Goal: Task Accomplishment & Management: Manage account settings

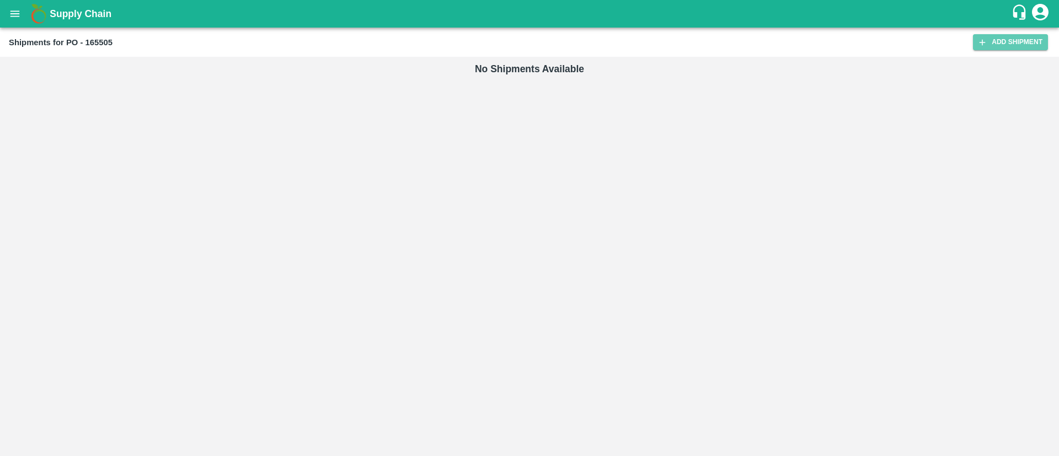
click at [1037, 43] on link "Add Shipment" at bounding box center [1010, 42] width 75 height 16
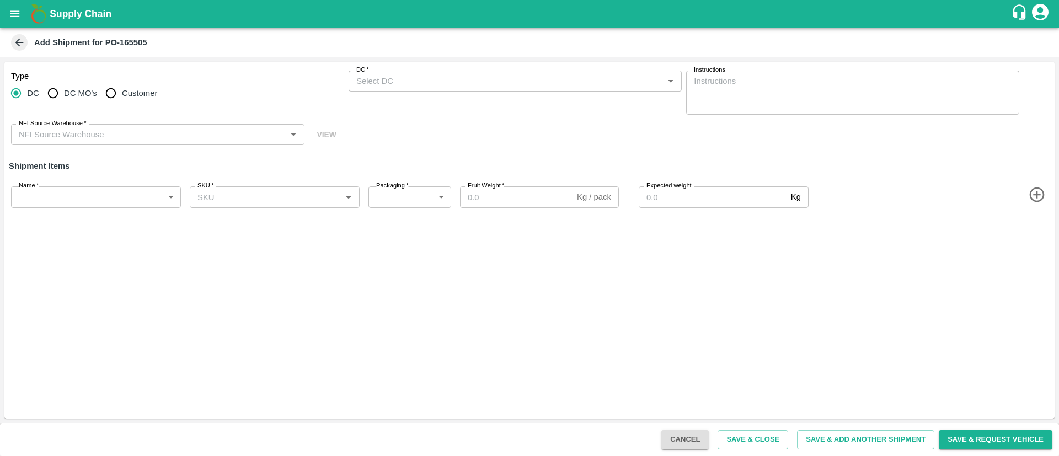
click at [132, 96] on span "Customer" at bounding box center [139, 93] width 35 height 12
click at [122, 96] on input "Customer" at bounding box center [111, 93] width 22 height 22
radio input "true"
click at [440, 82] on input "DC   *" at bounding box center [506, 81] width 308 height 14
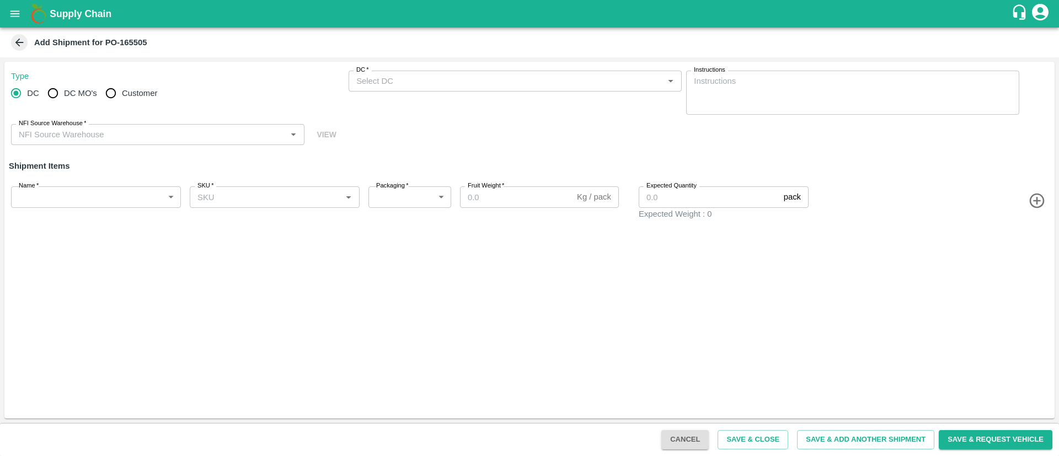
click at [117, 97] on input "Customer" at bounding box center [111, 93] width 22 height 22
radio input "true"
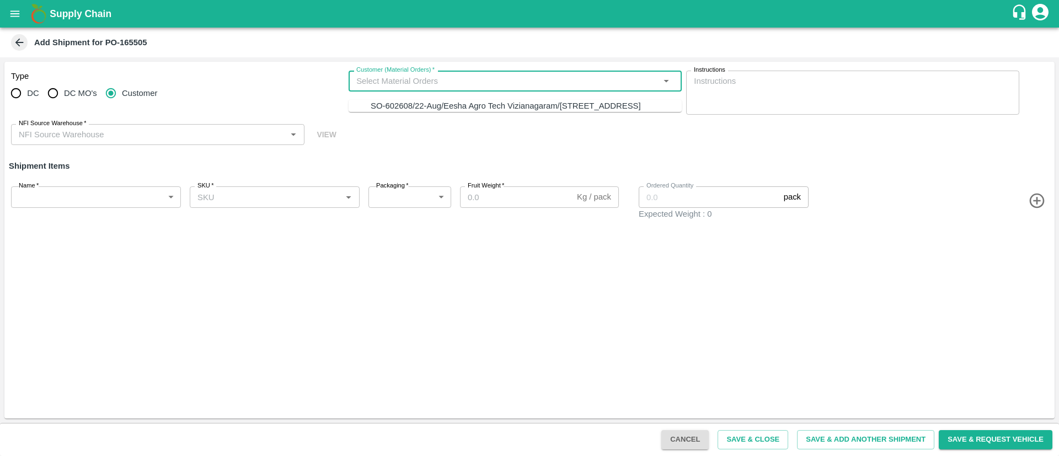
click at [446, 84] on input "Customer (Material Orders)   *" at bounding box center [506, 81] width 308 height 14
click at [437, 105] on div "SO-602608/22-Aug/Eesha Agro Tech Vizianagaram/[STREET_ADDRESS]" at bounding box center [506, 106] width 270 height 12
type input "SO-602608/22-Aug/Eesha Agro Tech Vizianagaram/Flat no :601 ,, Kosala apartment …"
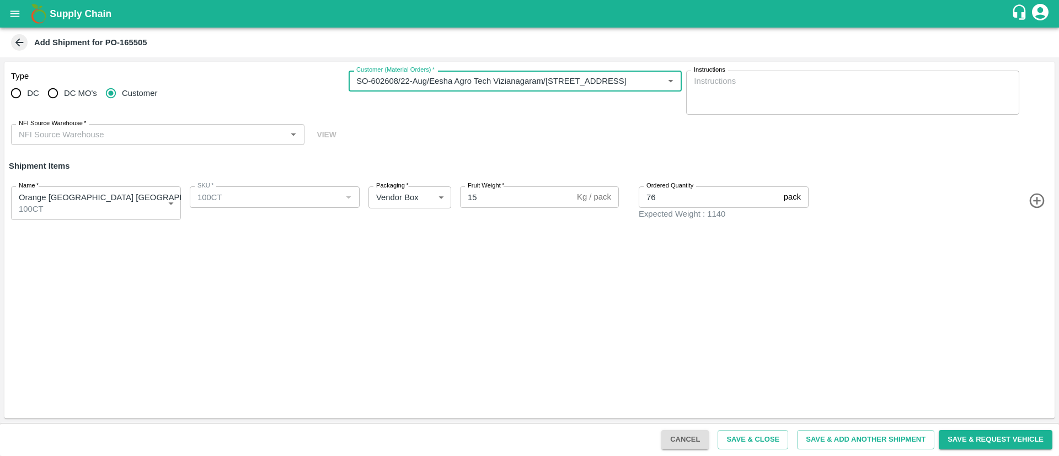
click at [218, 133] on input "NFI Source Warehouse   *" at bounding box center [148, 134] width 269 height 14
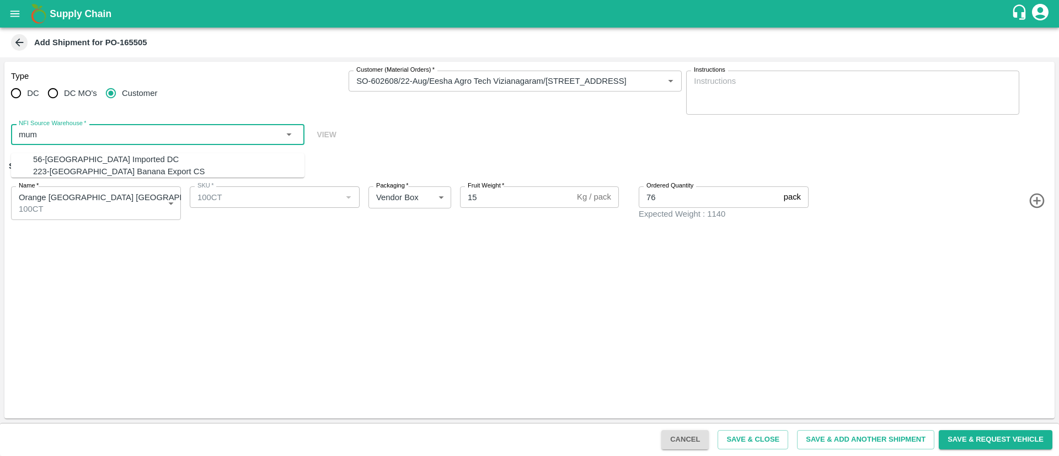
click at [131, 157] on div "56-Mumbai Imported DC" at bounding box center [168, 159] width 271 height 12
type input "56-Mumbai Imported DC"
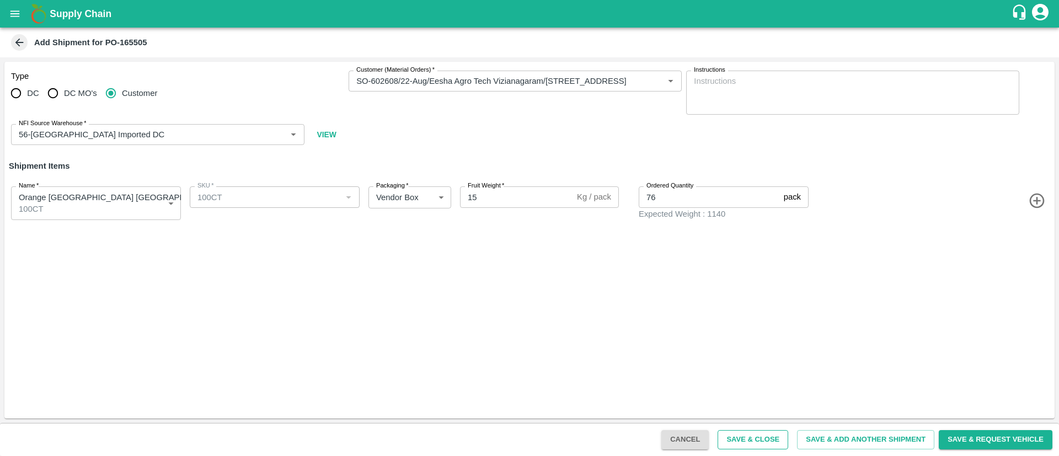
click at [737, 441] on button "Save & Close" at bounding box center [752, 439] width 71 height 19
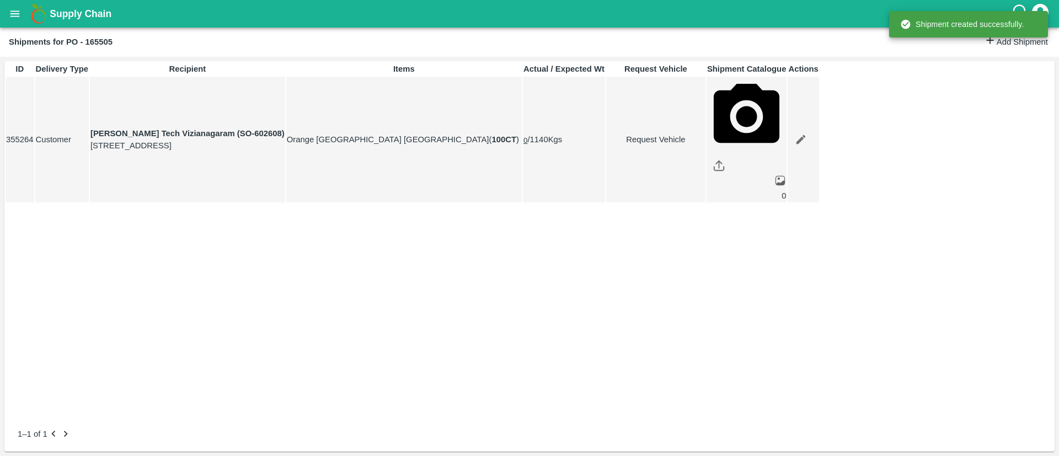
click at [14, 10] on icon "open drawer" at bounding box center [15, 14] width 12 height 12
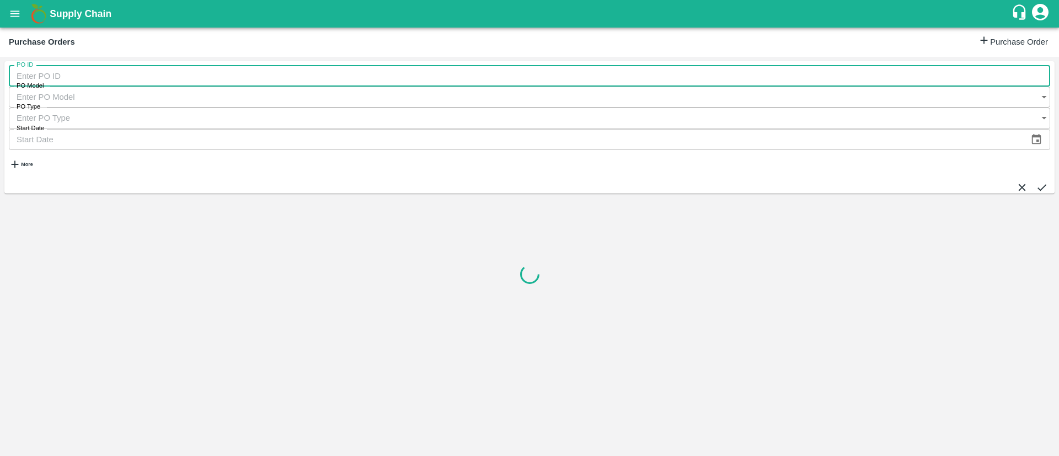
click at [84, 79] on input "PO ID" at bounding box center [529, 76] width 1041 height 21
paste input "165502"
type input "165502"
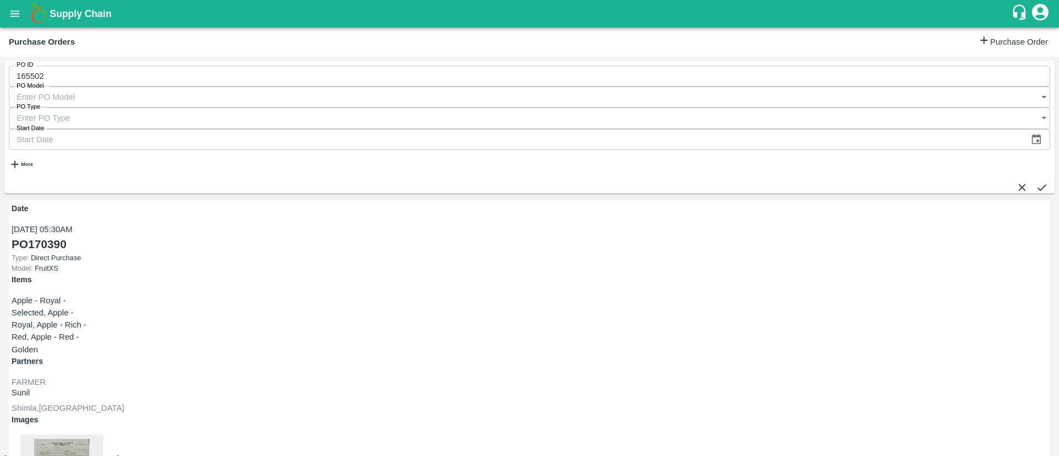
click at [1040, 181] on button "submit" at bounding box center [1041, 187] width 12 height 12
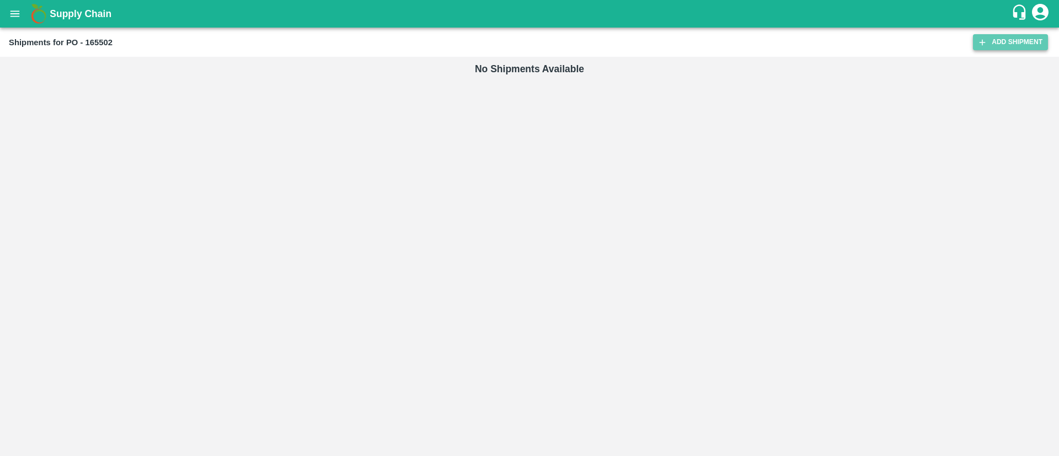
click at [1017, 37] on link "Add Shipment" at bounding box center [1010, 42] width 75 height 16
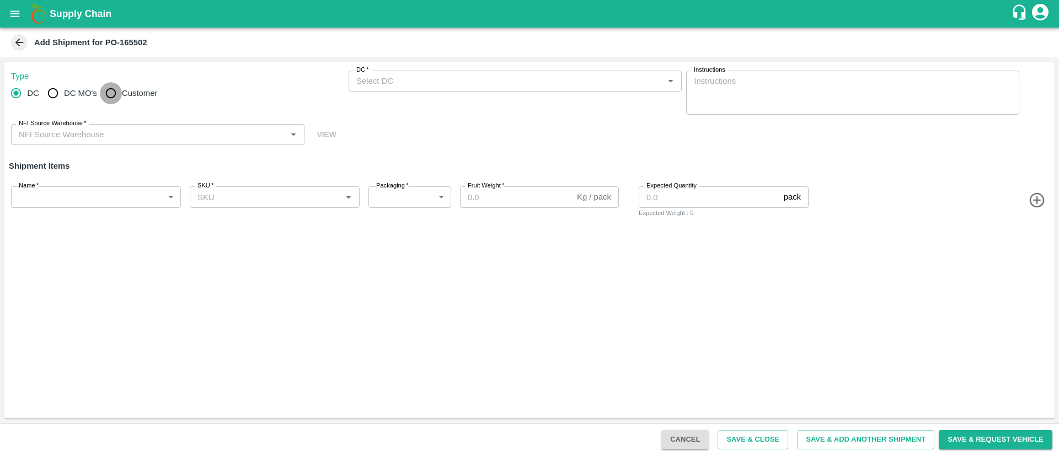
click at [117, 92] on input "Customer" at bounding box center [111, 93] width 22 height 22
radio input "true"
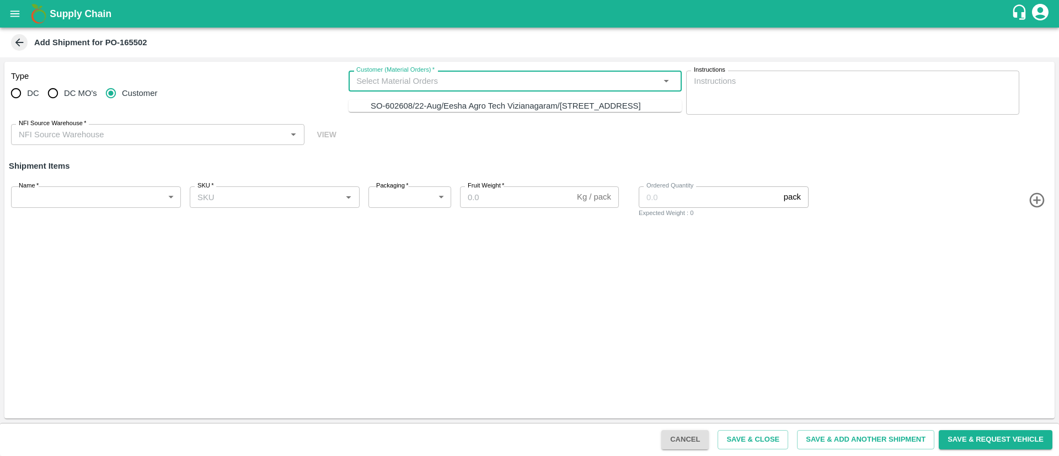
click at [452, 74] on input "Customer (Material Orders)   *" at bounding box center [506, 81] width 308 height 14
click at [466, 108] on div "SO-602608/22-Aug/Eesha Agro Tech Vizianagaram/Flat no :601 ,, Kosala apartment …" at bounding box center [506, 106] width 270 height 12
type input "SO-602608/22-Aug/Eesha Agro Tech Vizianagaram/Flat no :601 ,, Kosala apartment …"
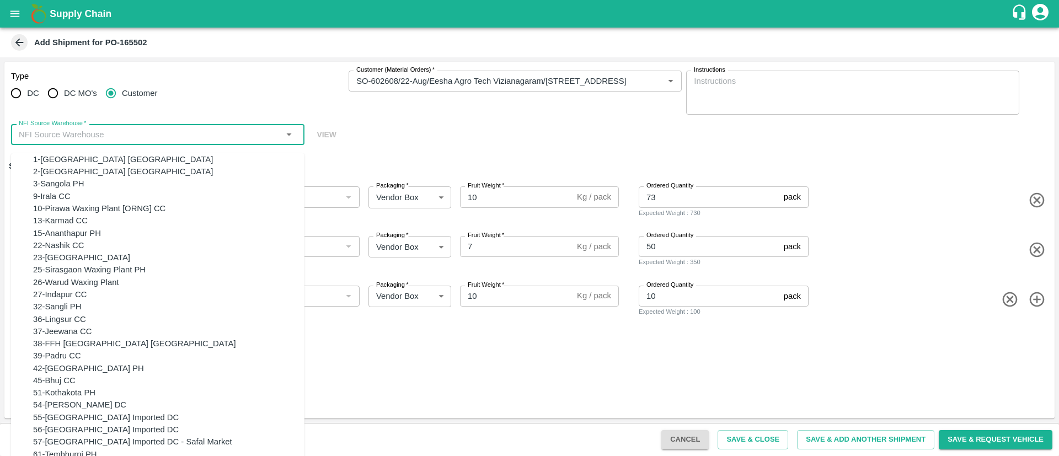
click at [241, 127] on input "NFI Source Warehouse   *" at bounding box center [148, 134] width 269 height 14
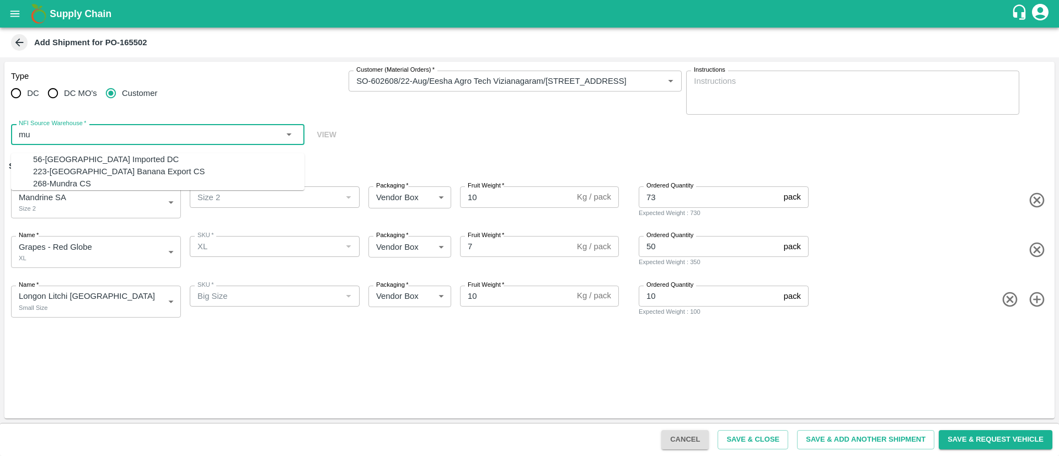
click at [148, 157] on div "56-Mumbai Imported DC" at bounding box center [168, 159] width 271 height 12
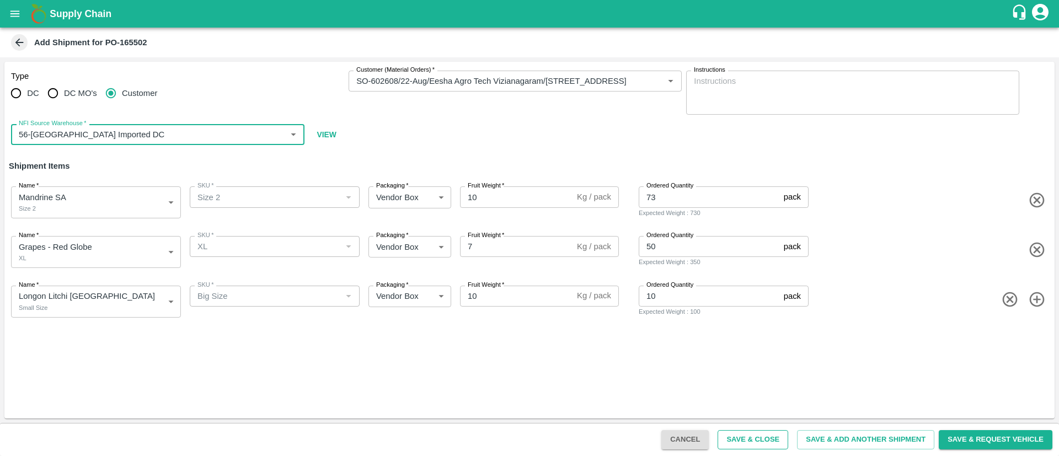
type input "56-Mumbai Imported DC"
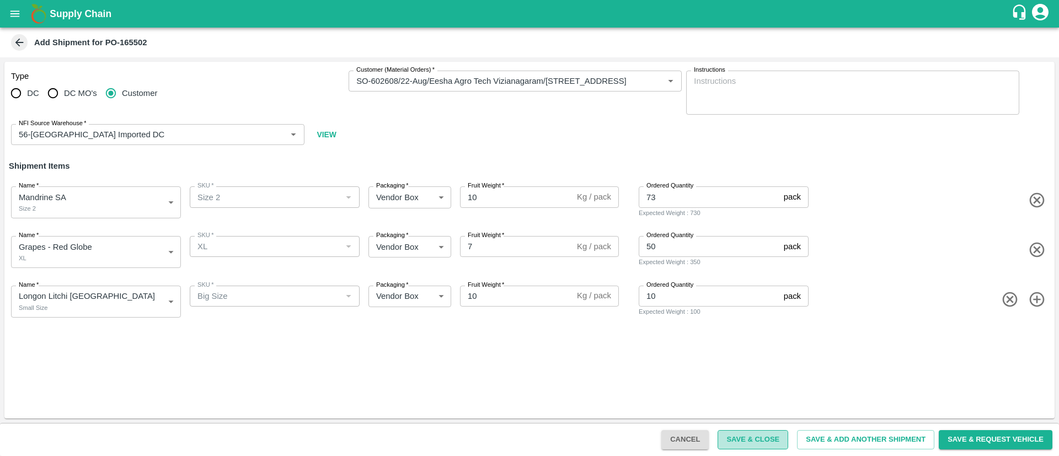
click at [749, 438] on button "Save & Close" at bounding box center [752, 439] width 71 height 19
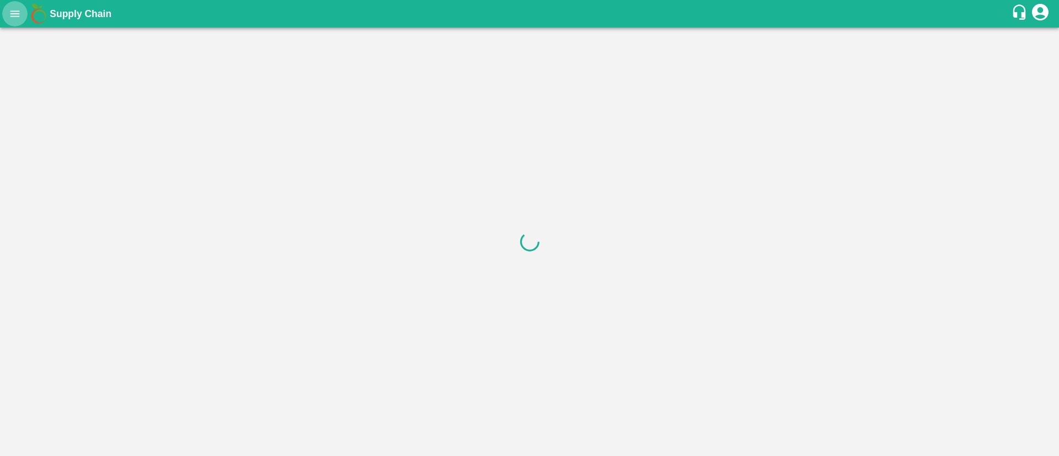
click at [12, 12] on icon "open drawer" at bounding box center [15, 14] width 12 height 12
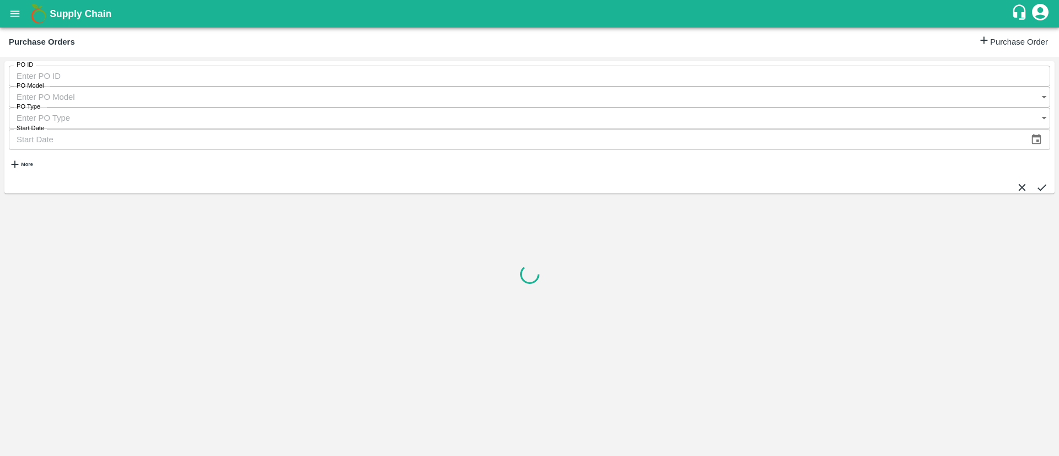
click at [122, 83] on input "PO ID" at bounding box center [529, 76] width 1041 height 21
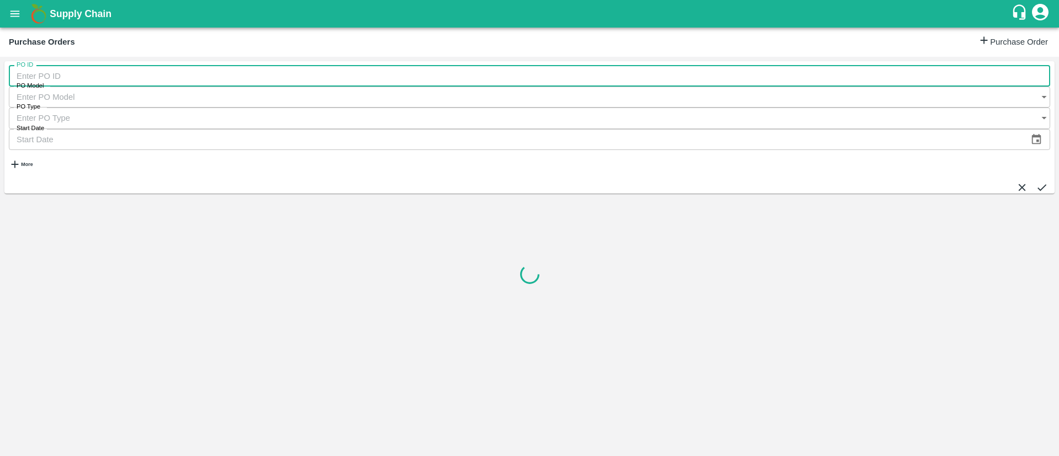
paste input "165506"
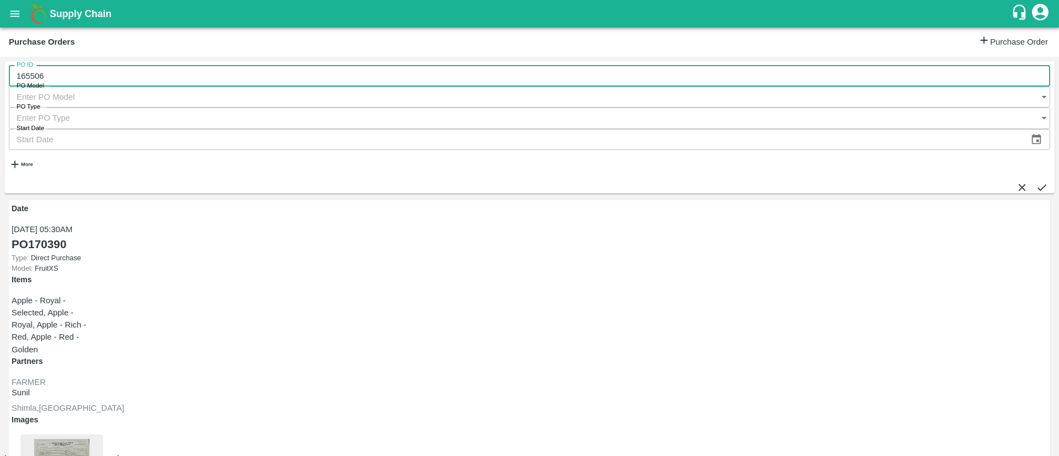
type input "165506"
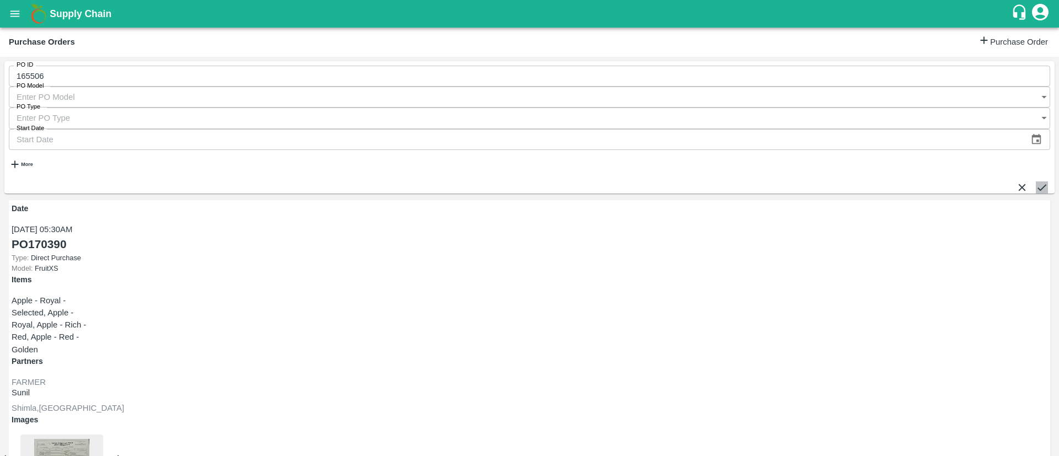
click at [1035, 181] on icon "submit" at bounding box center [1041, 187] width 12 height 12
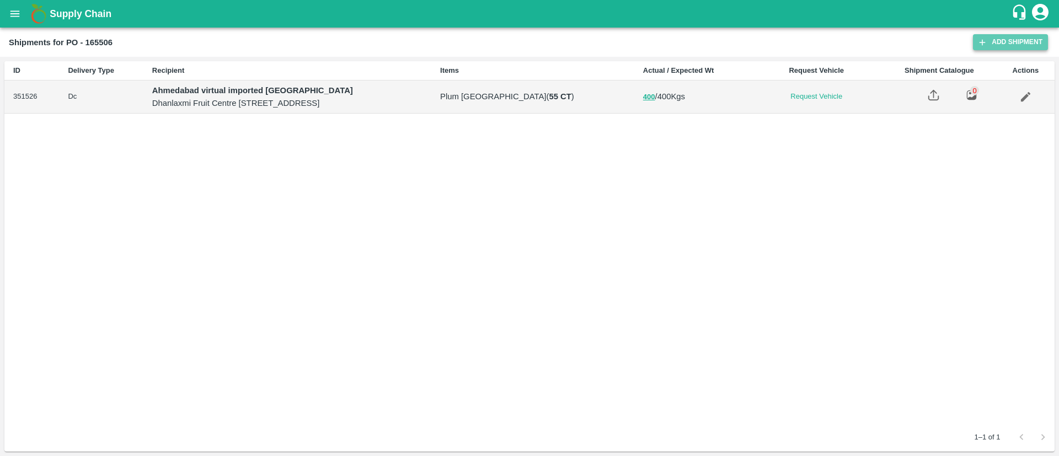
click at [1014, 39] on link "Add Shipment" at bounding box center [1010, 42] width 75 height 16
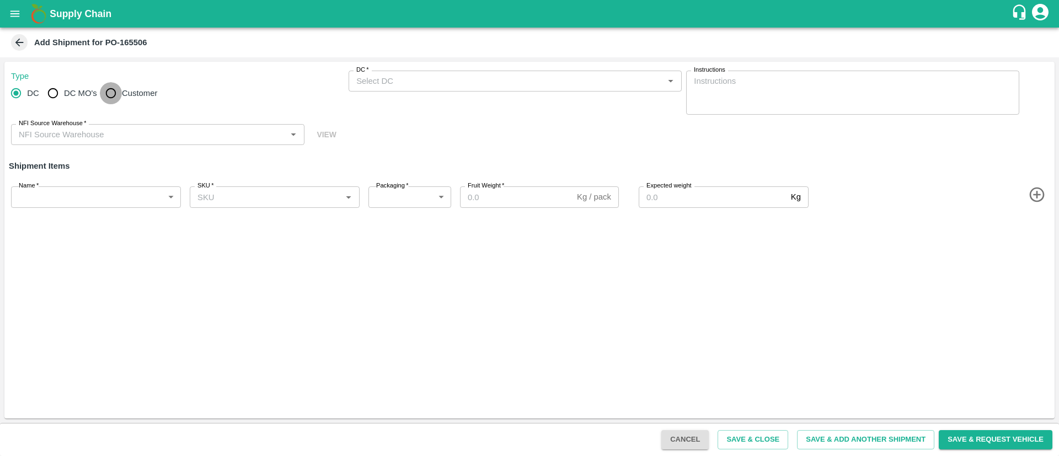
click at [112, 93] on input "Customer" at bounding box center [111, 93] width 22 height 22
radio input "true"
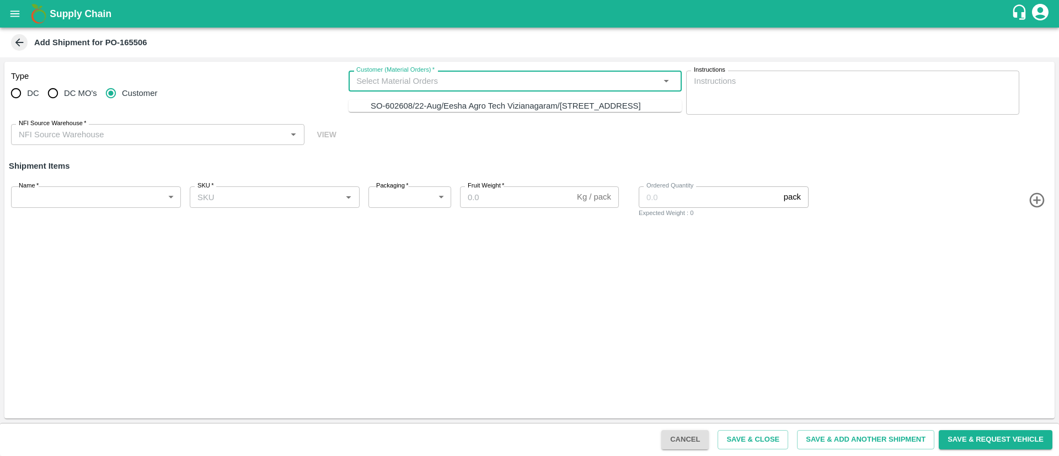
click at [460, 77] on input "Customer (Material Orders)   *" at bounding box center [506, 81] width 308 height 14
click at [460, 103] on div "SO-602608/22-Aug/Eesha Agro Tech Vizianagaram/[STREET_ADDRESS]" at bounding box center [506, 106] width 270 height 12
type input "SO-602608/22-Aug/Eesha Agro Tech Vizianagaram/[STREET_ADDRESS]"
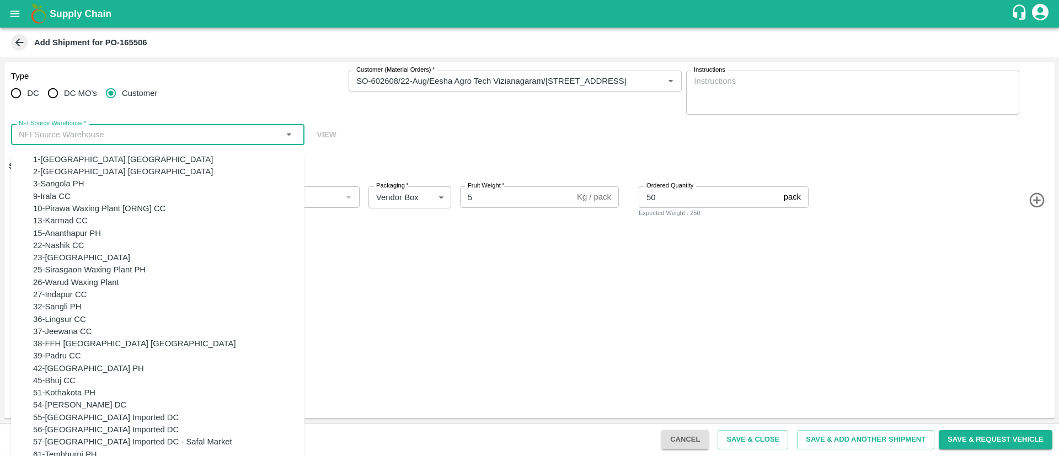
click at [251, 133] on input "NFI Source Warehouse   *" at bounding box center [148, 134] width 269 height 14
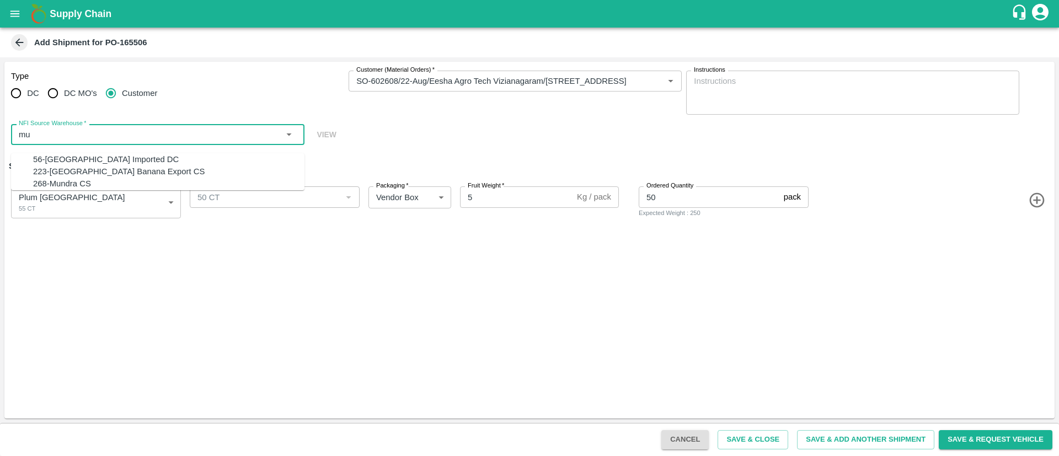
click at [159, 159] on div "56-Mumbai Imported DC" at bounding box center [168, 159] width 271 height 12
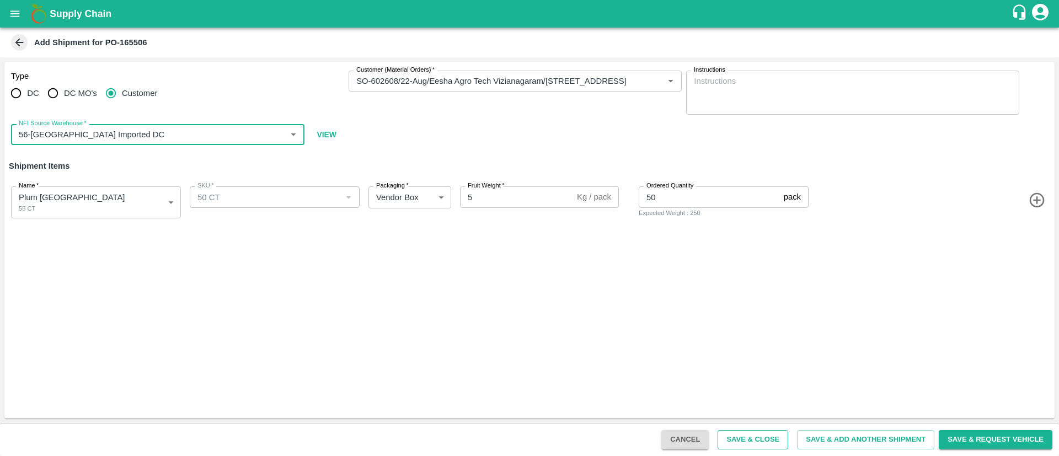
type input "56-Mumbai Imported DC"
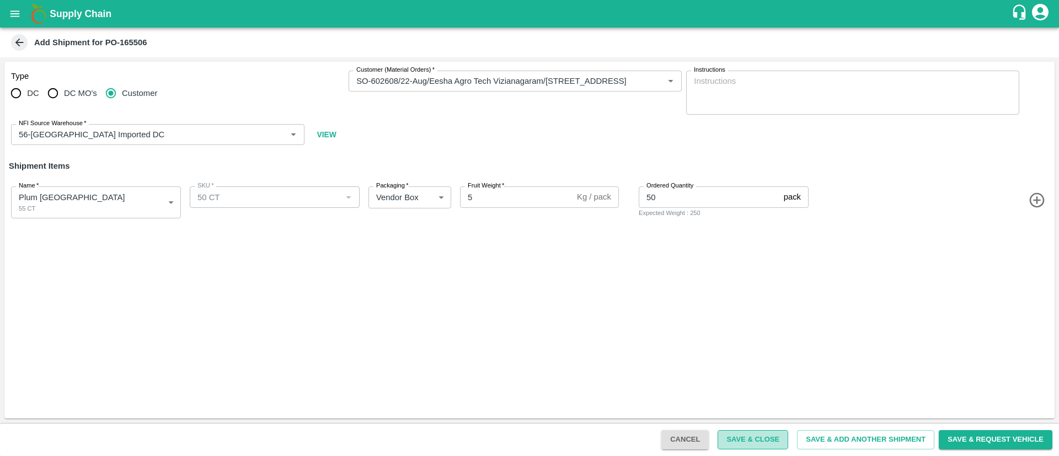
click at [760, 444] on button "Save & Close" at bounding box center [752, 439] width 71 height 19
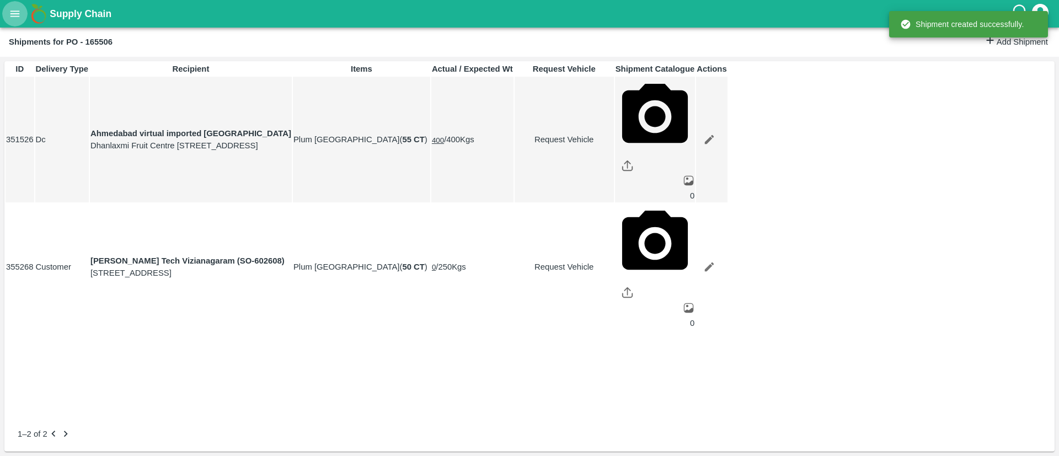
click at [9, 11] on icon "open drawer" at bounding box center [15, 14] width 12 height 12
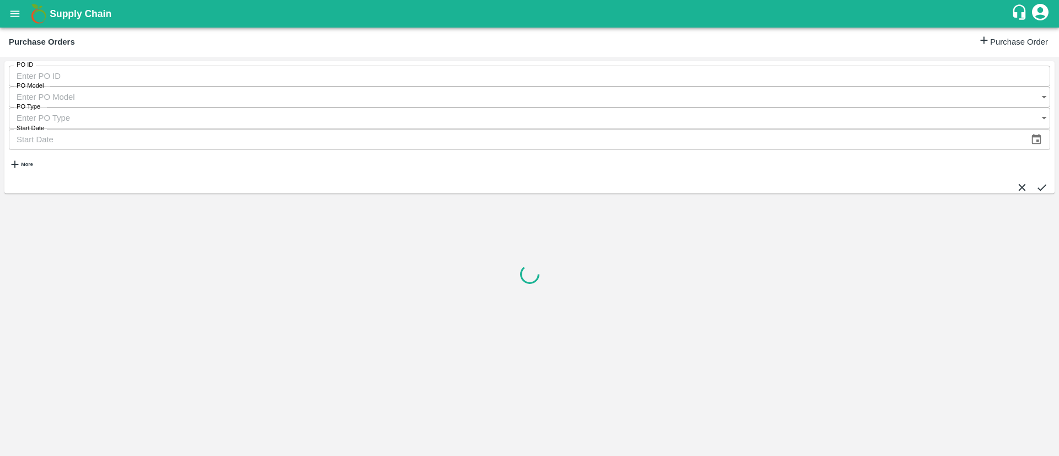
click at [116, 80] on input "PO ID" at bounding box center [529, 76] width 1041 height 21
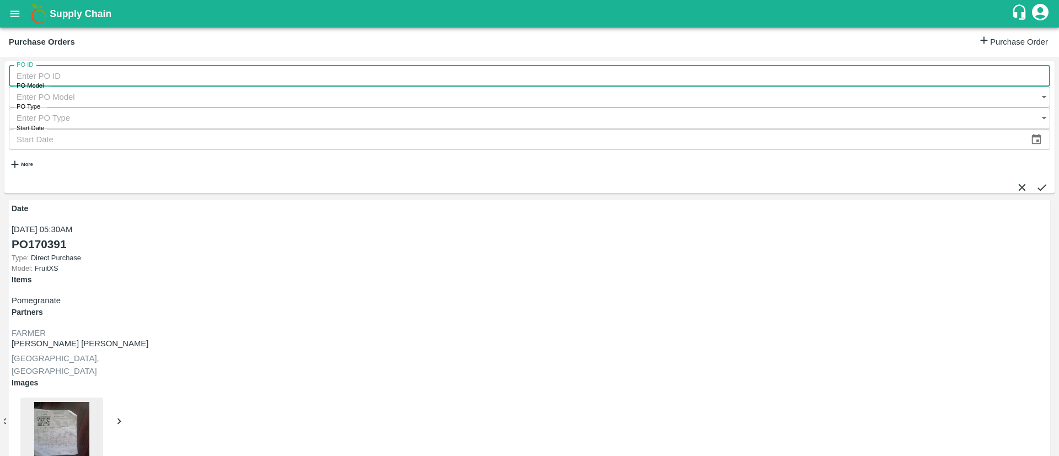
paste input "164963"
type input "164963"
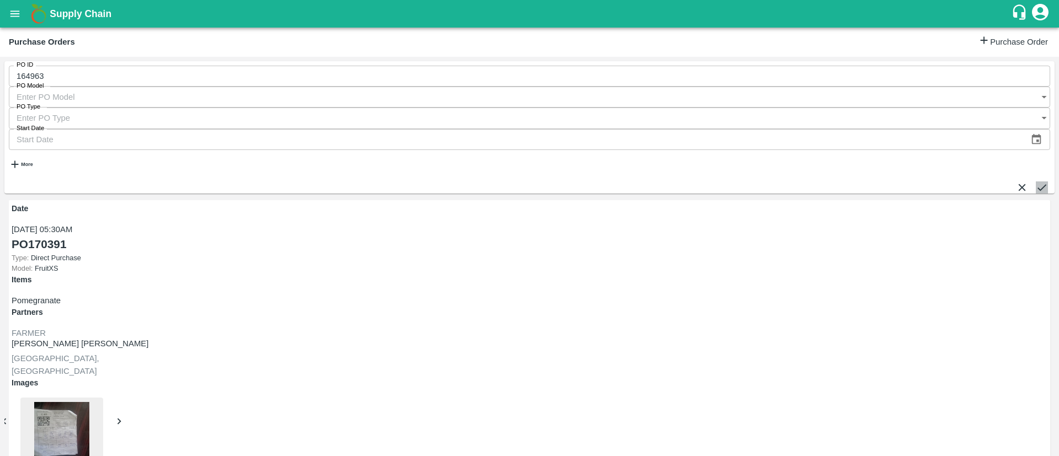
click at [1035, 181] on icon "submit" at bounding box center [1041, 187] width 12 height 12
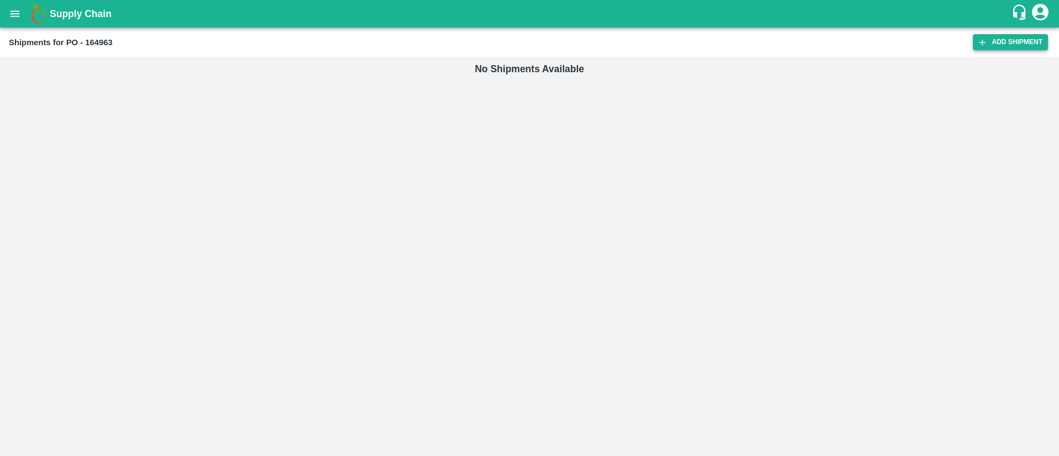
click at [1020, 35] on link "Add Shipment" at bounding box center [1010, 42] width 75 height 16
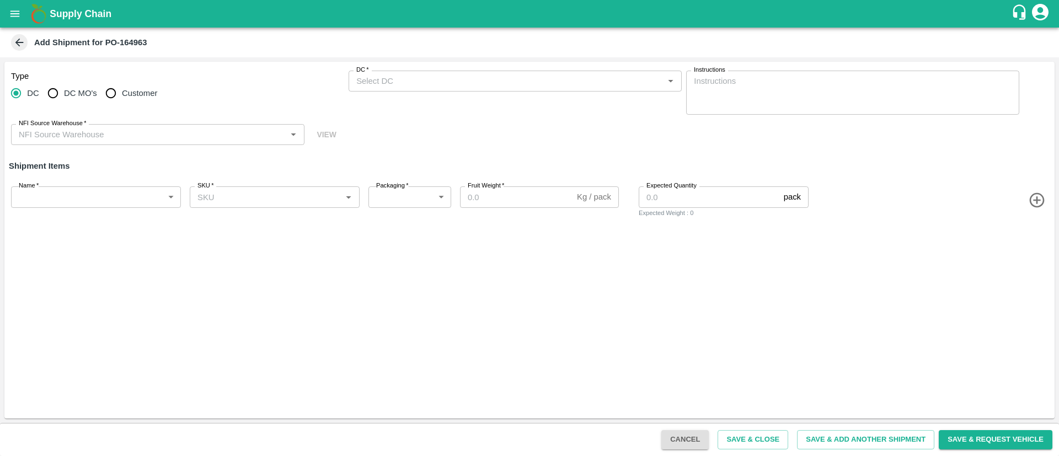
click at [124, 92] on span "Customer" at bounding box center [139, 93] width 35 height 12
click at [122, 92] on input "Customer" at bounding box center [111, 93] width 22 height 22
radio input "true"
click at [498, 82] on input "Customer (Material Orders)   *" at bounding box center [506, 81] width 308 height 14
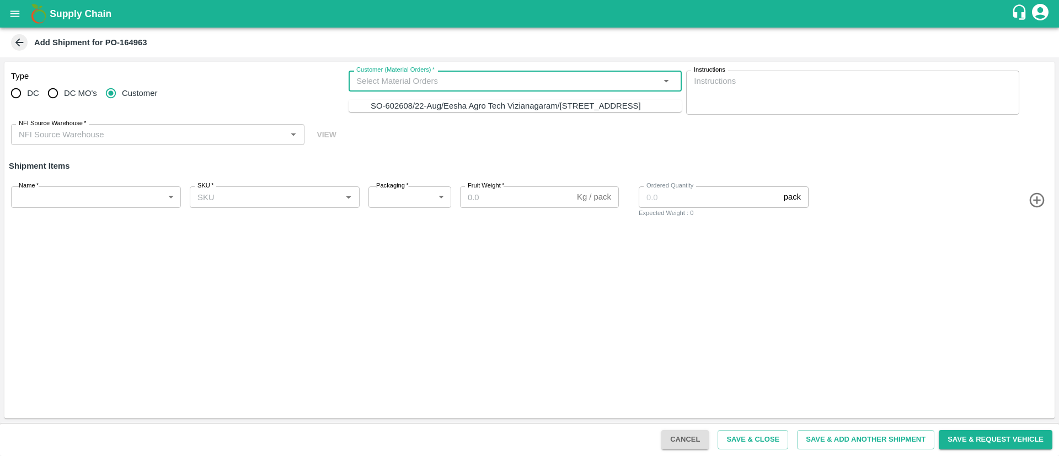
drag, startPoint x: 479, startPoint y: 121, endPoint x: 464, endPoint y: 118, distance: 14.7
click at [478, 112] on div "SO-602608/22-Aug/Eesha Agro Tech Vizianagaram/[STREET_ADDRESS]" at bounding box center [506, 106] width 270 height 12
type input "SO-602608/22-Aug/Eesha Agro Tech Vizianagaram/[STREET_ADDRESS]"
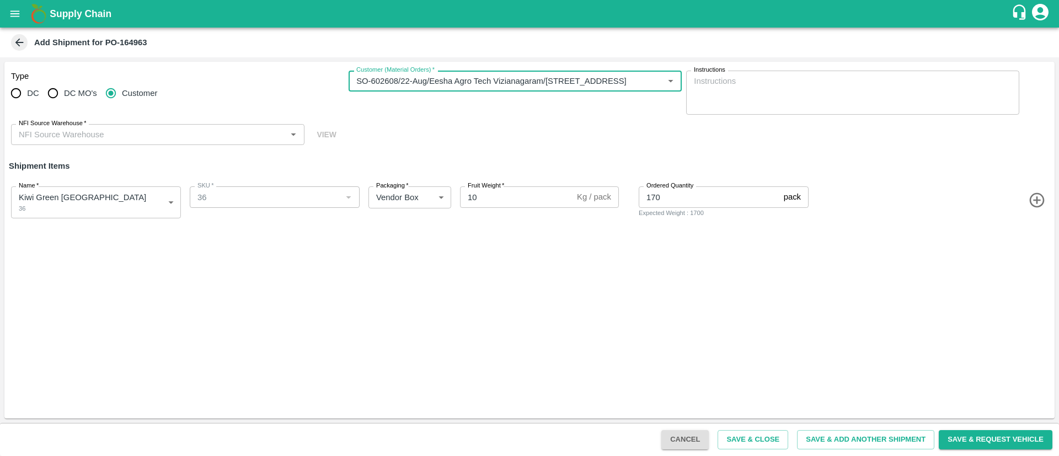
click at [201, 135] on input "NFI Source Warehouse   *" at bounding box center [148, 134] width 269 height 14
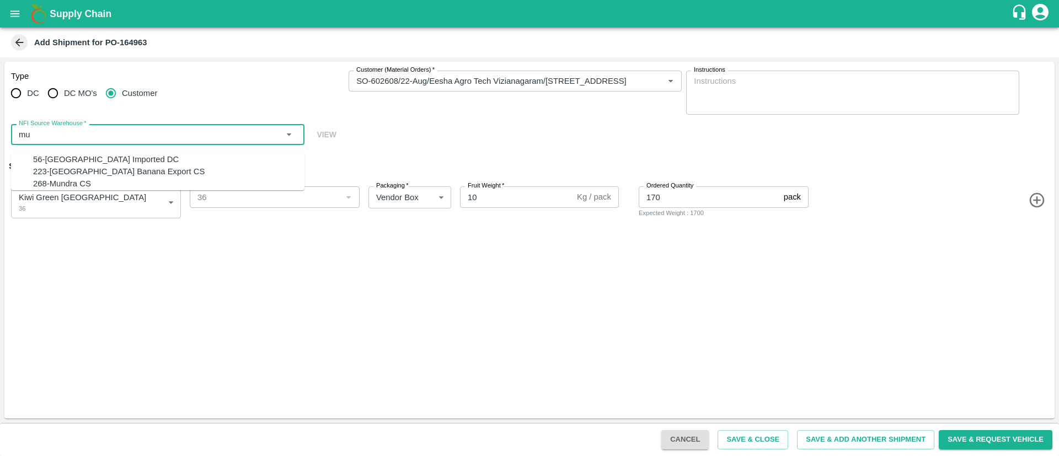
click at [132, 160] on div "56-[GEOGRAPHIC_DATA] Imported DC" at bounding box center [168, 159] width 271 height 12
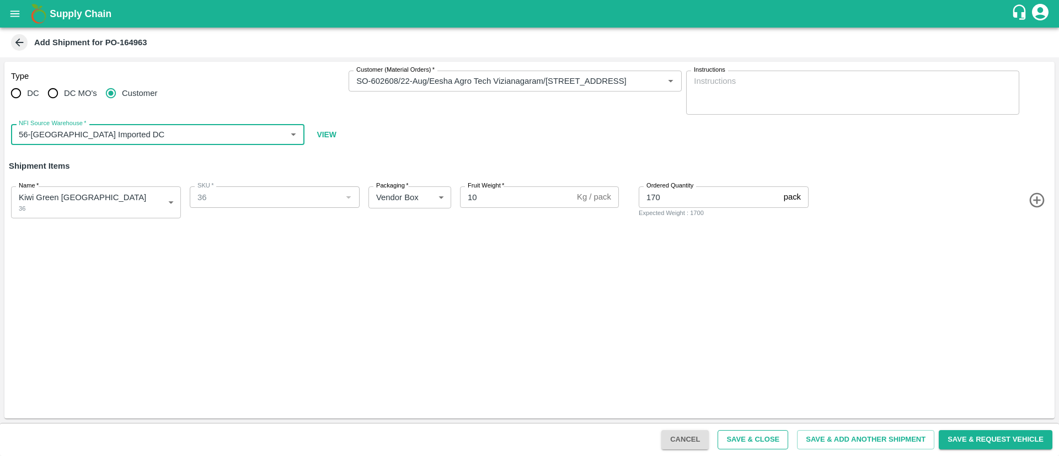
type input "56-[GEOGRAPHIC_DATA] Imported DC"
click at [763, 433] on button "Save & Close" at bounding box center [752, 439] width 71 height 19
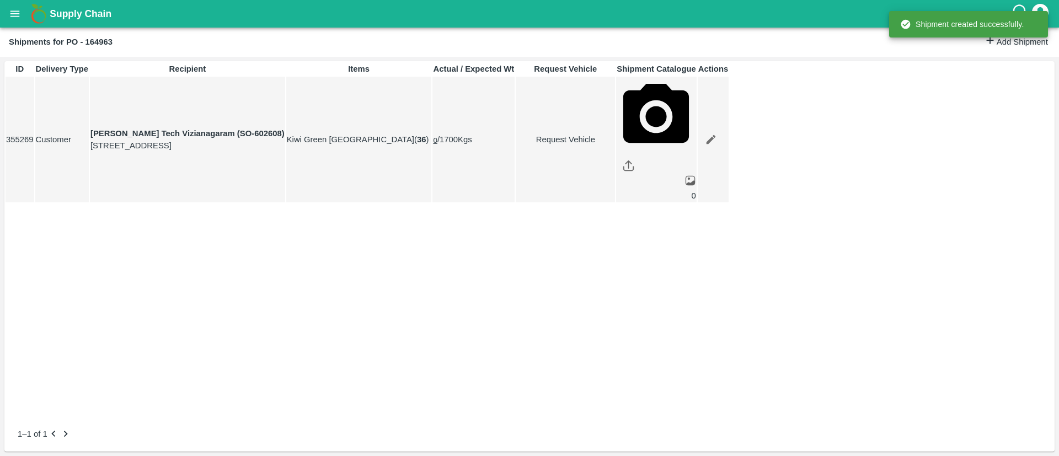
click at [14, 14] on icon "open drawer" at bounding box center [15, 14] width 12 height 12
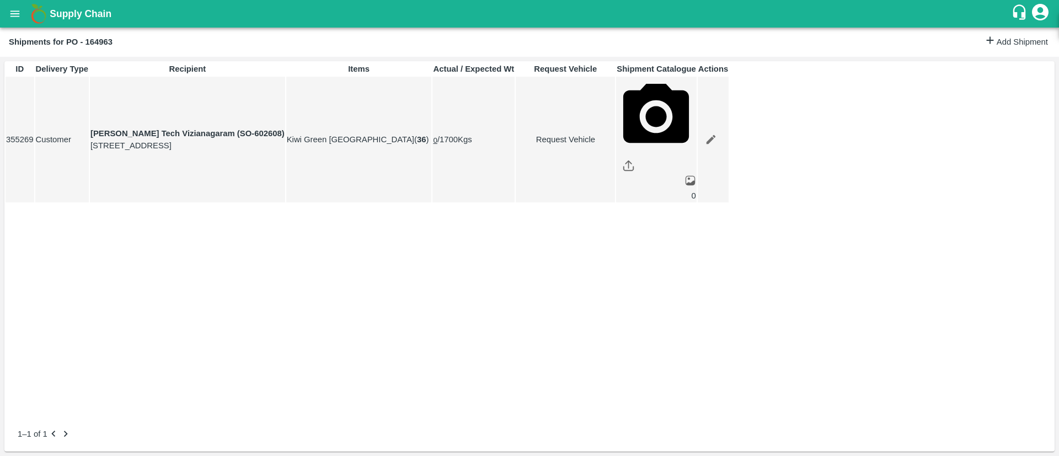
click at [291, 455] on div at bounding box center [529, 456] width 1059 height 0
click at [285, 129] on strong "[PERSON_NAME] Tech Vizianagaram (SO-602608)" at bounding box center [187, 133] width 194 height 9
click at [285, 129] on strong "Eesha Agro Tech Vizianagaram (SO-602608)" at bounding box center [187, 133] width 194 height 9
copy strong "602608"
click at [18, 15] on icon "open drawer" at bounding box center [15, 14] width 12 height 12
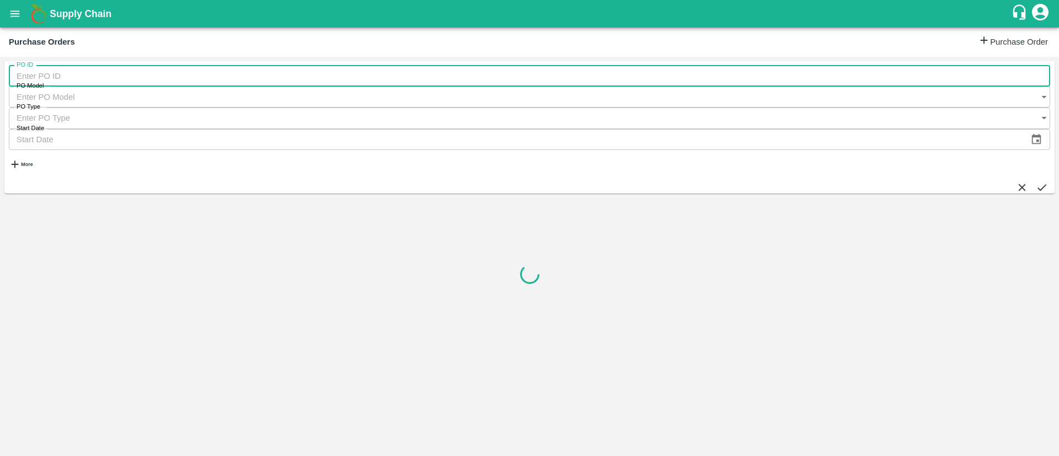
click at [106, 83] on input "PO ID" at bounding box center [529, 76] width 1041 height 21
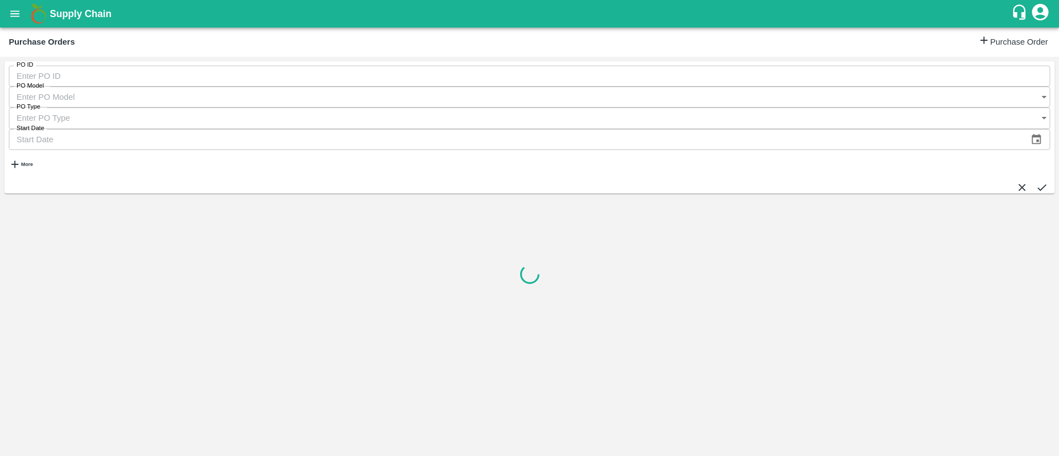
click at [10, 8] on icon "open drawer" at bounding box center [15, 14] width 12 height 12
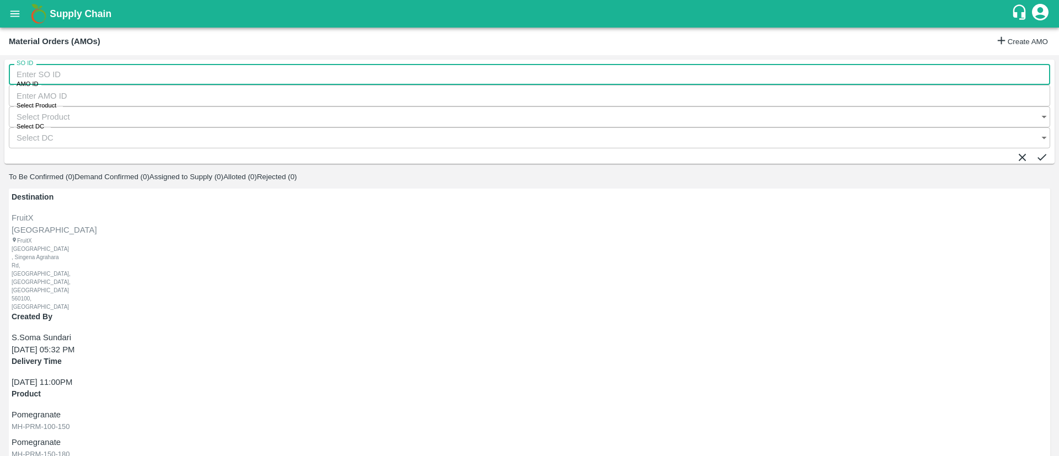
drag, startPoint x: 142, startPoint y: 84, endPoint x: 145, endPoint y: 90, distance: 6.9
click at [142, 84] on input "SO ID" at bounding box center [529, 74] width 1041 height 21
paste input "602608"
type input "602608"
click at [1038, 151] on button "submit" at bounding box center [1041, 157] width 12 height 12
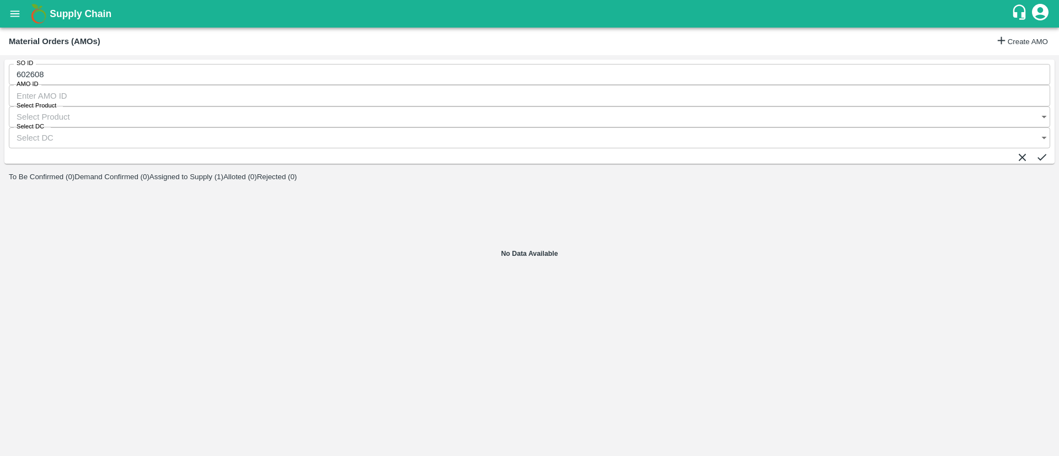
click at [223, 173] on button "Assigned to Supply (1)" at bounding box center [186, 177] width 74 height 8
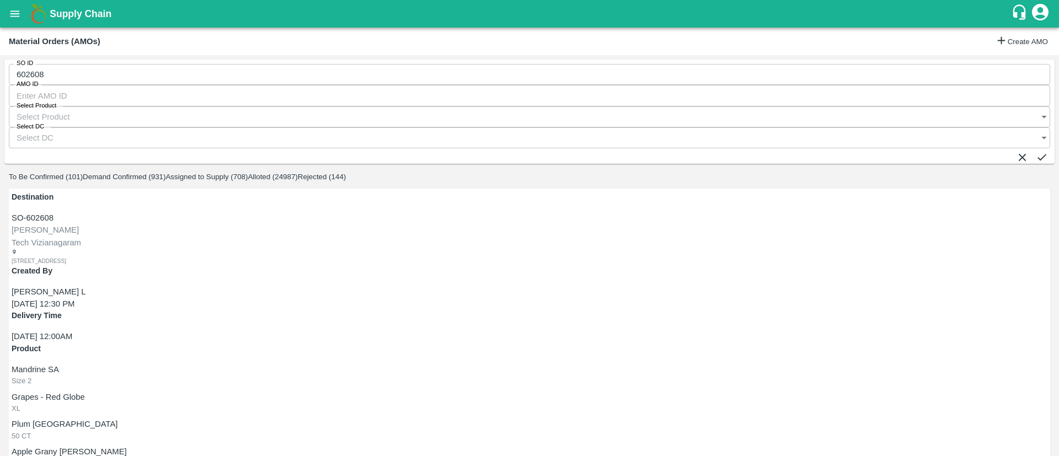
click at [15, 15] on icon "open drawer" at bounding box center [15, 14] width 12 height 12
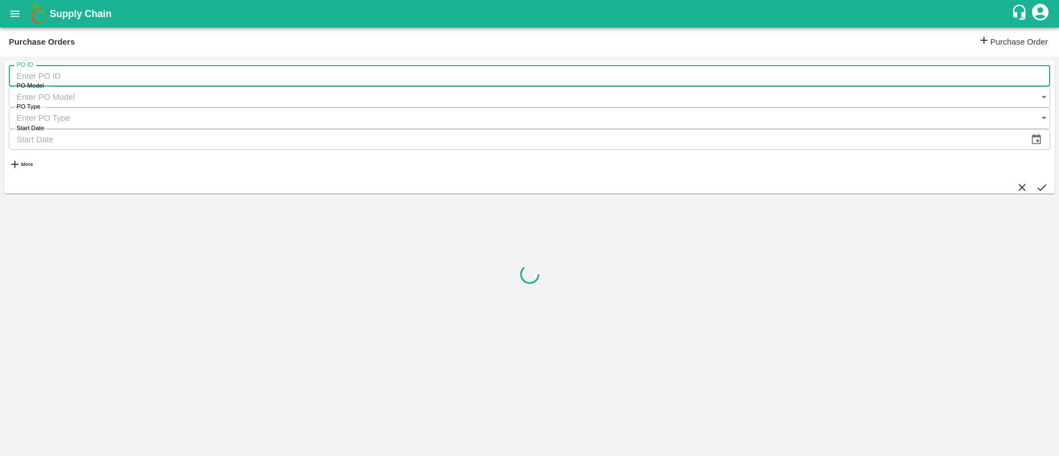
click at [67, 74] on input "PO ID" at bounding box center [529, 76] width 1041 height 21
type input "169948"
click at [1038, 181] on button "submit" at bounding box center [1041, 187] width 12 height 12
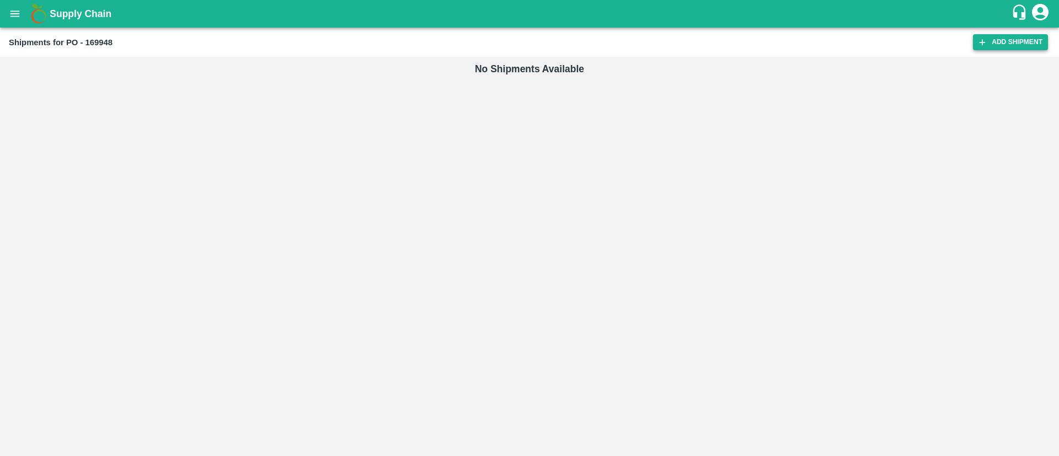
click at [1020, 41] on link "Add Shipment" at bounding box center [1010, 42] width 75 height 16
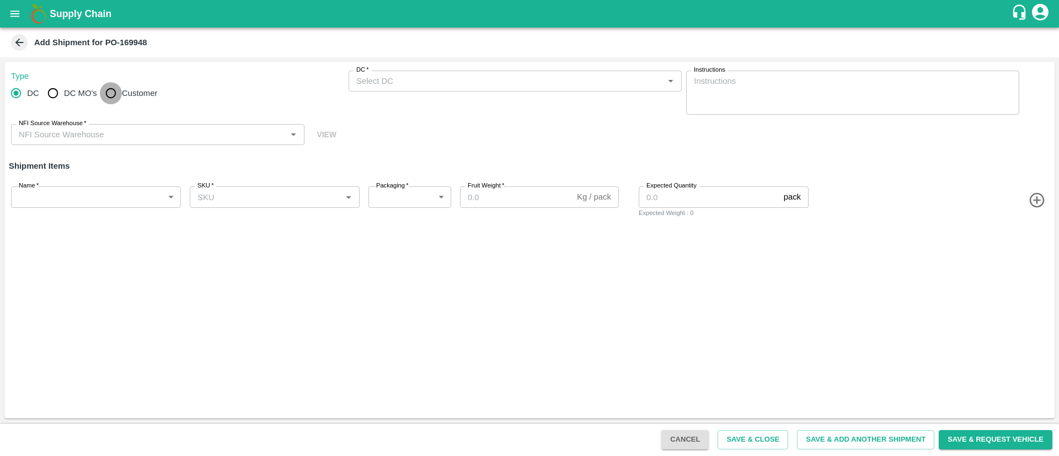
click at [112, 91] on input "Customer" at bounding box center [111, 93] width 22 height 22
radio input "true"
click at [553, 84] on input "Customer (Material Orders)   *" at bounding box center [506, 81] width 308 height 14
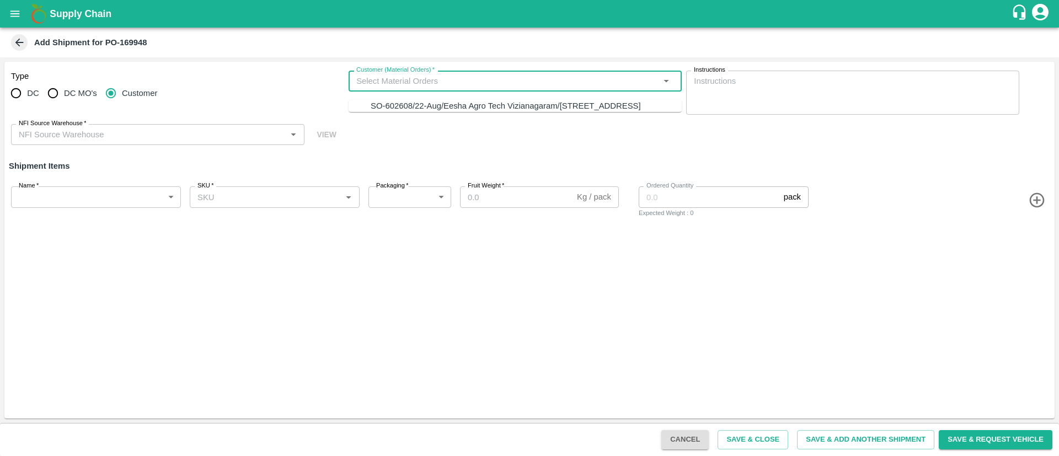
click at [507, 112] on div "SO-602608/22-Aug/Eesha Agro Tech Vizianagaram/[STREET_ADDRESS]" at bounding box center [506, 106] width 270 height 12
type input "SO-602608/22-Aug/Eesha Agro Tech Vizianagaram/[STREET_ADDRESS]"
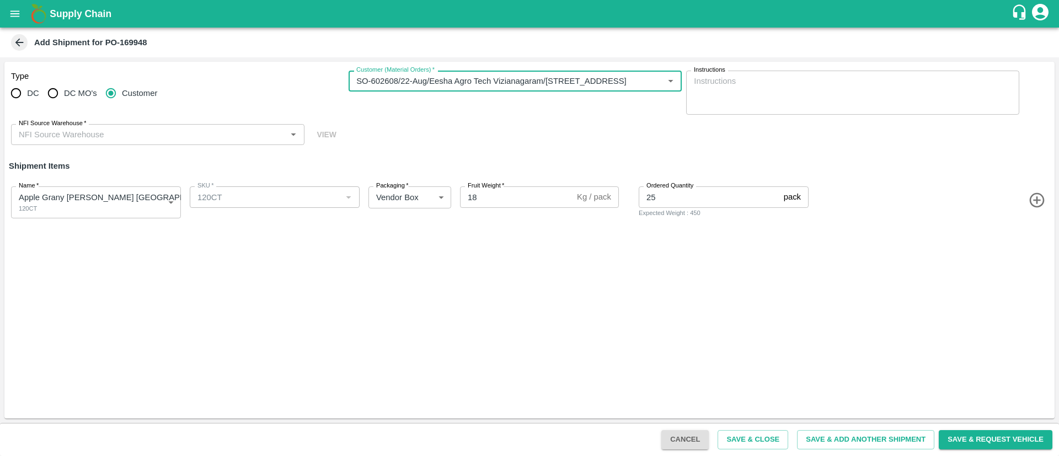
click at [189, 137] on input "NFI Source Warehouse   *" at bounding box center [148, 134] width 269 height 14
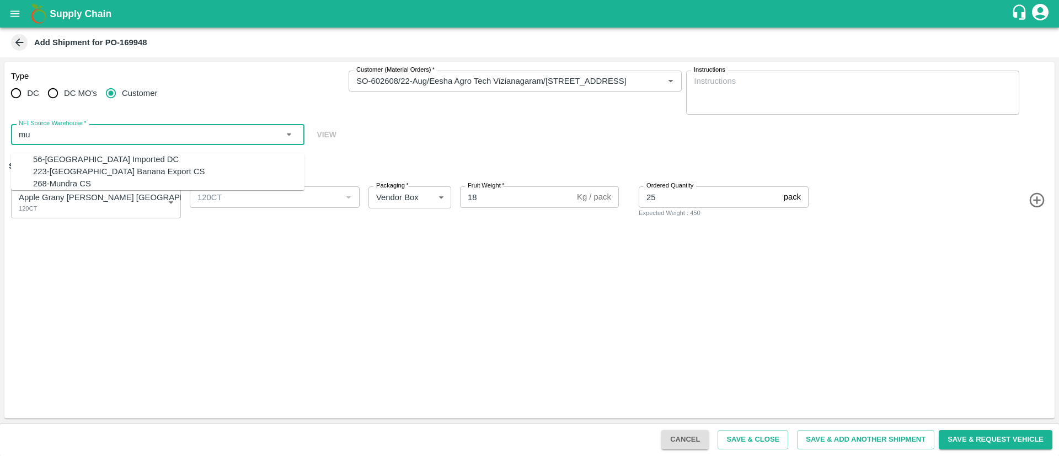
click at [130, 160] on div "56-[GEOGRAPHIC_DATA] Imported DC" at bounding box center [168, 159] width 271 height 12
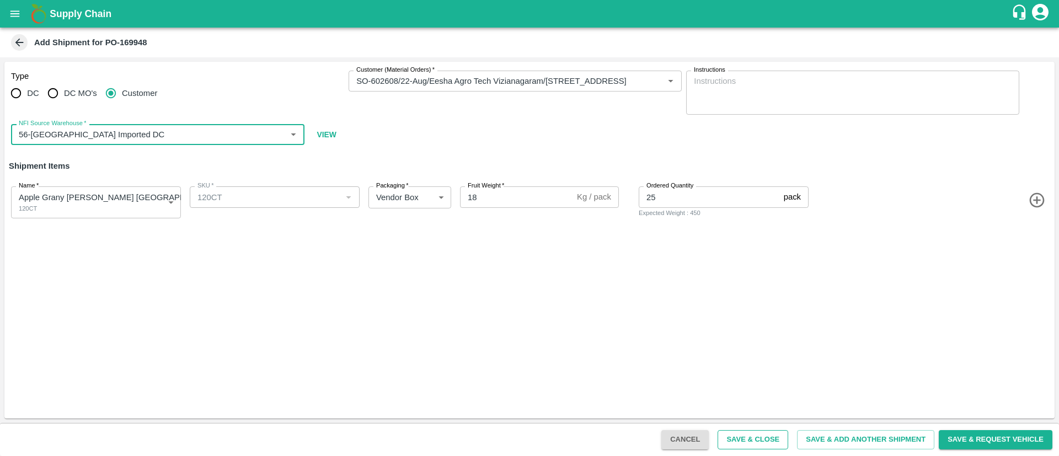
type input "56-[GEOGRAPHIC_DATA] Imported DC"
click at [751, 441] on button "Save & Close" at bounding box center [752, 439] width 71 height 19
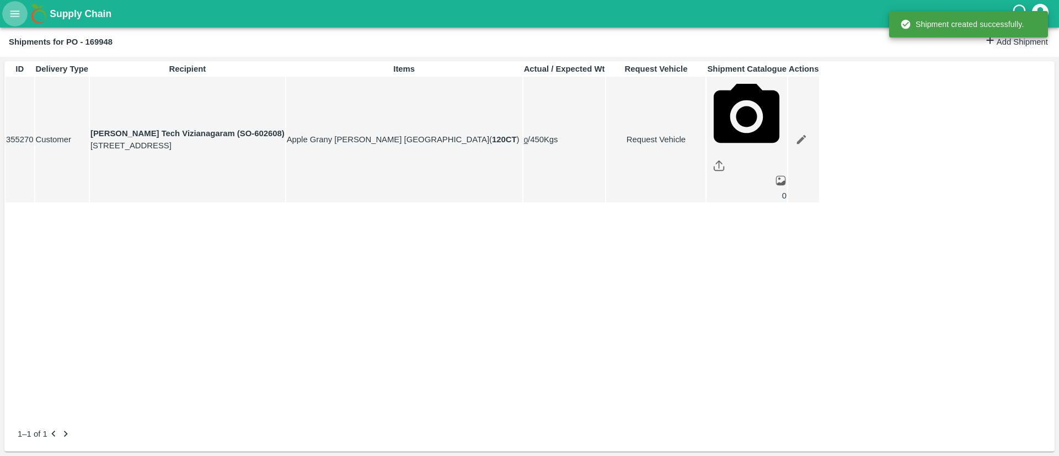
click at [16, 17] on icon "open drawer" at bounding box center [15, 14] width 12 height 12
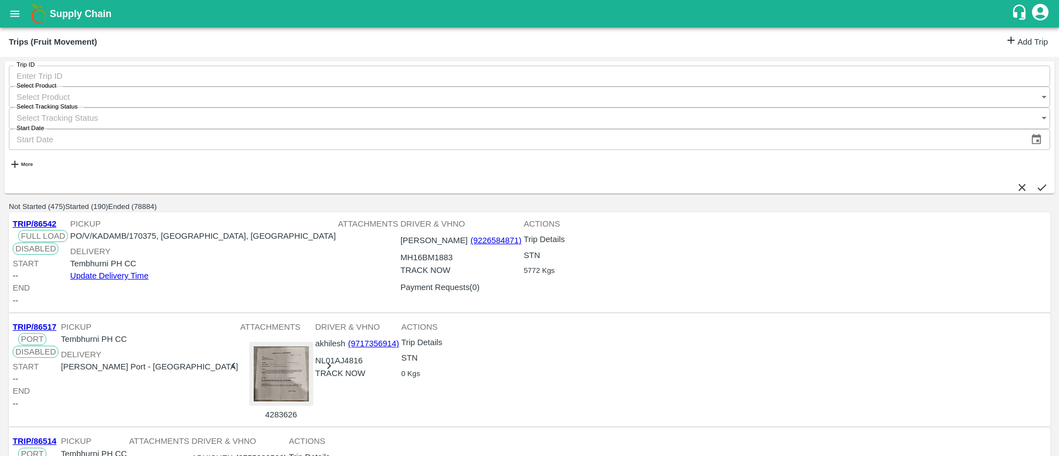
click at [1010, 41] on link "Add Trip" at bounding box center [1026, 42] width 43 height 16
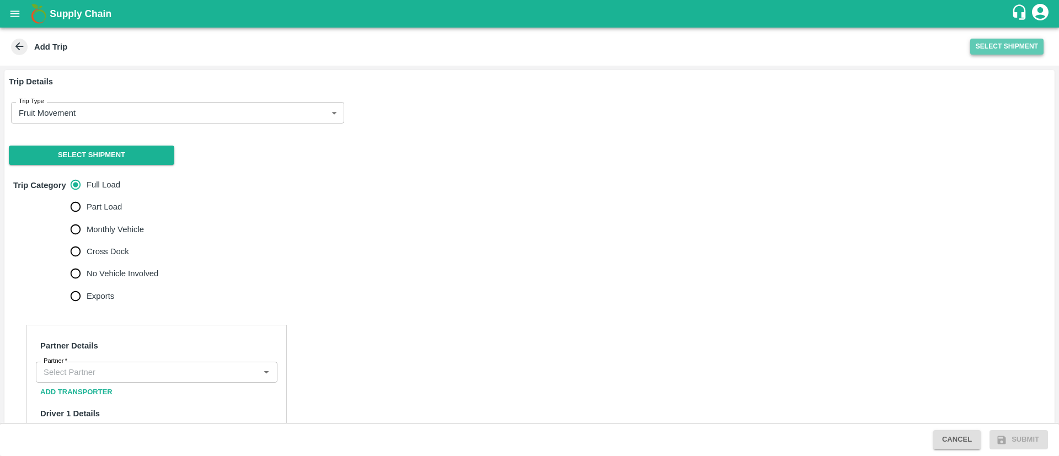
click at [1000, 49] on button "Select Shipment" at bounding box center [1006, 47] width 73 height 16
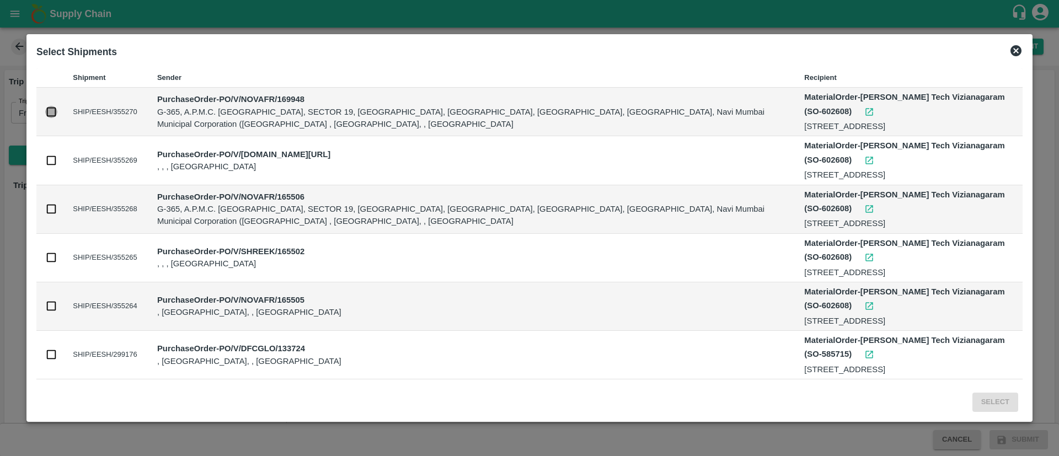
click at [56, 112] on input "checkbox" at bounding box center [51, 112] width 12 height 12
checkbox input "true"
click at [51, 165] on input "checkbox" at bounding box center [51, 160] width 12 height 12
checkbox input "true"
click at [50, 207] on input "checkbox" at bounding box center [51, 209] width 12 height 12
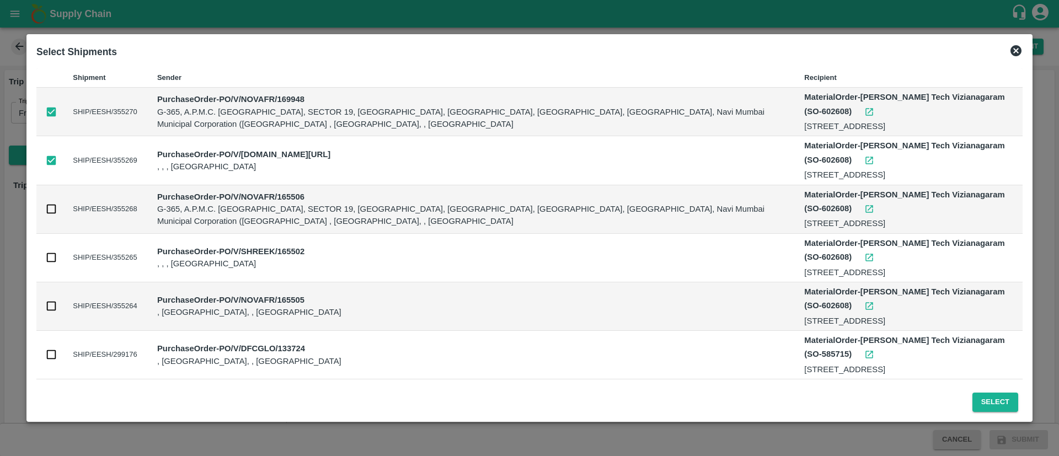
checkbox input "true"
click at [49, 256] on input "checkbox" at bounding box center [51, 257] width 12 height 12
checkbox input "true"
click at [47, 305] on input "checkbox" at bounding box center [51, 306] width 12 height 12
checkbox input "true"
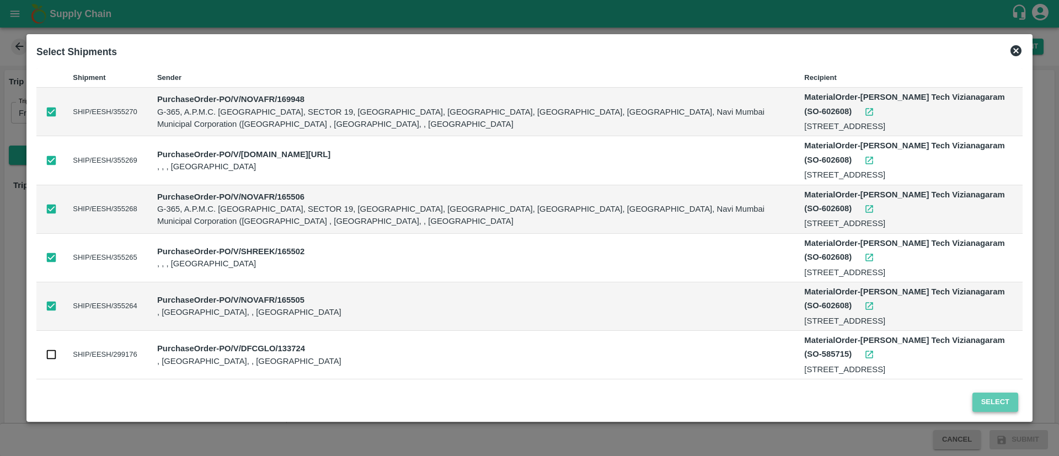
click at [1002, 402] on button "Select" at bounding box center [995, 402] width 46 height 19
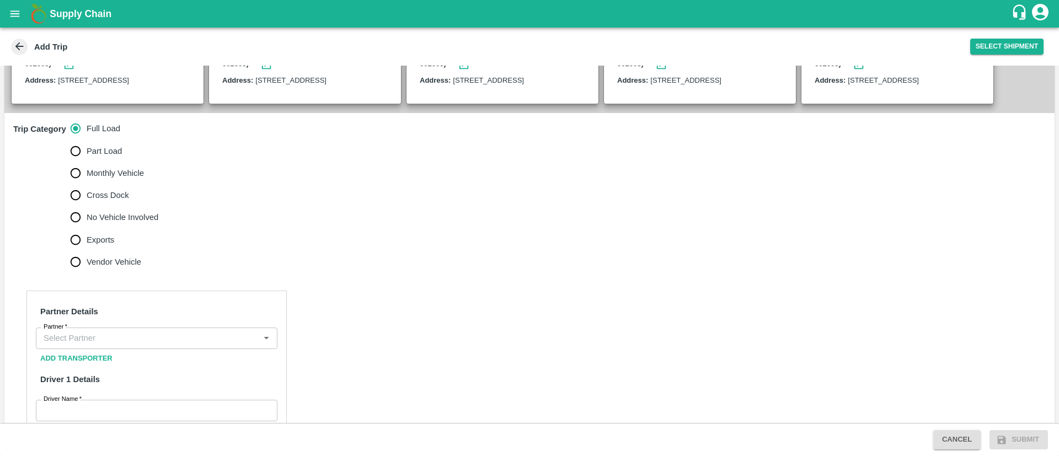
scroll to position [365, 0]
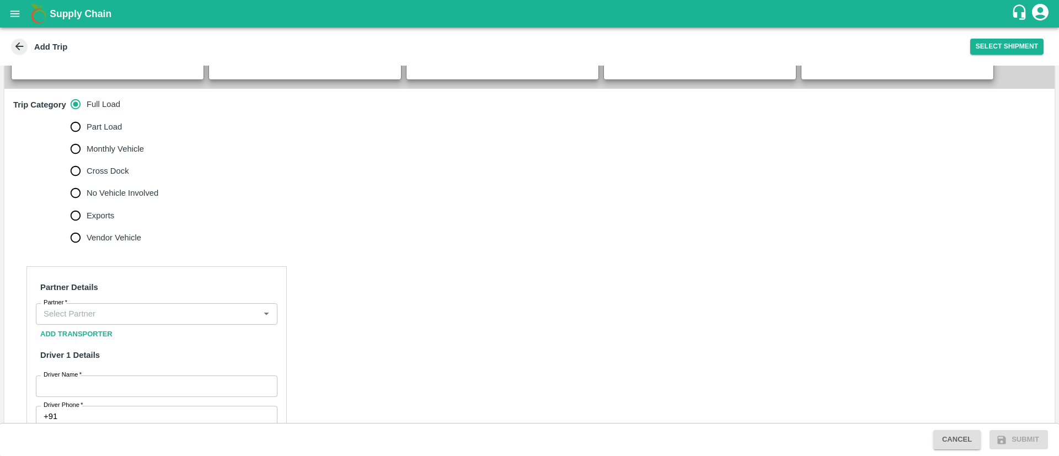
click at [93, 196] on span "No Vehicle Involved" at bounding box center [123, 193] width 72 height 12
click at [87, 196] on input "No Vehicle Involved" at bounding box center [76, 193] width 22 height 22
radio input "true"
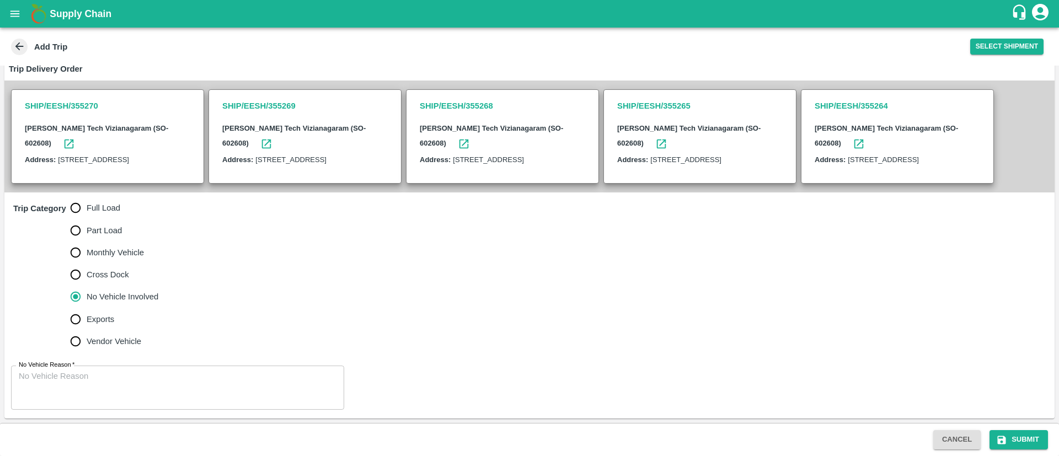
scroll to position [261, 0]
click at [214, 380] on textarea "No Vehicle Reason   *" at bounding box center [178, 388] width 318 height 35
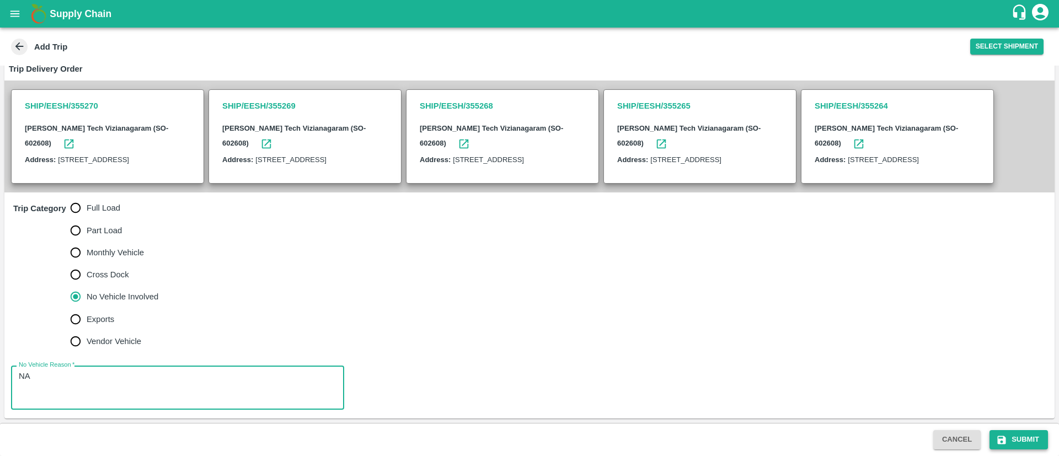
type textarea "NA"
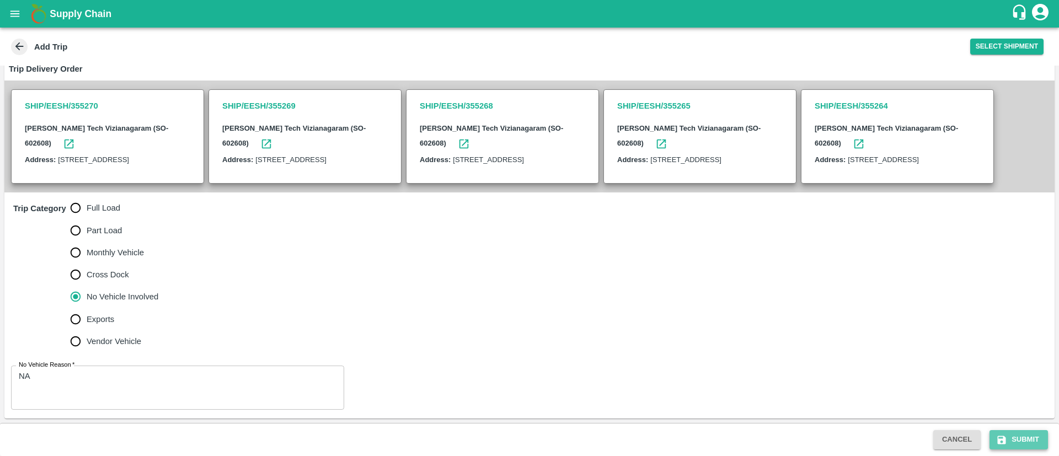
click at [1004, 434] on icon "submit" at bounding box center [1001, 439] width 11 height 11
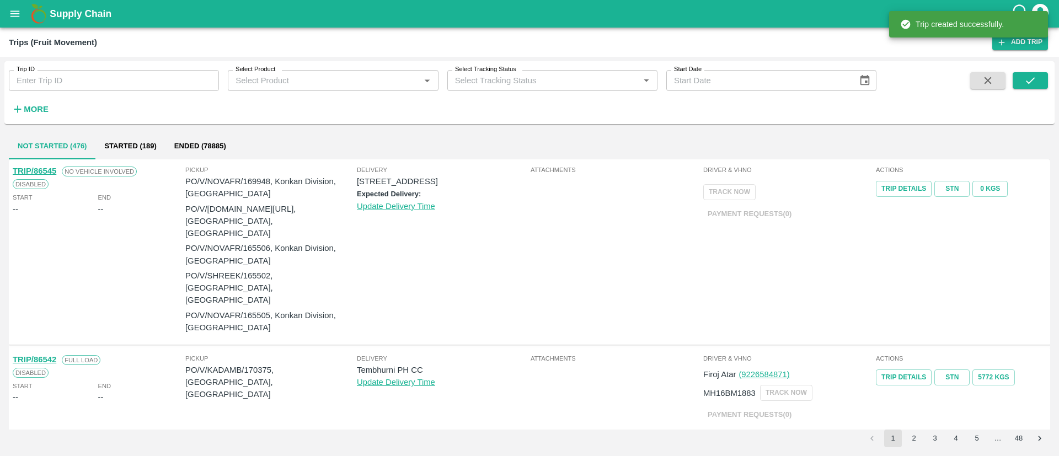
click at [263, 179] on p "PO/V/NOVAFR/169948, Konkan Division, [GEOGRAPHIC_DATA]" at bounding box center [270, 187] width 171 height 25
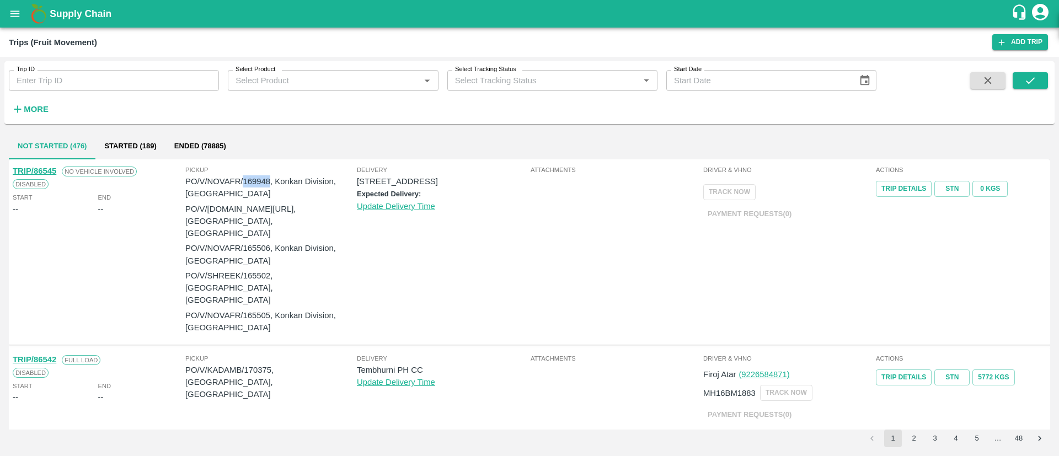
copy p "169948"
click at [17, 20] on button "open drawer" at bounding box center [14, 13] width 25 height 25
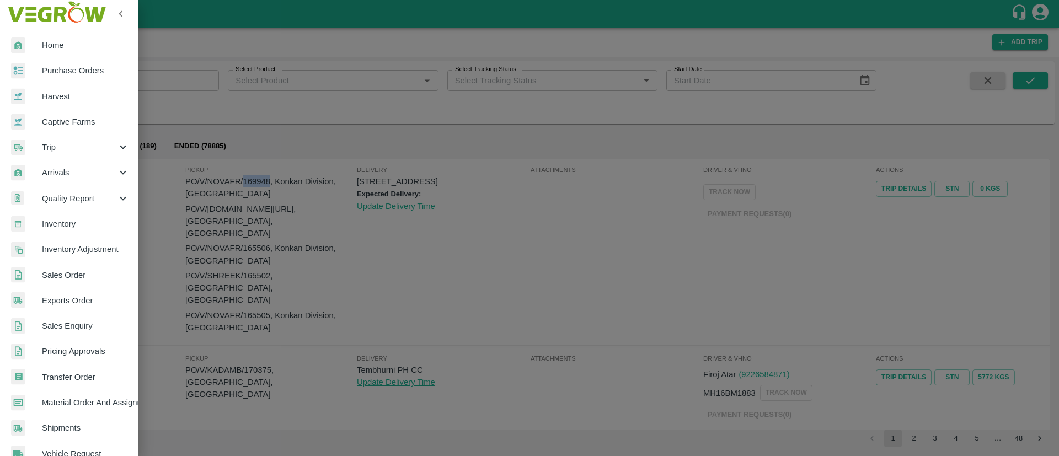
click at [80, 77] on span "Purchase Orders" at bounding box center [85, 71] width 87 height 12
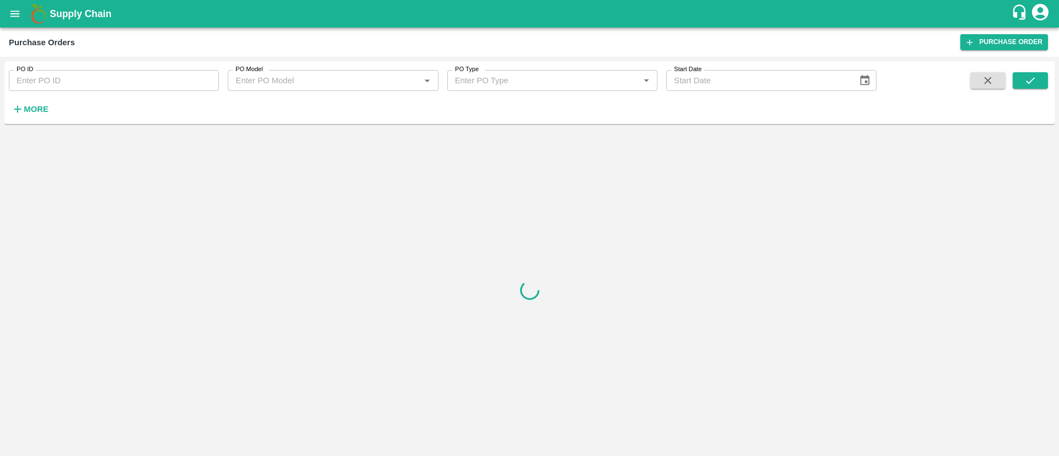
drag, startPoint x: 124, startPoint y: 83, endPoint x: 139, endPoint y: 88, distance: 16.2
click at [125, 83] on input "PO ID" at bounding box center [114, 80] width 210 height 21
paste input "169948"
click at [1034, 75] on icon "submit" at bounding box center [1030, 80] width 12 height 12
click at [1038, 82] on button "submit" at bounding box center [1029, 80] width 35 height 17
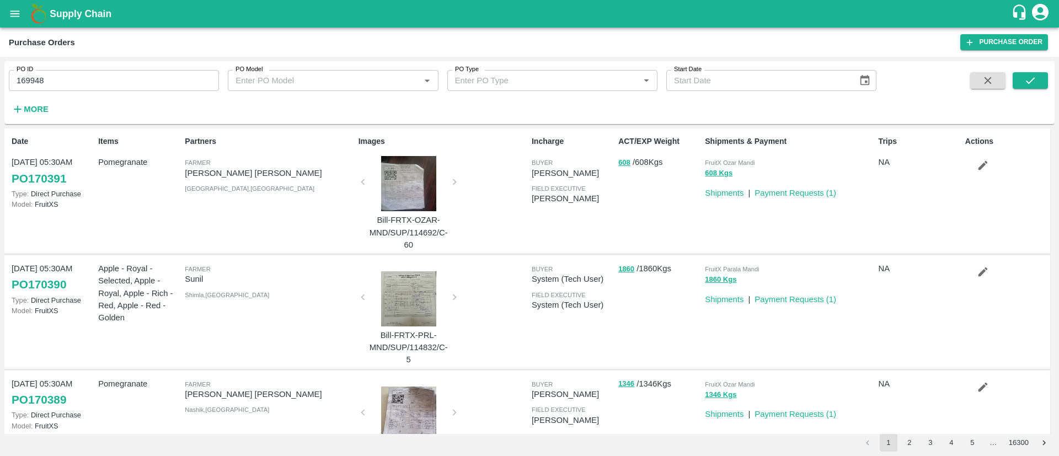
click at [175, 81] on input "169948" at bounding box center [114, 80] width 210 height 21
click at [1040, 80] on button "submit" at bounding box center [1029, 80] width 35 height 17
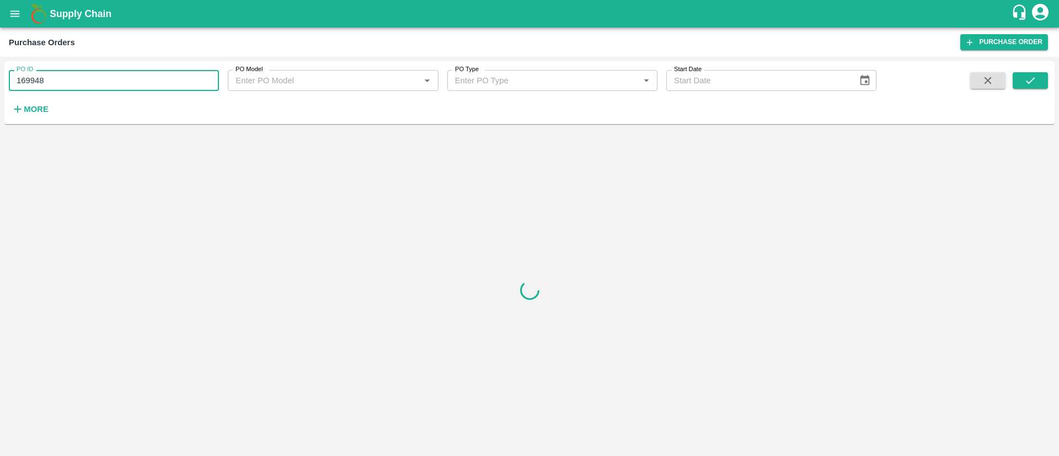
click at [109, 80] on input "169948" at bounding box center [114, 80] width 210 height 21
type input "169948"
click at [1035, 77] on icon "submit" at bounding box center [1030, 80] width 12 height 12
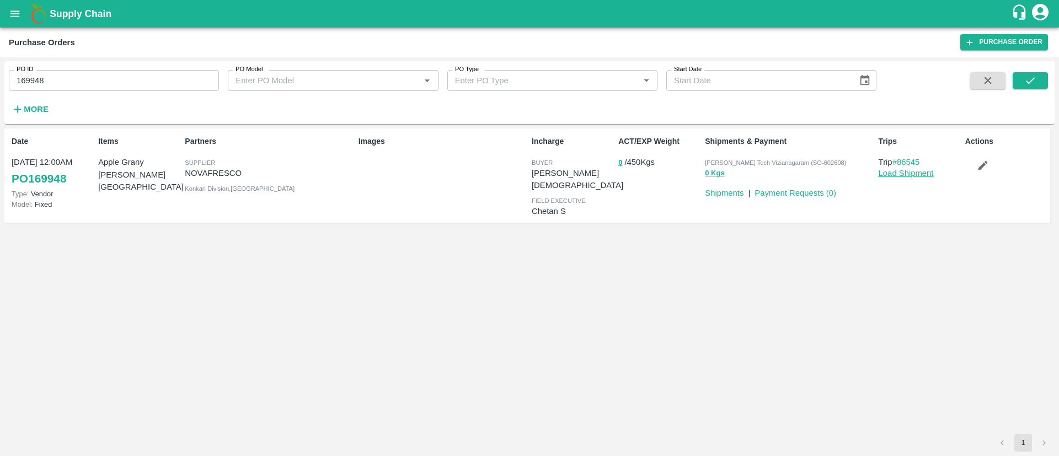
click at [915, 170] on link "Load Shipment" at bounding box center [905, 173] width 55 height 9
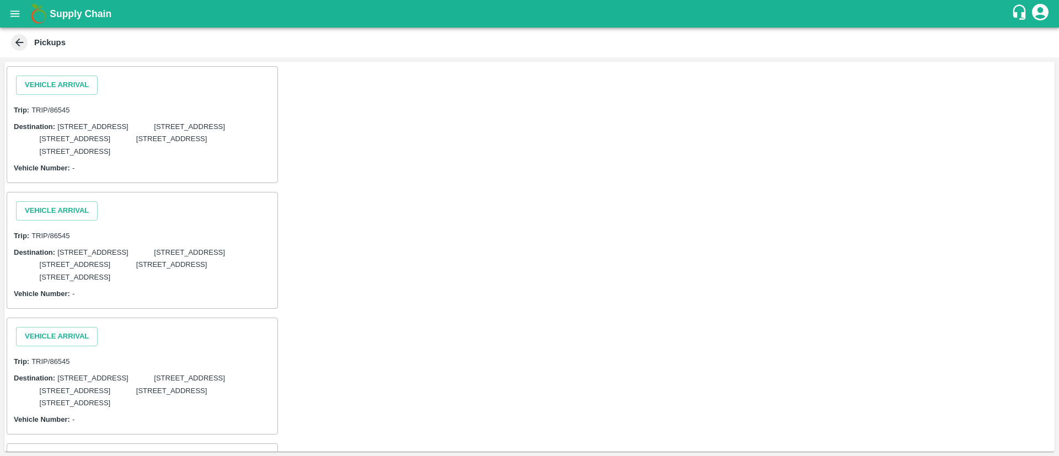
click at [46, 74] on div "Vehicle Arrival" at bounding box center [57, 85] width 90 height 28
click at [85, 85] on button "Vehicle Arrival" at bounding box center [57, 85] width 82 height 19
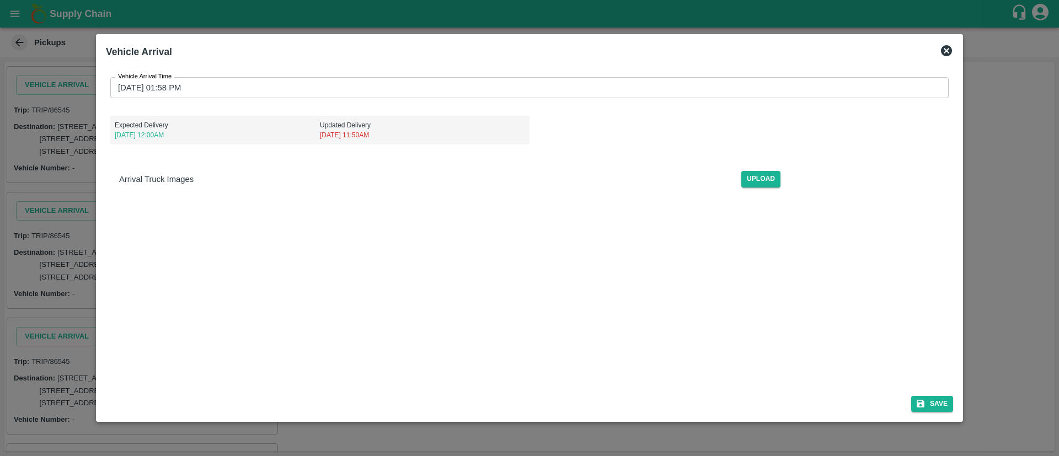
click at [631, 88] on input "20/08/2025 01:58 PM" at bounding box center [525, 87] width 830 height 21
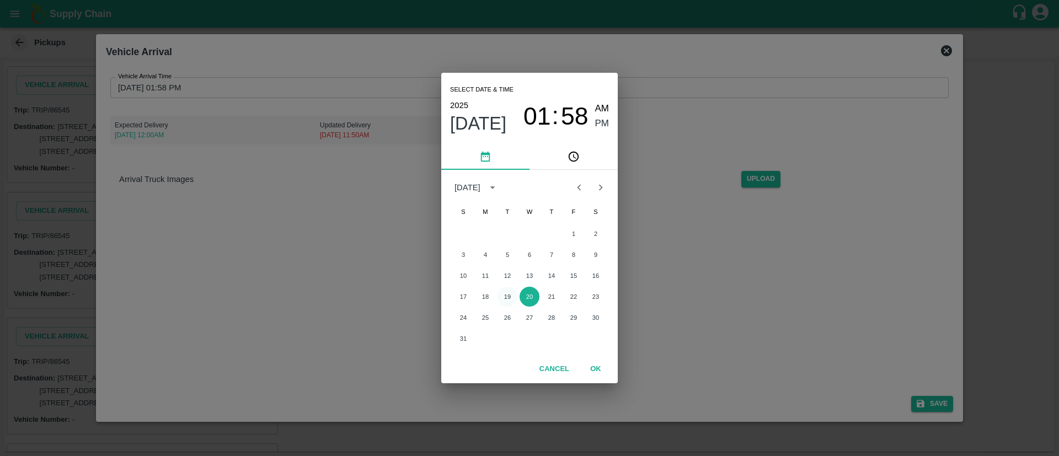
click at [513, 294] on button "19" at bounding box center [507, 297] width 20 height 20
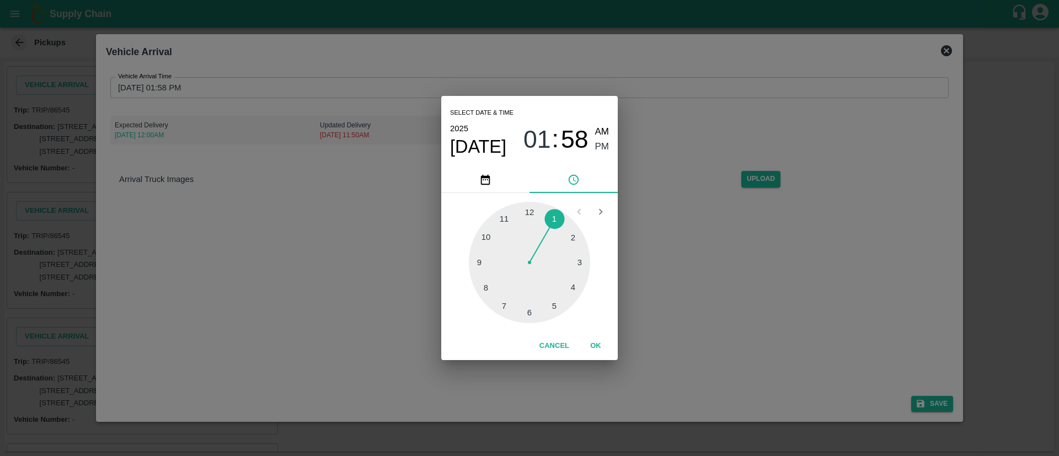
type input "19/08/2025 01:58 PM"
click at [599, 144] on span "PM" at bounding box center [602, 146] width 14 height 15
click at [598, 342] on button "OK" at bounding box center [595, 345] width 35 height 19
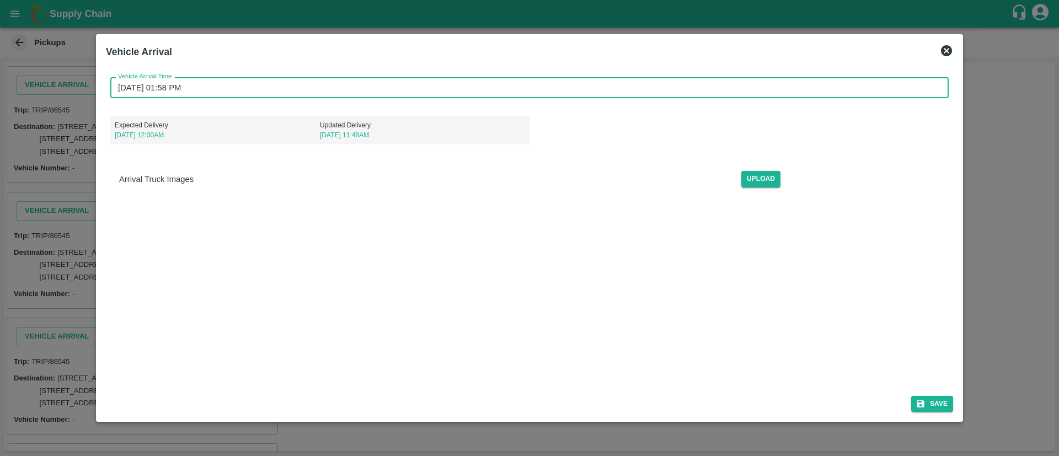
click at [948, 402] on button "Save" at bounding box center [932, 404] width 42 height 16
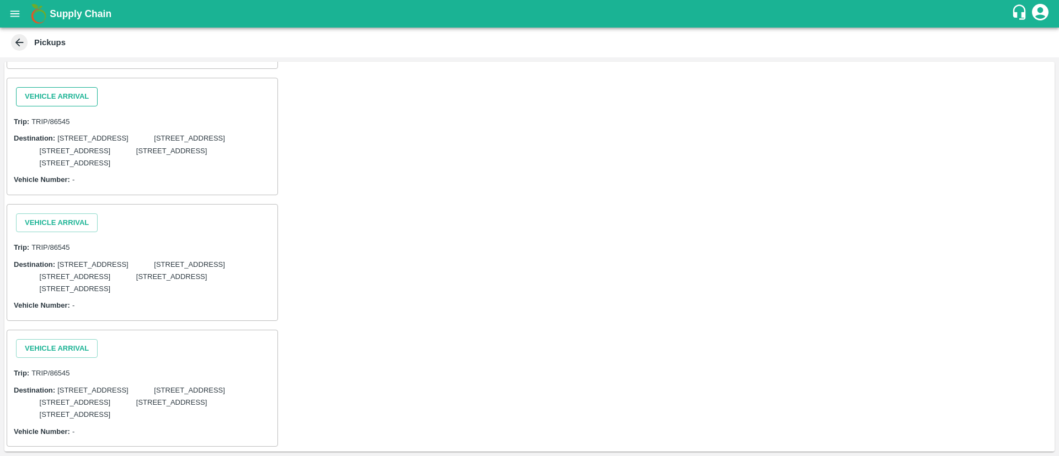
scroll to position [172, 0]
click at [85, 104] on button "Vehicle Arrival" at bounding box center [57, 94] width 82 height 19
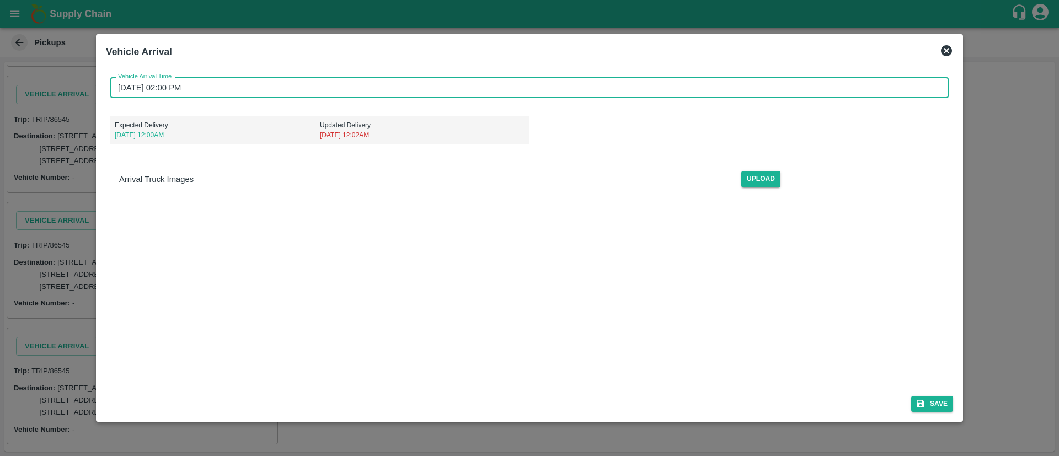
click at [540, 82] on input "20/08/2025 02:00 PM" at bounding box center [525, 87] width 830 height 21
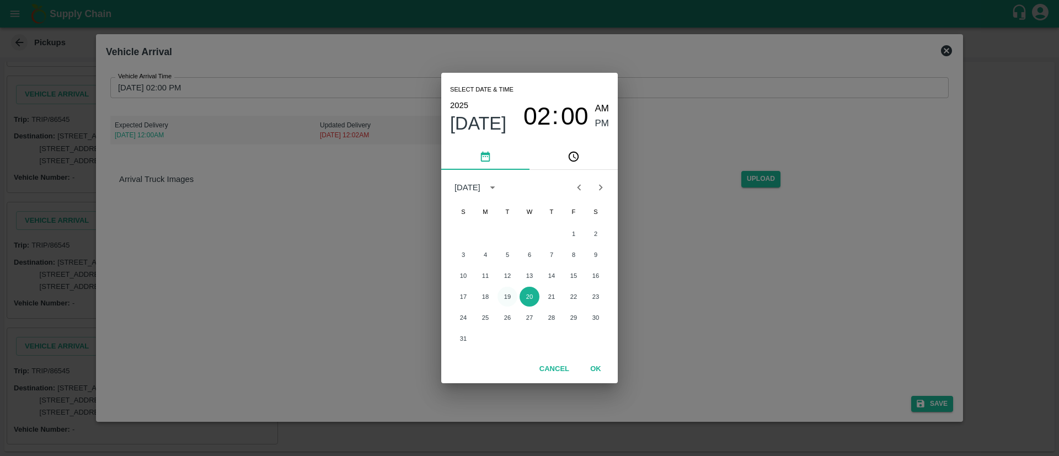
click at [507, 296] on button "19" at bounding box center [507, 297] width 20 height 20
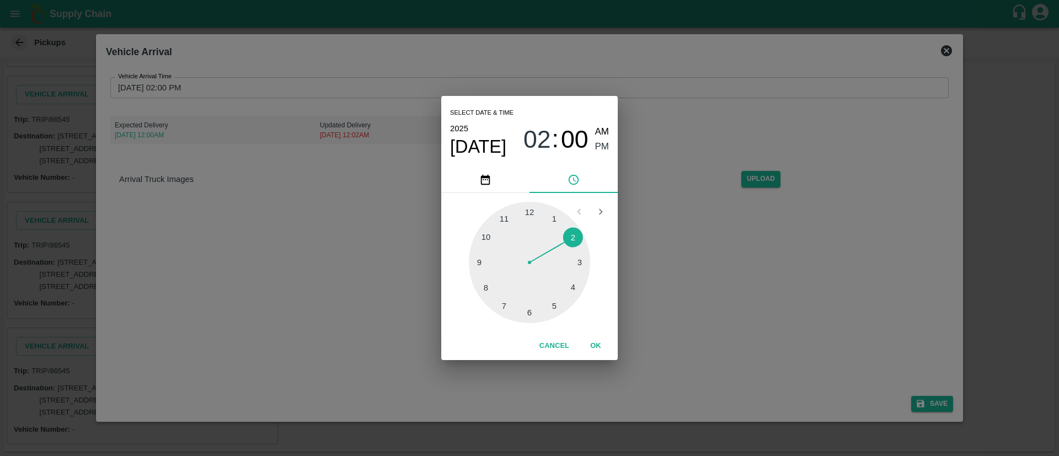
type input "19/08/2025 02:00 PM"
click at [603, 143] on span "PM" at bounding box center [602, 146] width 14 height 15
click at [598, 343] on button "OK" at bounding box center [595, 345] width 35 height 19
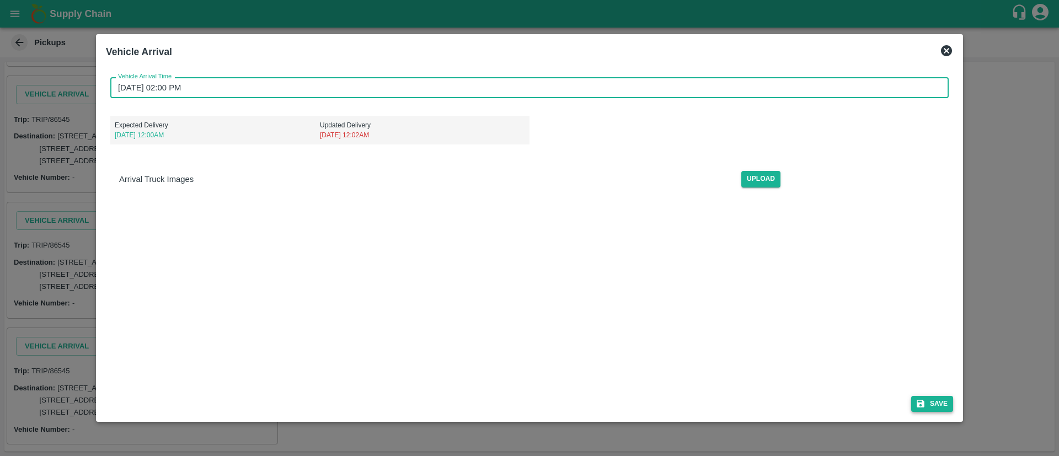
click at [927, 405] on button "Save" at bounding box center [932, 404] width 42 height 16
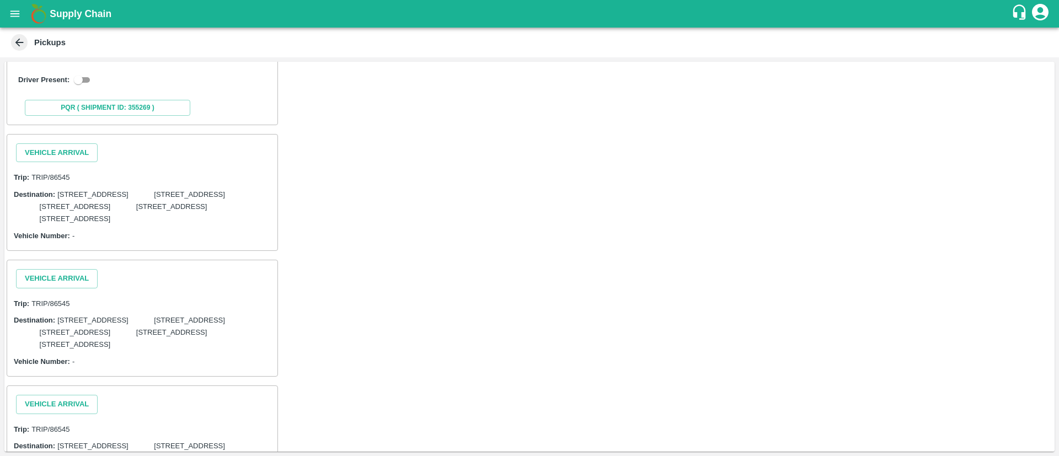
scroll to position [324, 0]
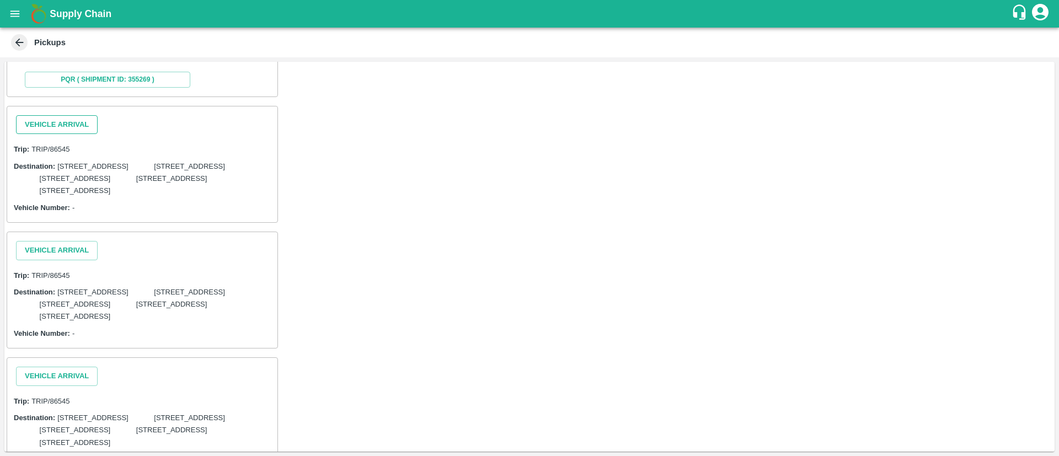
click at [60, 135] on button "Vehicle Arrival" at bounding box center [57, 124] width 82 height 19
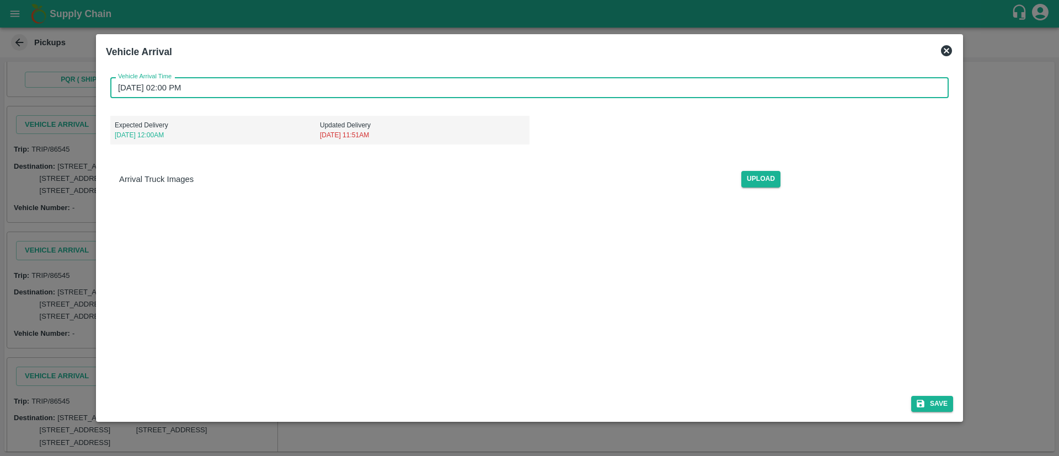
click at [735, 85] on input "20/08/2025 02:00 PM" at bounding box center [525, 87] width 830 height 21
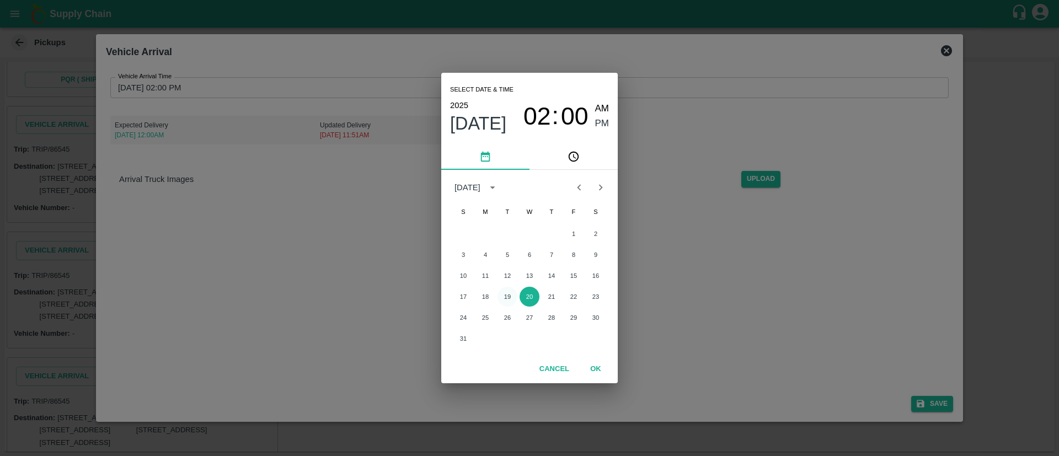
click at [512, 291] on button "19" at bounding box center [507, 297] width 20 height 20
type input "19/08/2025 02:00 PM"
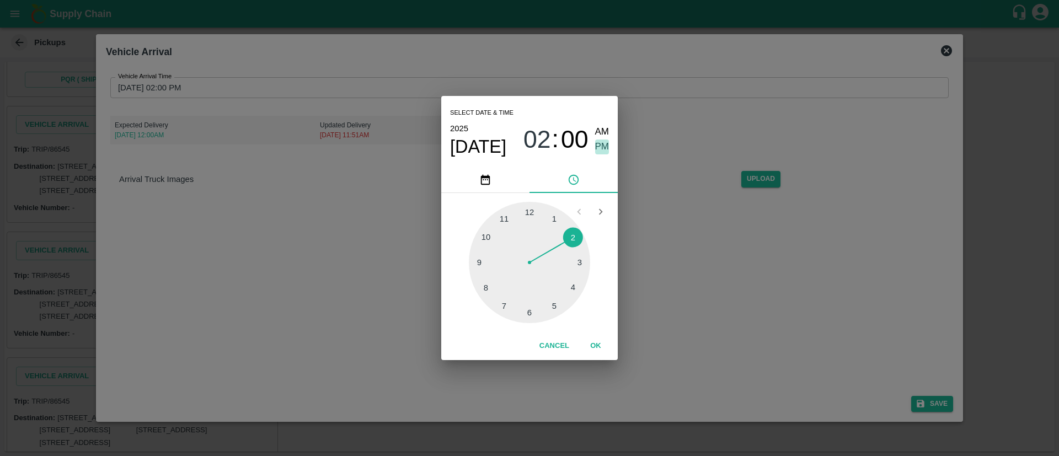
click at [602, 148] on span "PM" at bounding box center [602, 146] width 14 height 15
click at [598, 343] on button "OK" at bounding box center [595, 345] width 35 height 19
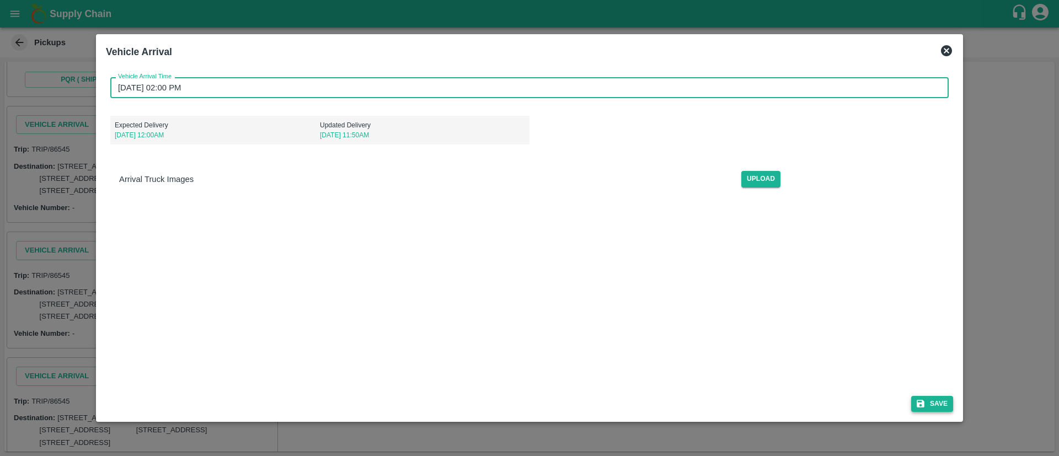
click at [942, 406] on button "Save" at bounding box center [932, 404] width 42 height 16
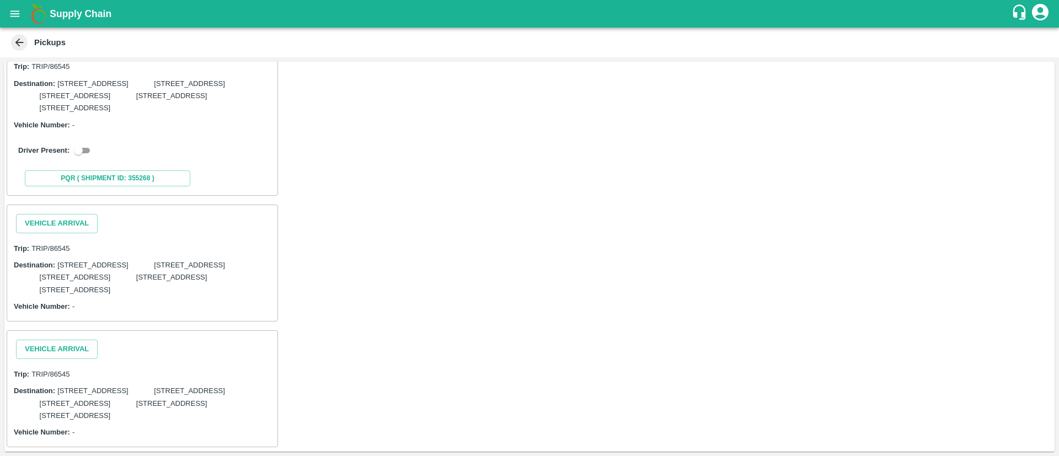
scroll to position [763, 0]
click at [88, 214] on button "Vehicle Arrival" at bounding box center [57, 223] width 82 height 19
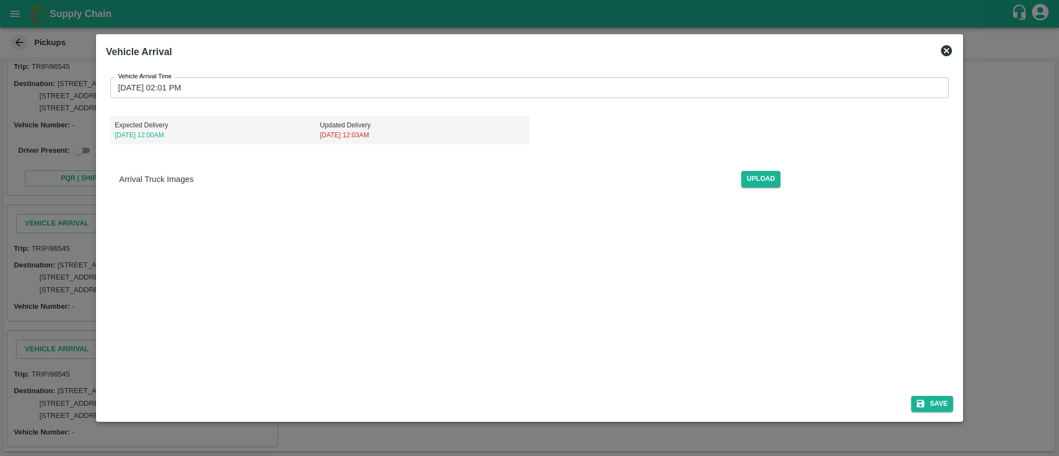
click at [648, 79] on input "20/08/2025 02:01 PM" at bounding box center [525, 87] width 830 height 21
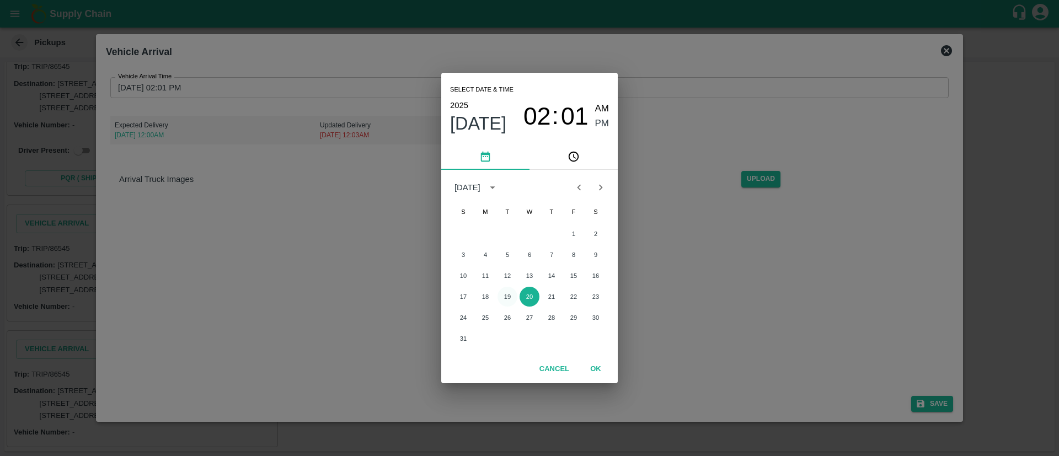
click at [511, 296] on button "19" at bounding box center [507, 297] width 20 height 20
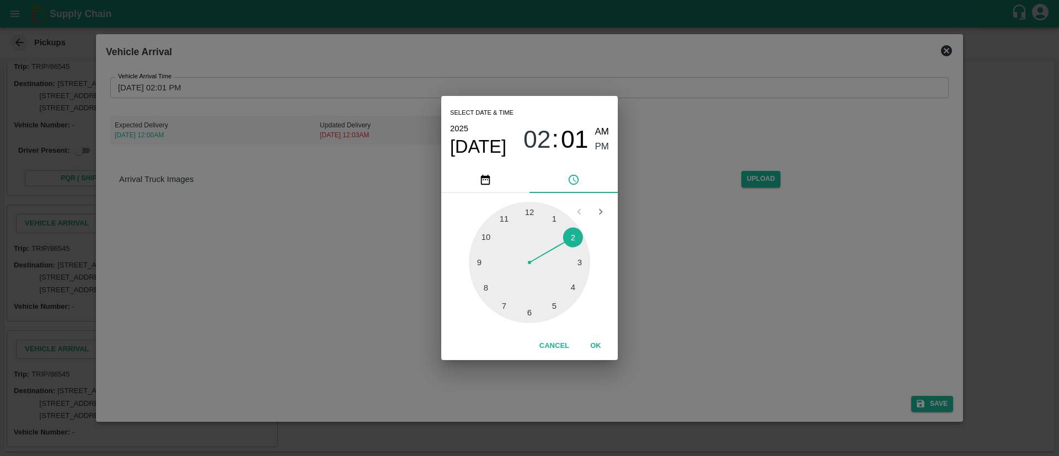
click at [577, 126] on span "01" at bounding box center [575, 139] width 28 height 29
click at [529, 208] on div at bounding box center [529, 262] width 121 height 121
click at [600, 137] on span "AM" at bounding box center [602, 132] width 14 height 15
click at [602, 142] on span "PM" at bounding box center [602, 146] width 14 height 15
type input "19/08/2025 02:00 PM"
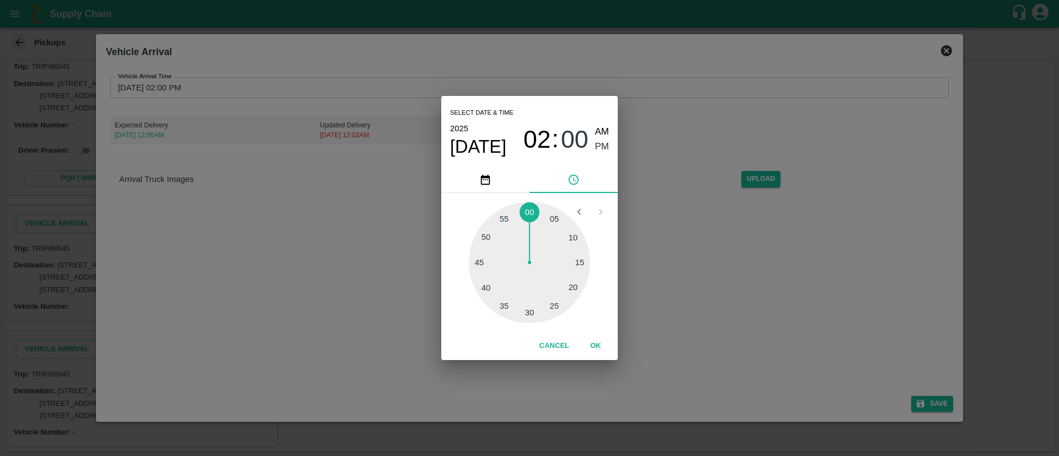
click at [601, 342] on button "OK" at bounding box center [595, 345] width 35 height 19
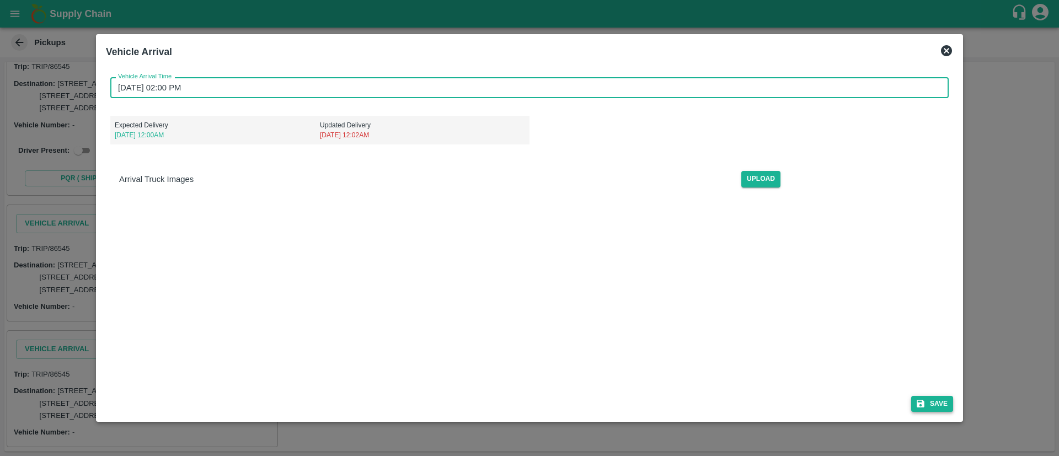
click at [927, 404] on button "Save" at bounding box center [932, 404] width 42 height 16
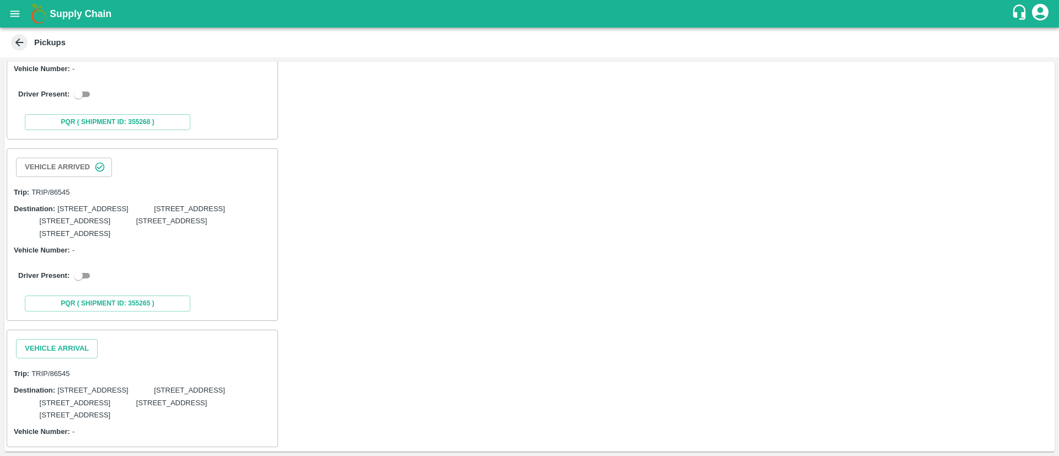
scroll to position [819, 0]
click at [78, 339] on button "Vehicle Arrival" at bounding box center [57, 348] width 82 height 19
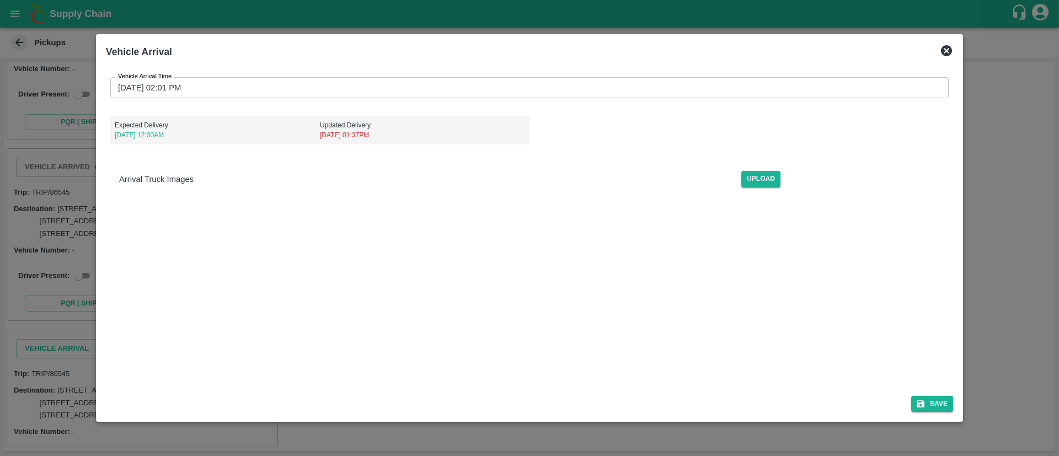
click at [760, 87] on input "20/08/2025 02:01 PM" at bounding box center [525, 87] width 830 height 21
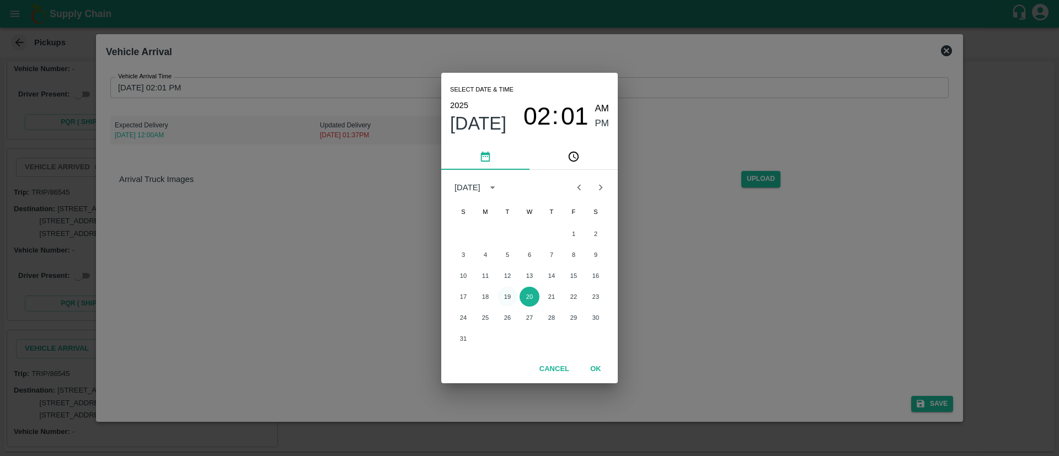
click at [506, 298] on button "19" at bounding box center [507, 297] width 20 height 20
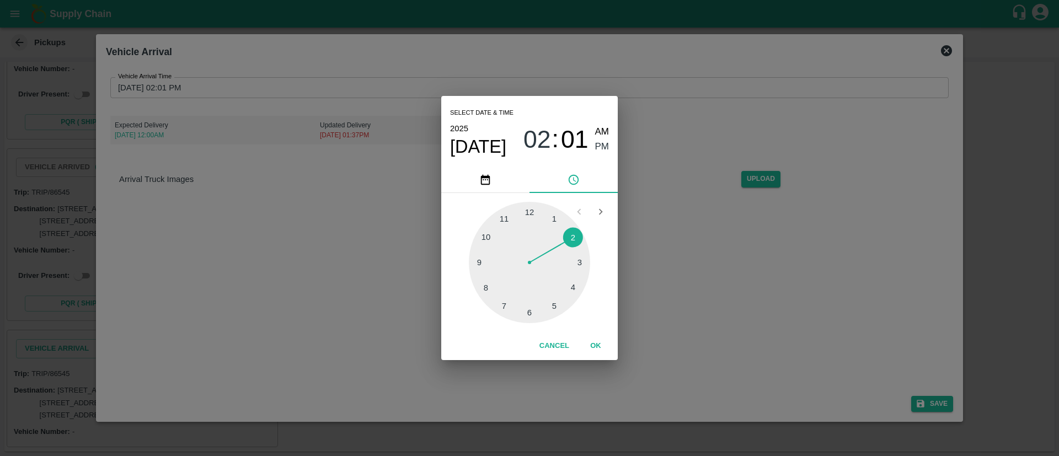
click at [571, 134] on span "01" at bounding box center [575, 139] width 28 height 29
click at [529, 210] on div at bounding box center [529, 262] width 121 height 121
type input "19/08/2025 02:00 PM"
click at [592, 345] on button "OK" at bounding box center [595, 345] width 35 height 19
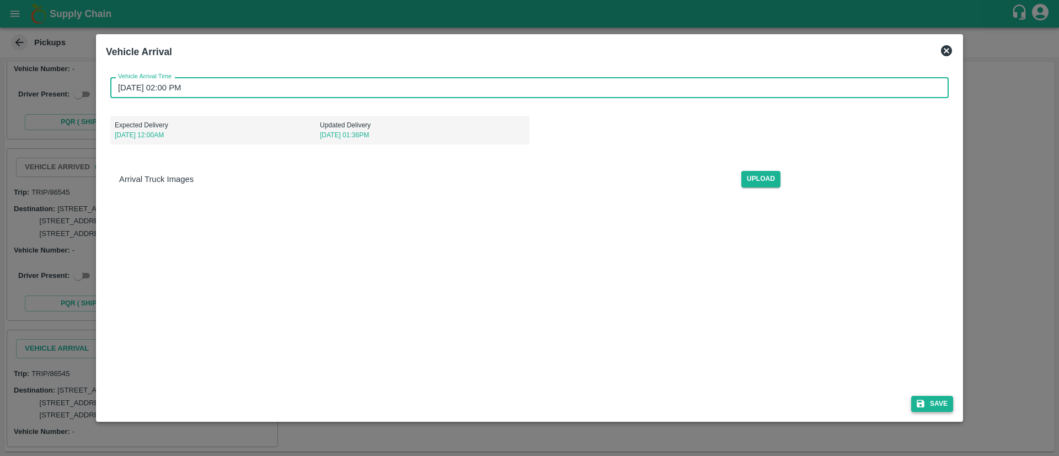
click at [938, 398] on button "Save" at bounding box center [932, 404] width 42 height 16
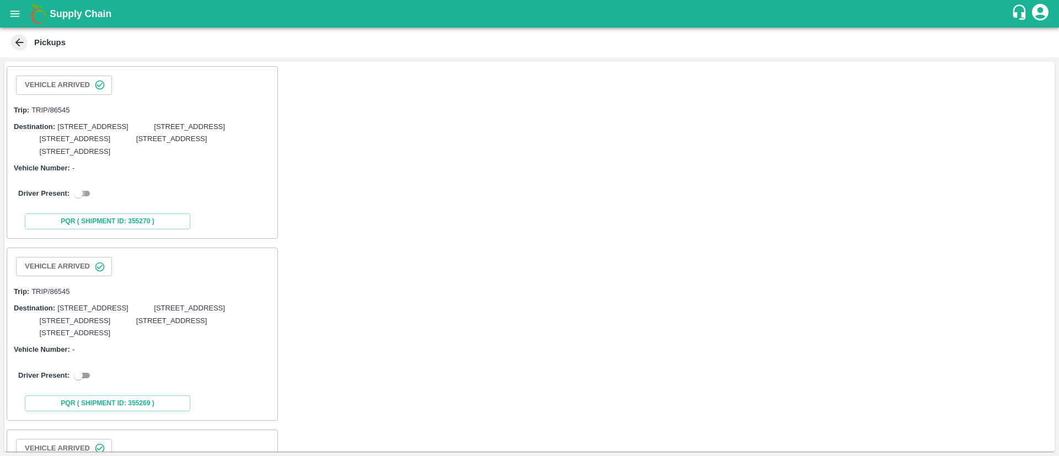
click at [90, 200] on input "checkbox" at bounding box center [78, 193] width 40 height 13
checkbox input "true"
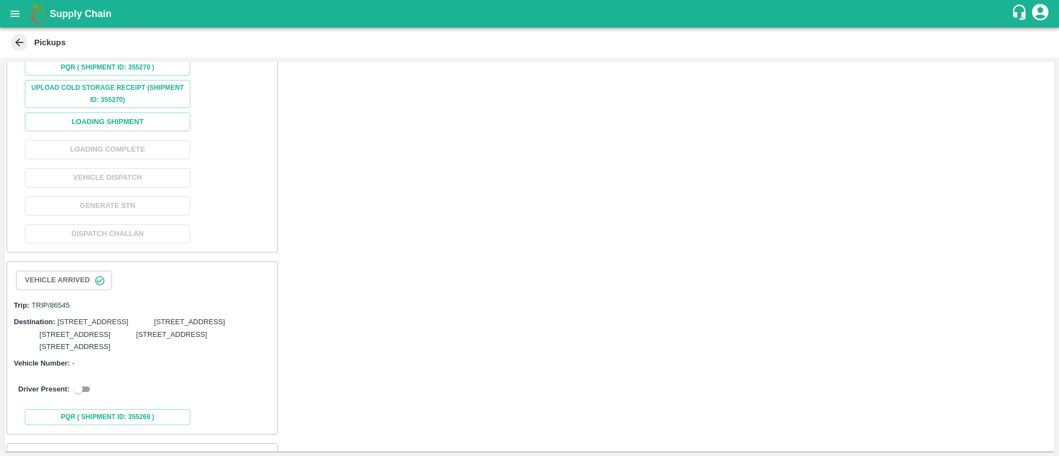
scroll to position [213, 0]
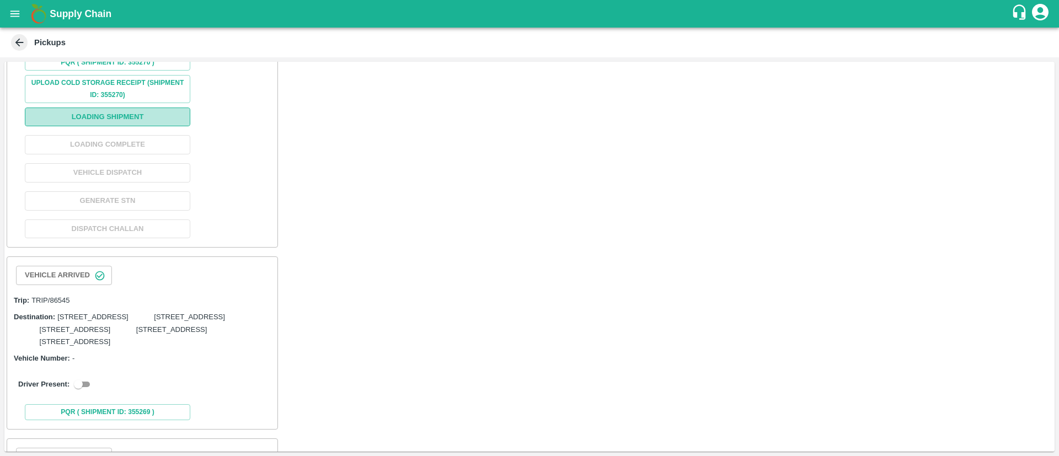
click at [110, 127] on button "Loading Shipment" at bounding box center [107, 117] width 165 height 19
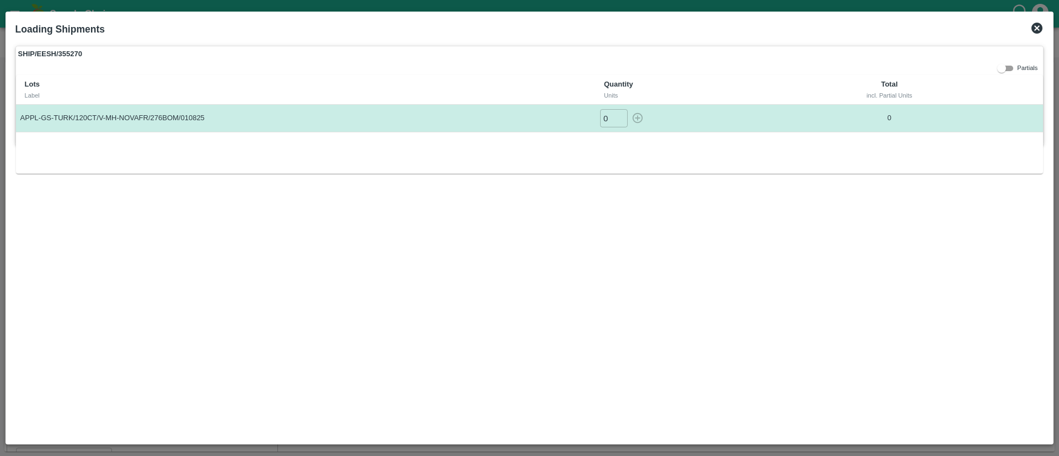
click at [604, 116] on input "0" at bounding box center [614, 118] width 28 height 18
click at [636, 121] on icon "button" at bounding box center [637, 118] width 12 height 12
type input "0"
click at [1035, 23] on icon at bounding box center [1036, 28] width 11 height 11
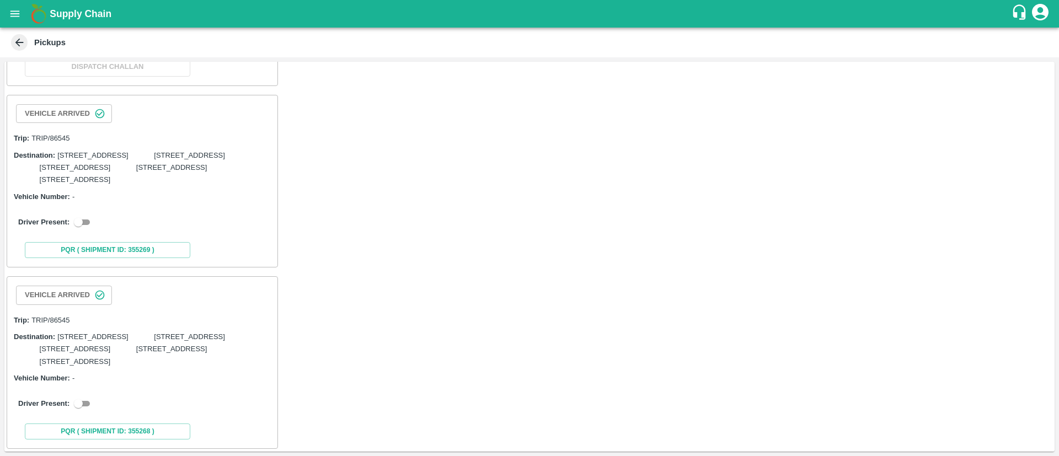
scroll to position [394, 0]
drag, startPoint x: 80, startPoint y: 361, endPoint x: 88, endPoint y: 363, distance: 7.4
click at [80, 227] on input "checkbox" at bounding box center [78, 219] width 40 height 13
checkbox input "true"
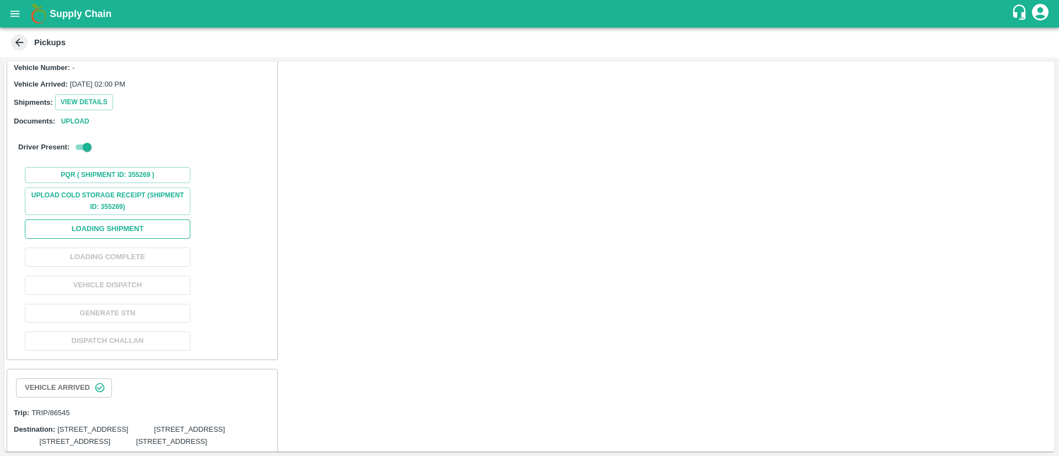
scroll to position [534, 0]
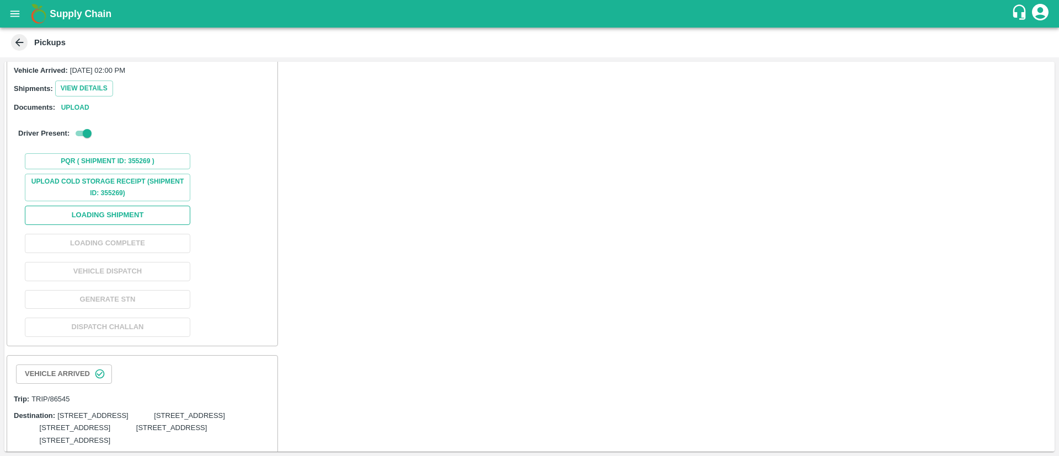
click at [128, 225] on button "Loading Shipment" at bounding box center [107, 215] width 165 height 19
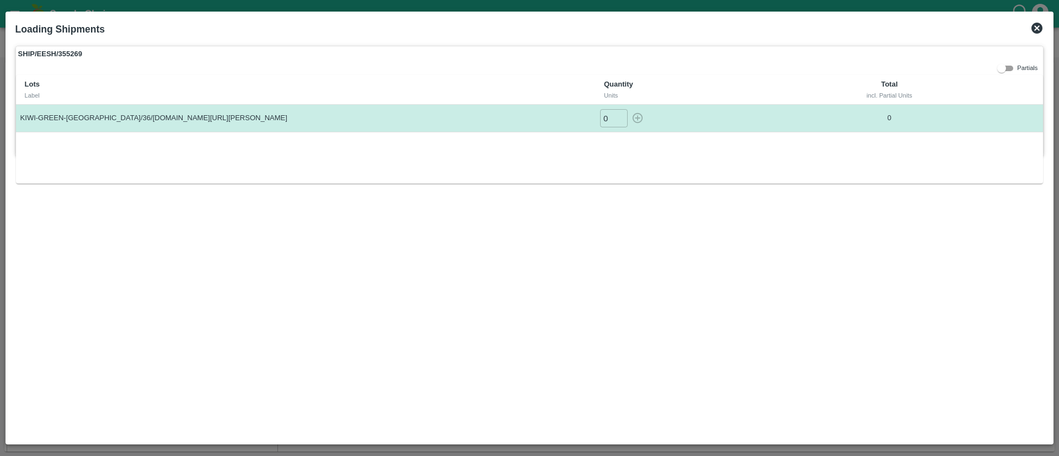
click at [605, 117] on input "0" at bounding box center [614, 118] width 28 height 18
click at [636, 120] on icon "button" at bounding box center [637, 118] width 12 height 12
type input "0"
click at [1036, 24] on icon at bounding box center [1036, 28] width 11 height 11
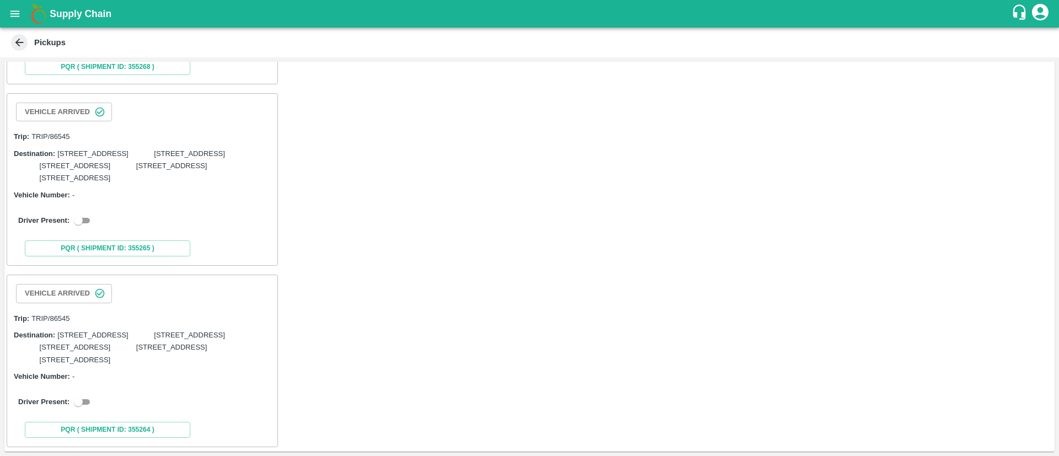
scroll to position [1092, 0]
click at [89, 46] on input "checkbox" at bounding box center [78, 39] width 40 height 13
checkbox input "true"
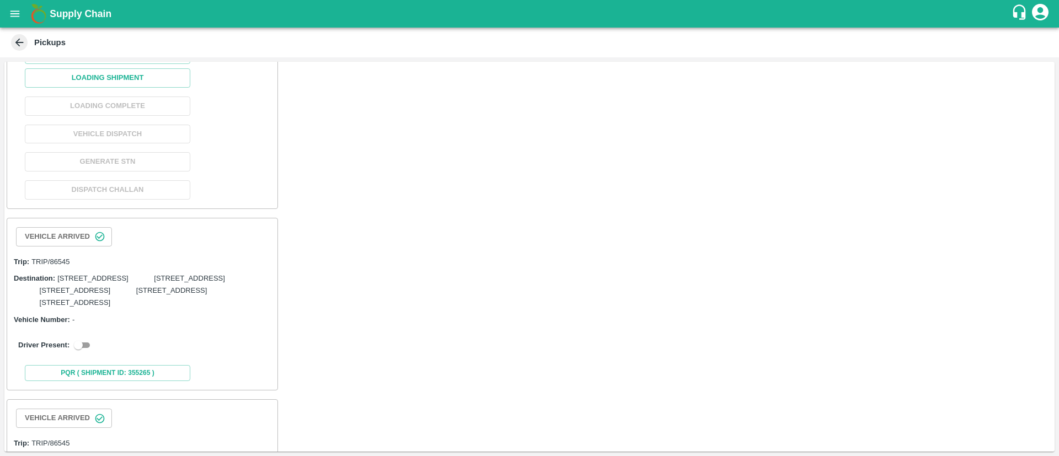
scroll to position [1155, 0]
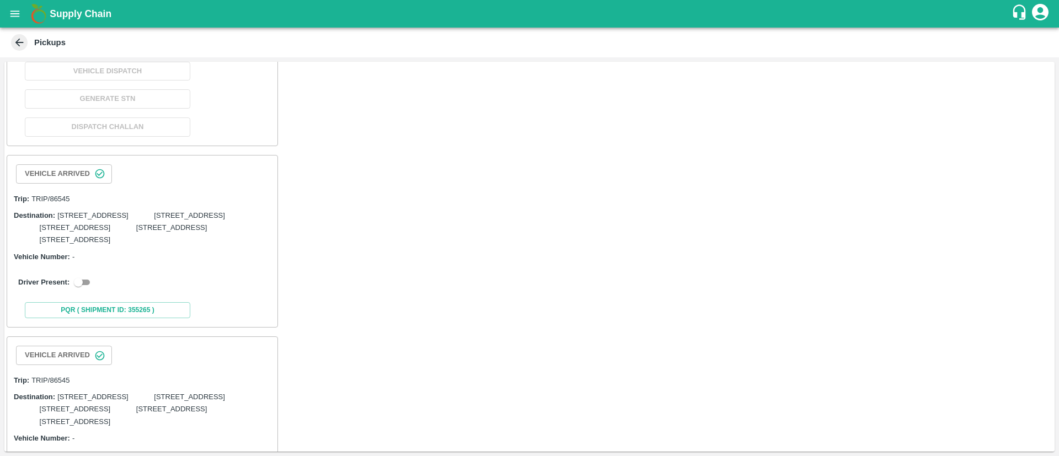
click at [144, 25] on button "Loading Shipment" at bounding box center [107, 15] width 165 height 19
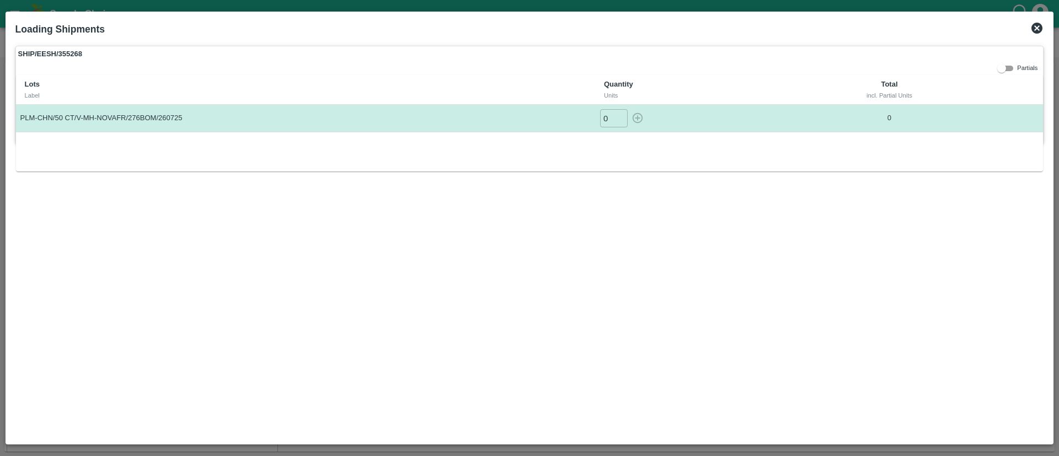
click at [605, 114] on input "0" at bounding box center [614, 118] width 28 height 18
click at [636, 120] on icon "button" at bounding box center [637, 118] width 12 height 12
type input "0"
click at [1037, 28] on icon at bounding box center [1036, 28] width 13 height 13
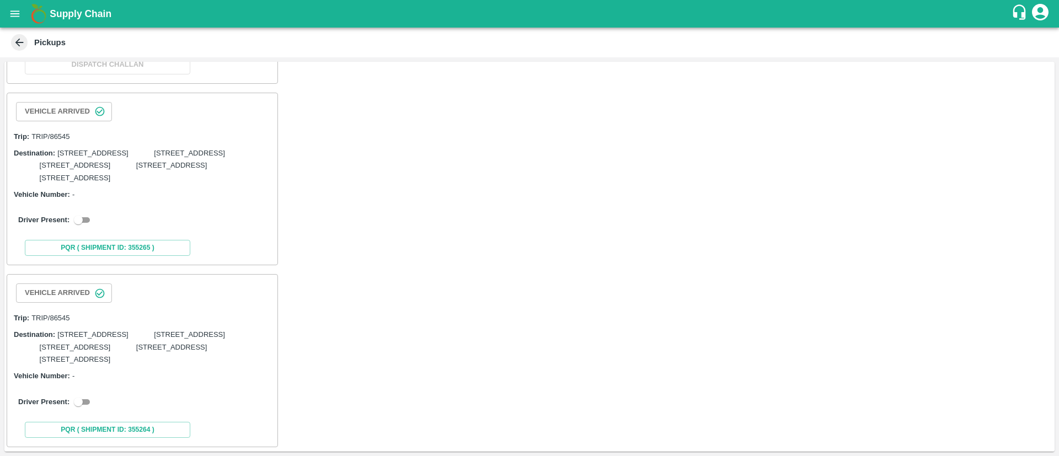
scroll to position [1487, 0]
click at [83, 227] on input "checkbox" at bounding box center [78, 219] width 40 height 13
checkbox input "true"
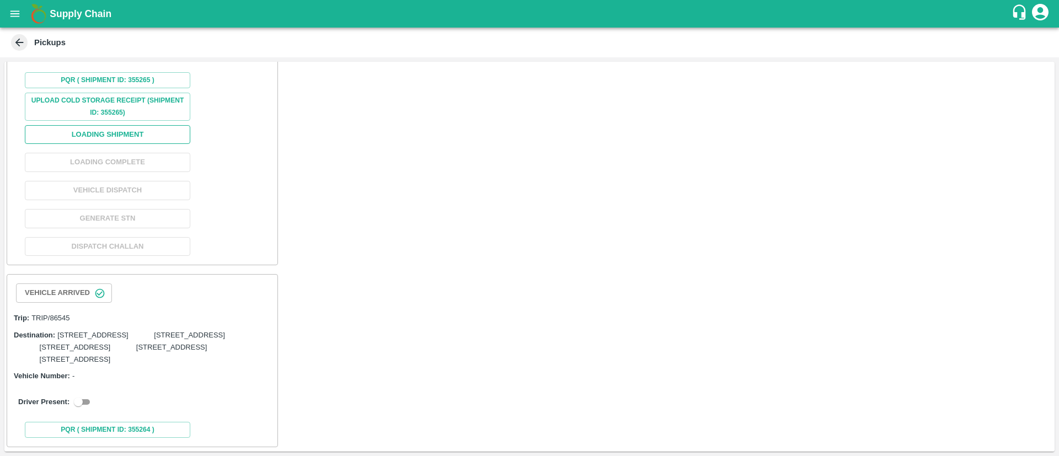
scroll to position [1707, 0]
click at [119, 144] on button "Loading Shipment" at bounding box center [107, 134] width 165 height 19
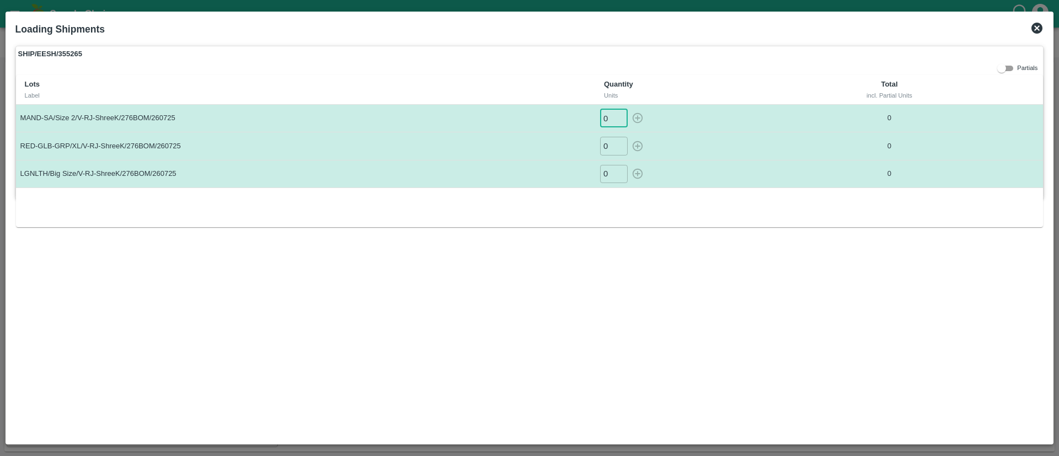
click at [603, 119] on input "0" at bounding box center [614, 118] width 28 height 18
click at [602, 173] on input "0" at bounding box center [614, 174] width 28 height 18
click at [640, 174] on icon "button" at bounding box center [637, 174] width 12 height 12
type input "0"
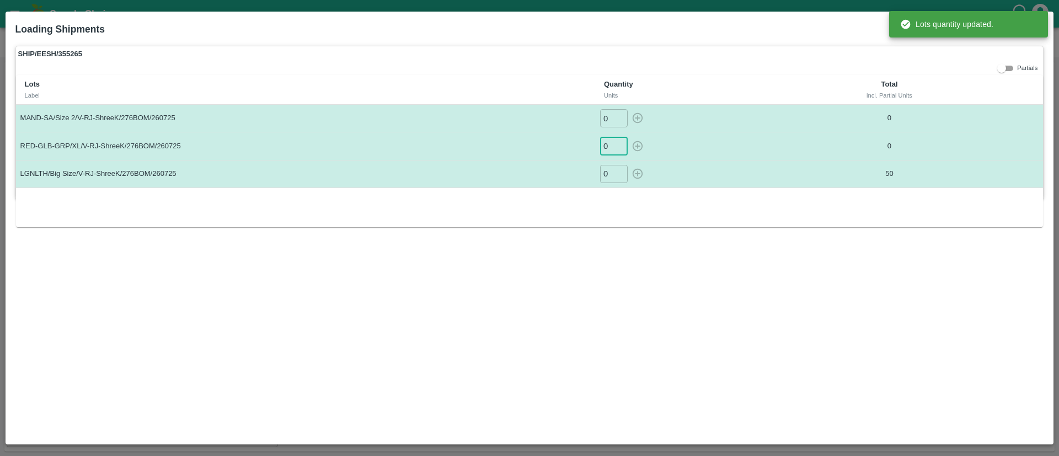
click at [604, 147] on input "0" at bounding box center [614, 146] width 28 height 18
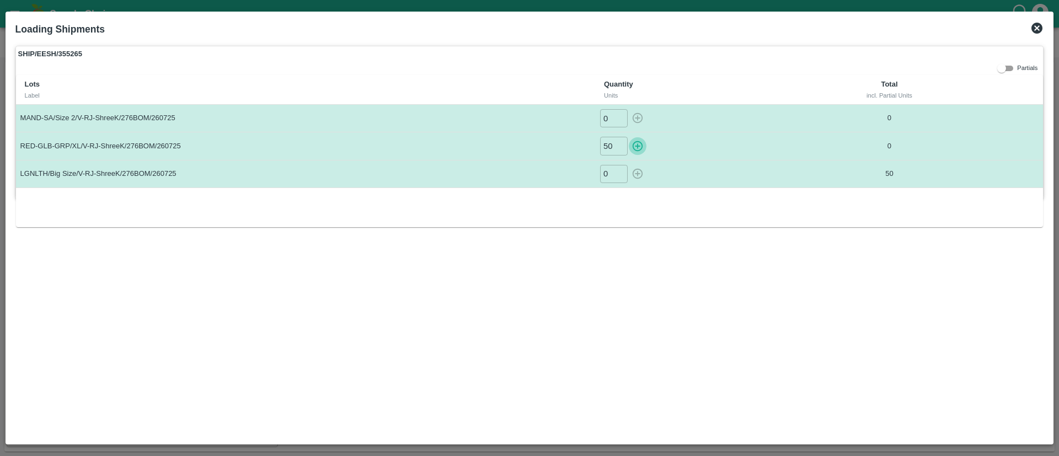
click at [637, 146] on icon "button" at bounding box center [637, 146] width 10 height 10
type input "0"
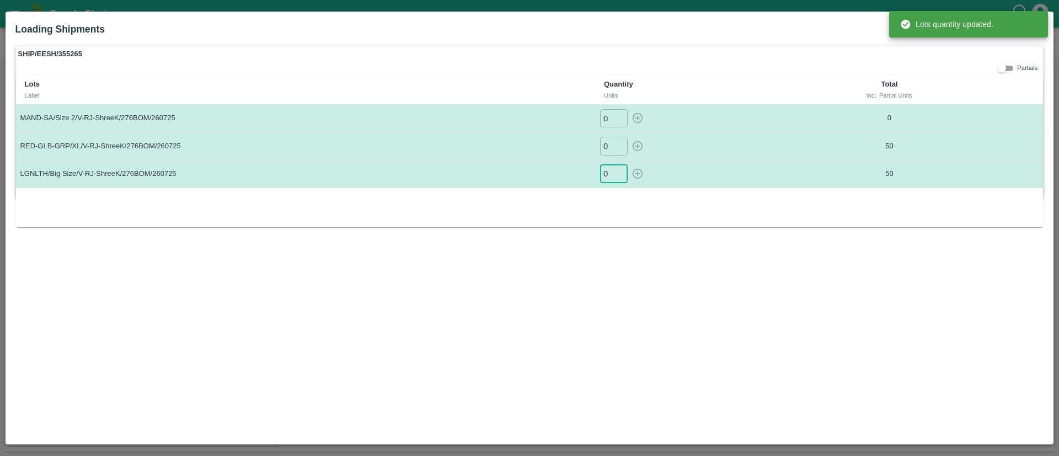
click at [610, 172] on input "0" at bounding box center [614, 174] width 28 height 18
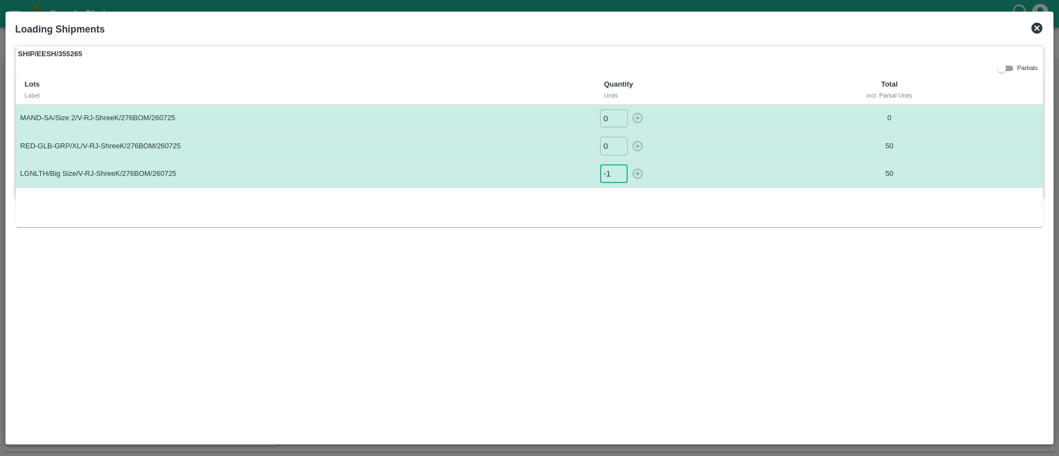
type input "-1"
click at [619, 173] on input "-1" at bounding box center [614, 174] width 28 height 18
click at [637, 171] on icon "button" at bounding box center [637, 174] width 12 height 12
type input "0"
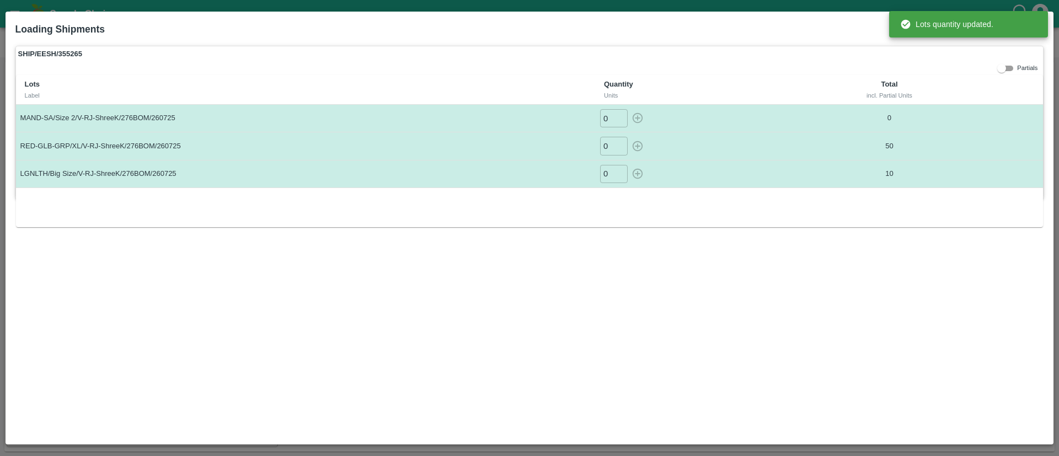
click at [605, 120] on input "0" at bounding box center [614, 118] width 28 height 18
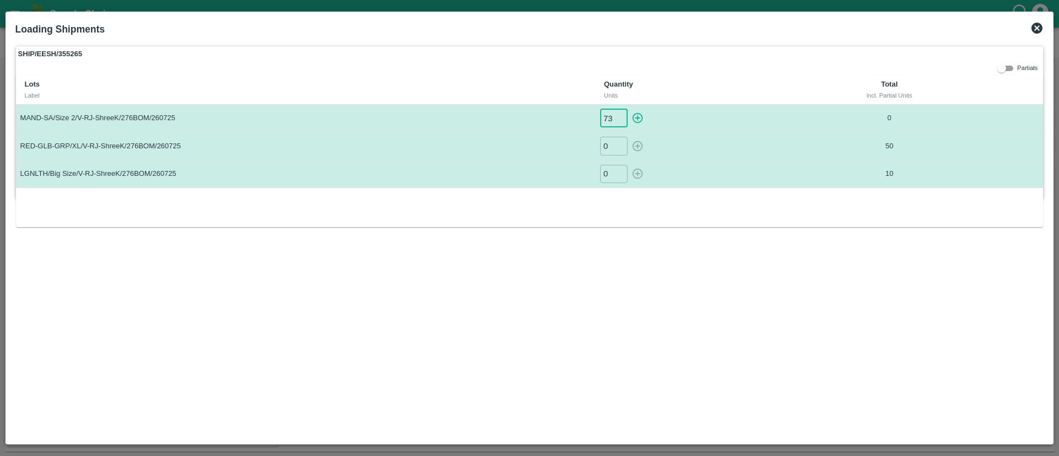
drag, startPoint x: 641, startPoint y: 118, endPoint x: 641, endPoint y: 112, distance: 5.5
click at [639, 115] on icon "button" at bounding box center [637, 118] width 12 height 12
type input "0"
click at [1034, 30] on icon at bounding box center [1036, 28] width 11 height 11
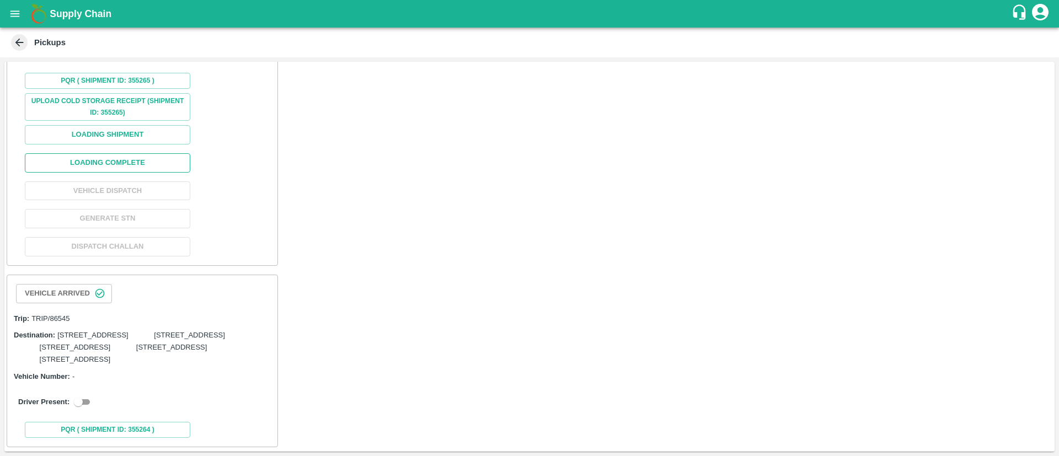
scroll to position [1828, 0]
click at [88, 403] on input "checkbox" at bounding box center [78, 401] width 40 height 13
checkbox input "true"
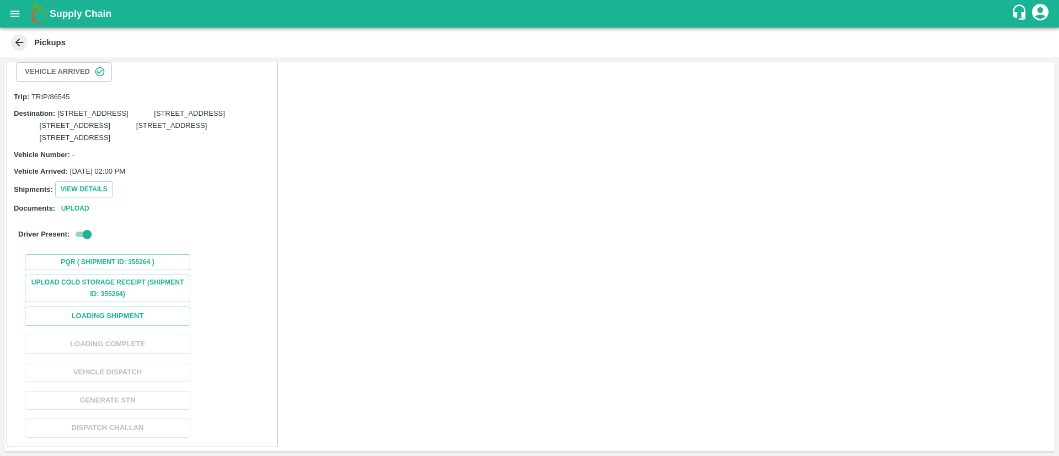
scroll to position [2050, 0]
click at [168, 315] on button "Loading Shipment" at bounding box center [107, 316] width 165 height 19
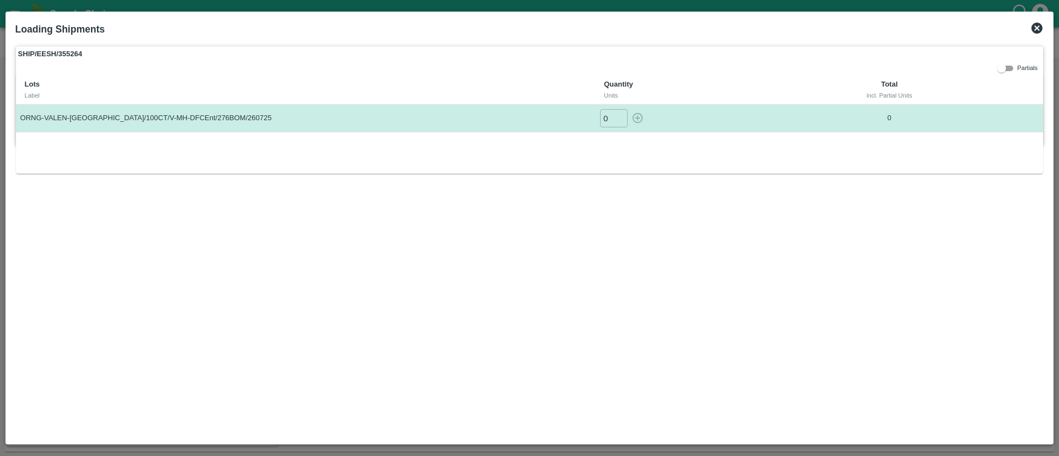
click at [603, 120] on input "0" at bounding box center [614, 118] width 28 height 18
drag, startPoint x: 637, startPoint y: 116, endPoint x: 642, endPoint y: 121, distance: 6.6
click at [638, 117] on icon "button" at bounding box center [637, 118] width 12 height 12
type input "0"
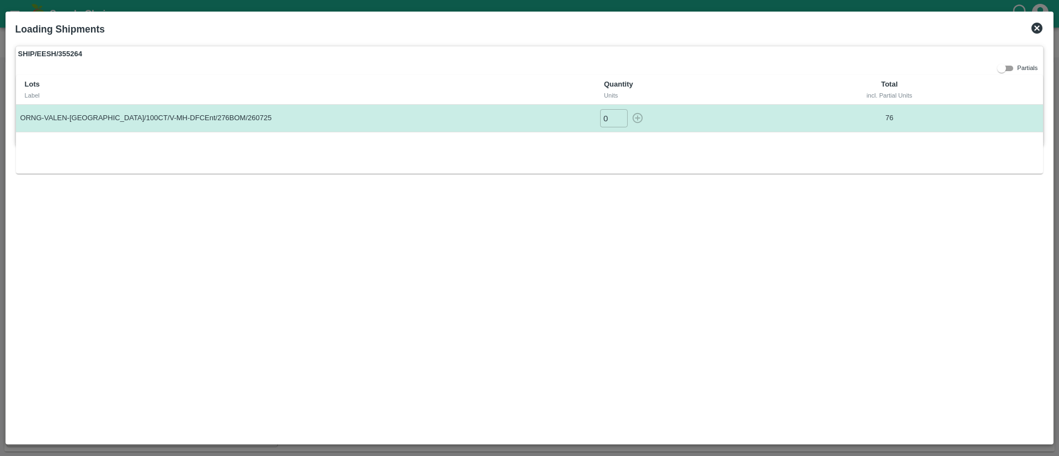
click at [1039, 31] on icon at bounding box center [1036, 28] width 11 height 11
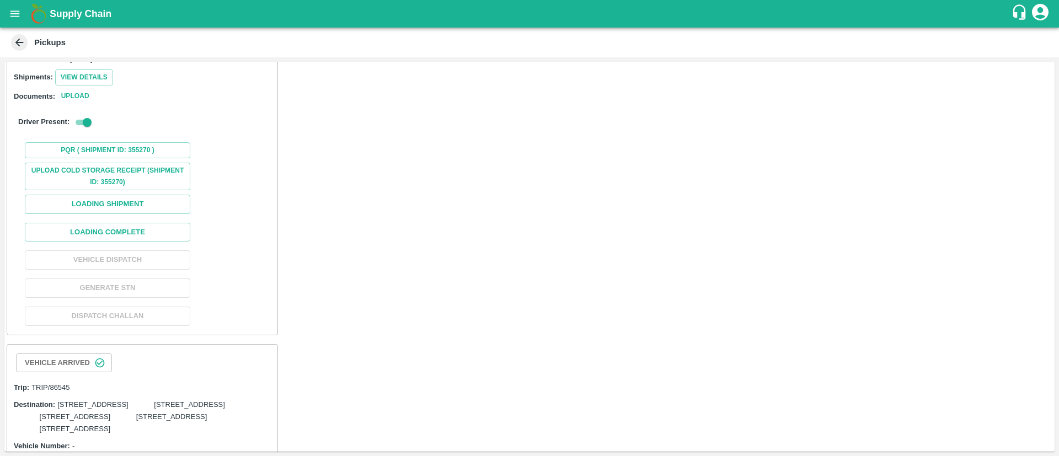
scroll to position [150, 0]
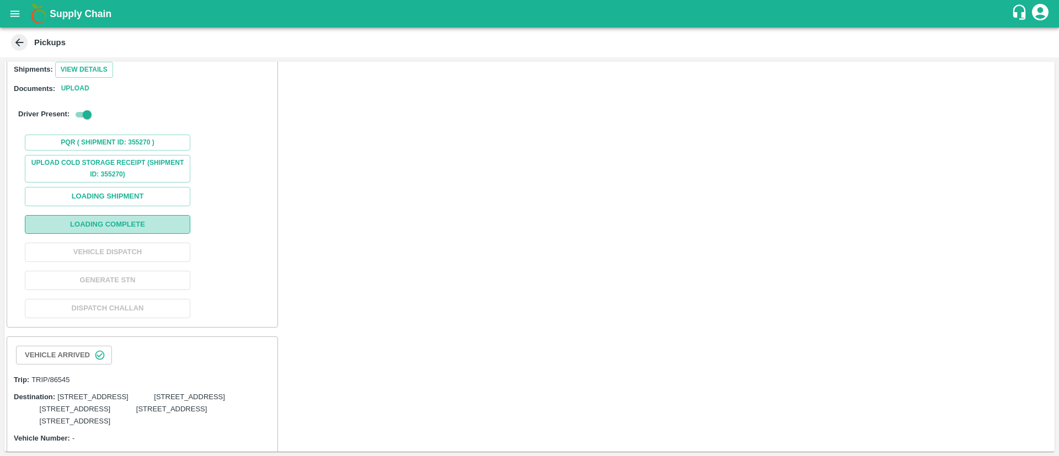
click at [134, 234] on button "Loading Complete" at bounding box center [107, 224] width 165 height 19
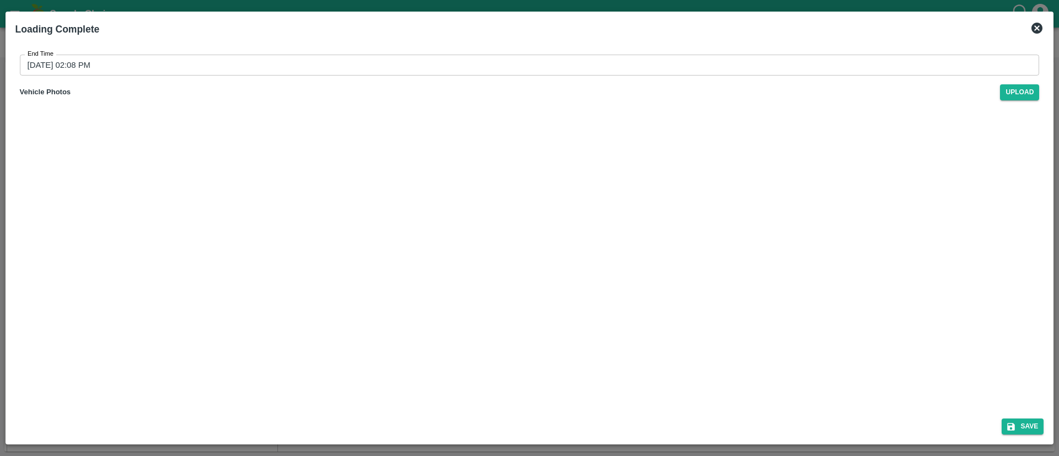
click at [638, 69] on input "20/08/2025 02:08 PM" at bounding box center [526, 65] width 1012 height 21
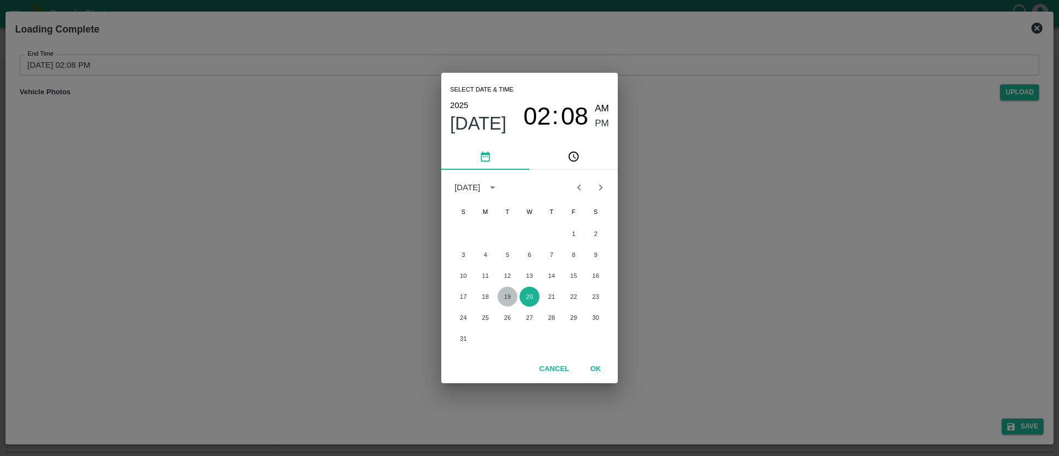
click at [507, 294] on button "19" at bounding box center [507, 297] width 20 height 20
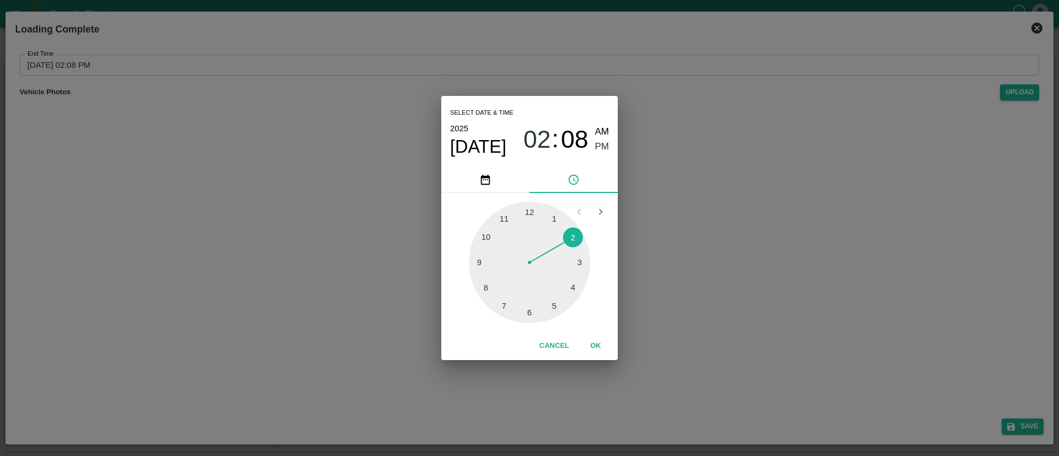
click at [604, 139] on span "PM" at bounding box center [602, 146] width 14 height 15
click at [587, 142] on span "08" at bounding box center [575, 139] width 28 height 29
click at [572, 236] on div at bounding box center [529, 262] width 121 height 121
click at [609, 145] on div "Select date & time 2025 Aug 19 02 : 10 AM PM" at bounding box center [529, 131] width 176 height 71
drag, startPoint x: 599, startPoint y: 345, endPoint x: 597, endPoint y: 339, distance: 6.5
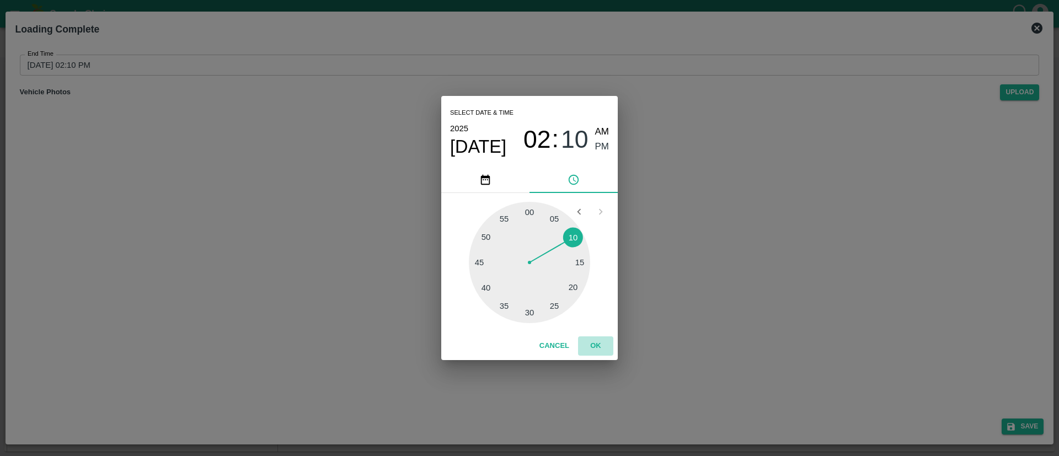
click at [598, 343] on button "OK" at bounding box center [595, 345] width 35 height 19
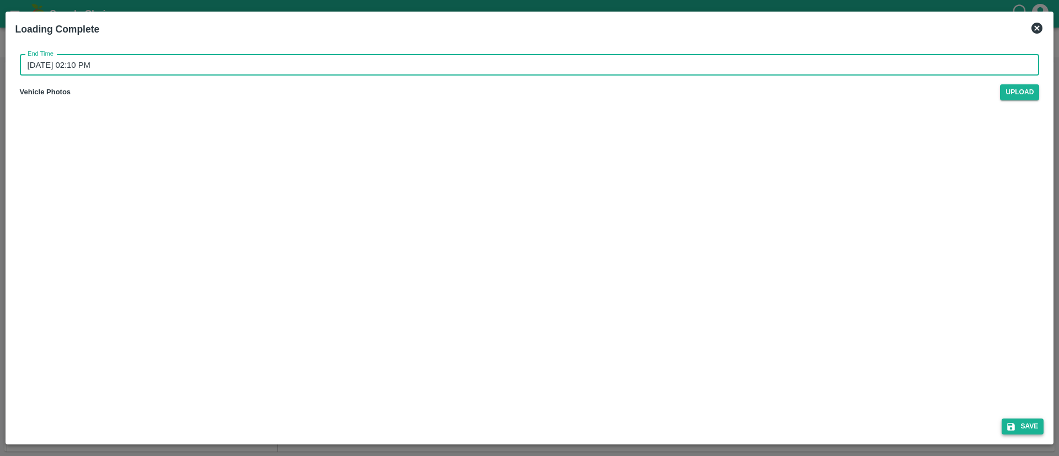
click at [1026, 427] on button "Save" at bounding box center [1022, 426] width 42 height 16
type input "20/08/2025 02:08 PM"
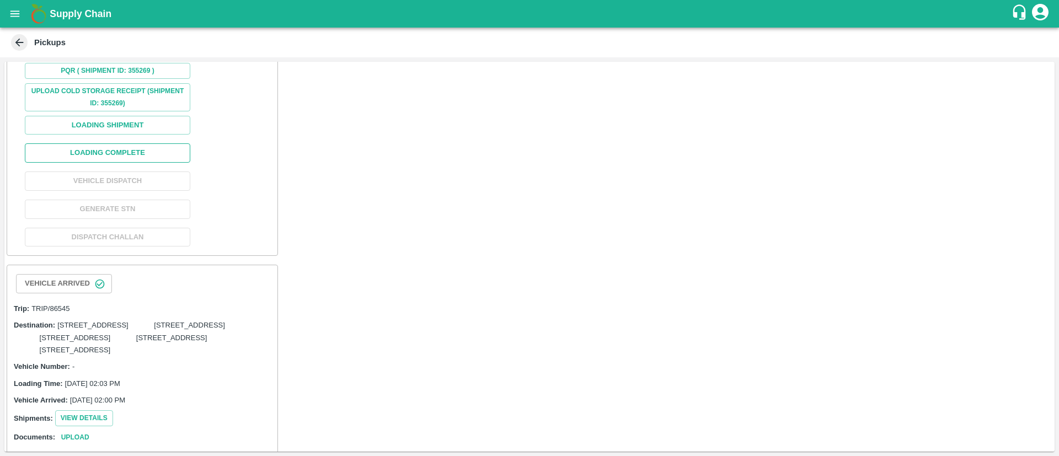
scroll to position [642, 0]
click at [120, 162] on button "Loading Complete" at bounding box center [107, 152] width 165 height 19
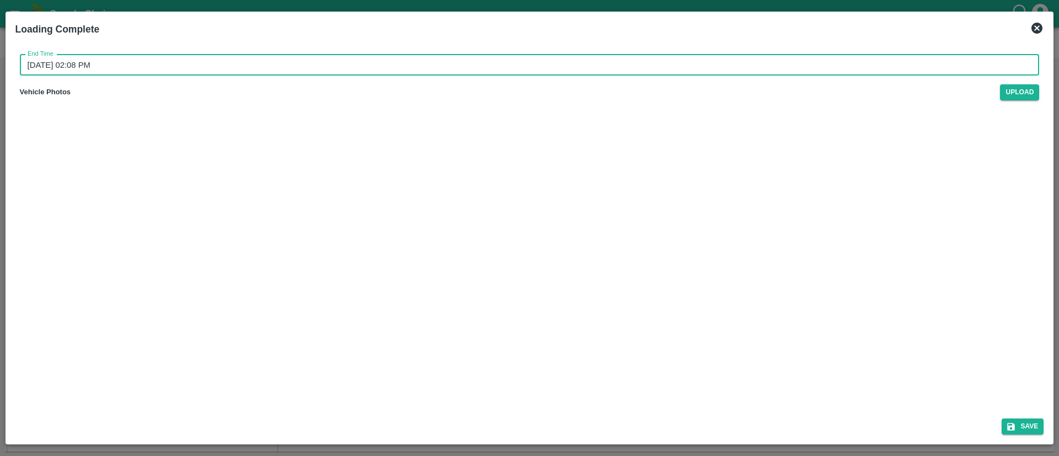
click at [626, 61] on input "20/08/2025 02:08 PM" at bounding box center [526, 65] width 1012 height 21
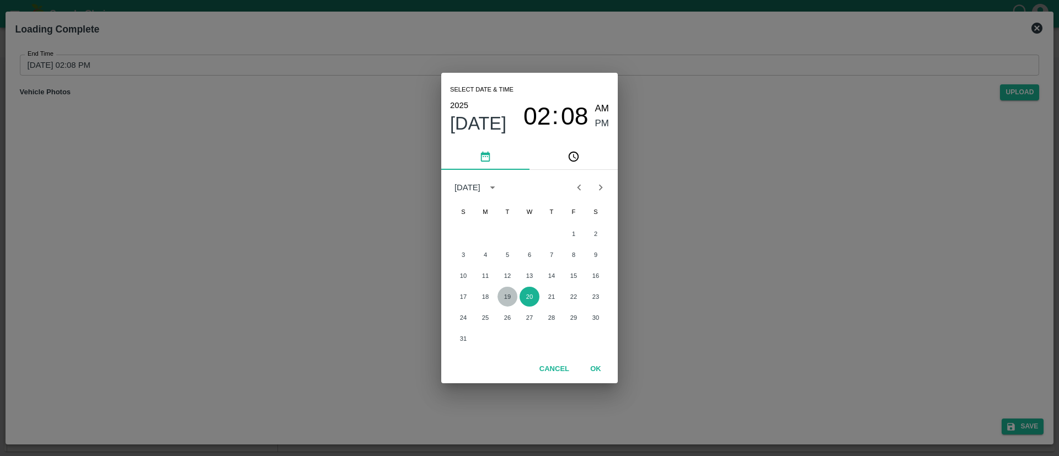
click at [510, 295] on button "19" at bounding box center [507, 297] width 20 height 20
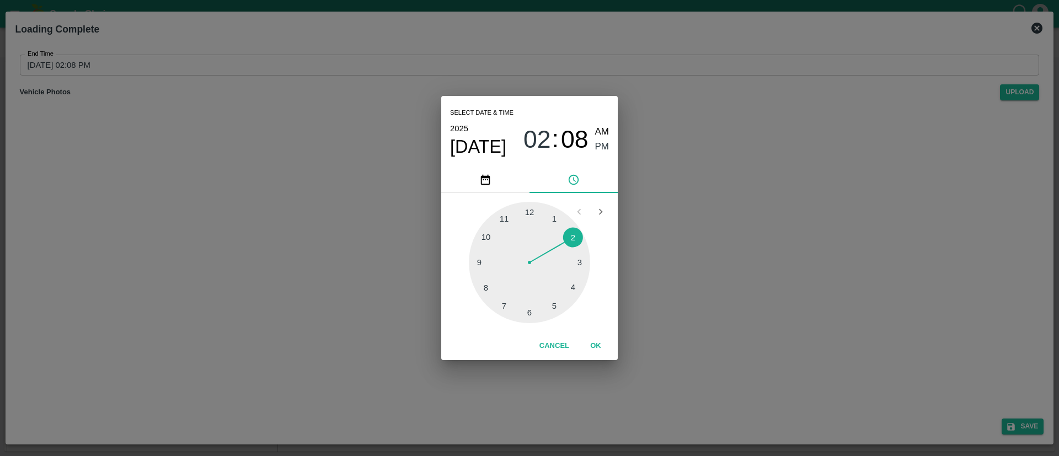
click at [572, 147] on span "08" at bounding box center [575, 139] width 28 height 29
click at [575, 238] on div at bounding box center [529, 262] width 121 height 121
click at [599, 139] on span "PM" at bounding box center [602, 146] width 14 height 15
click at [592, 345] on button "OK" at bounding box center [595, 345] width 35 height 19
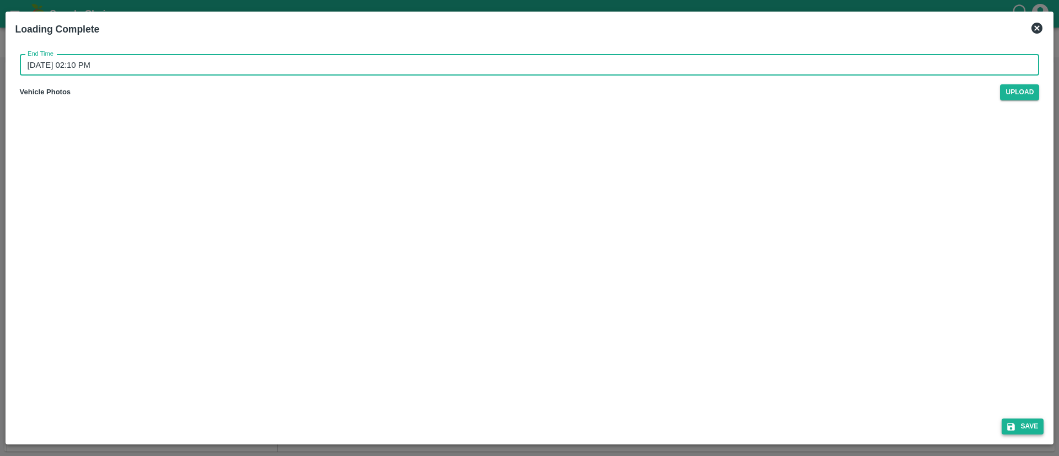
click at [1017, 422] on button "Save" at bounding box center [1022, 426] width 42 height 16
type input "20/08/2025 02:08 PM"
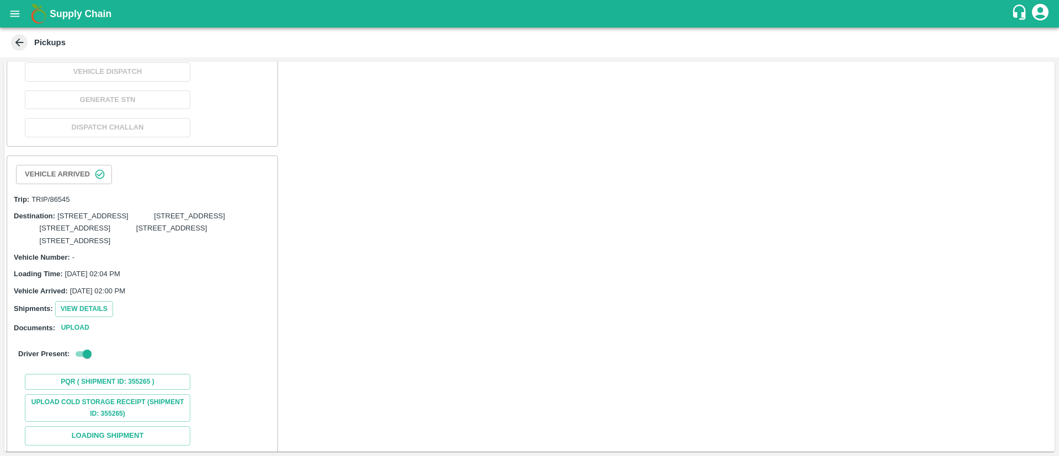
scroll to position [1174, 0]
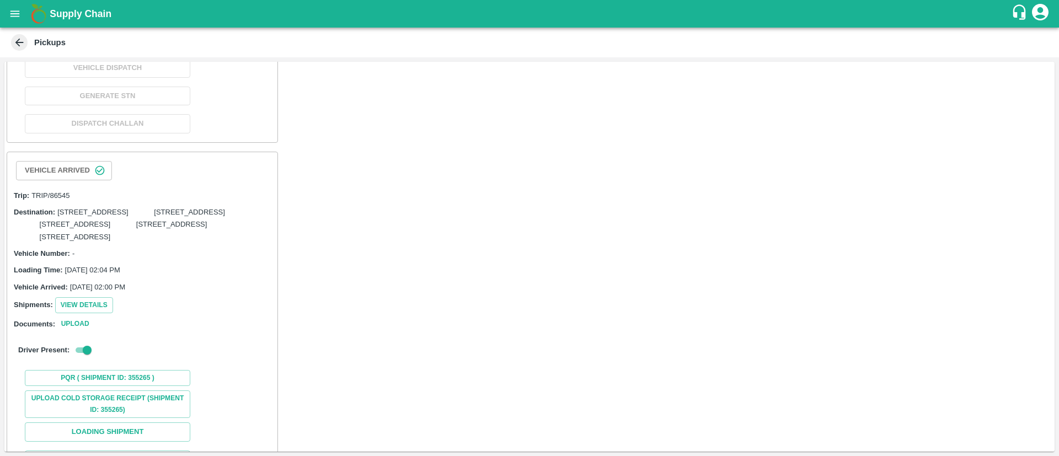
click at [152, 50] on button "Loading Complete" at bounding box center [107, 39] width 165 height 19
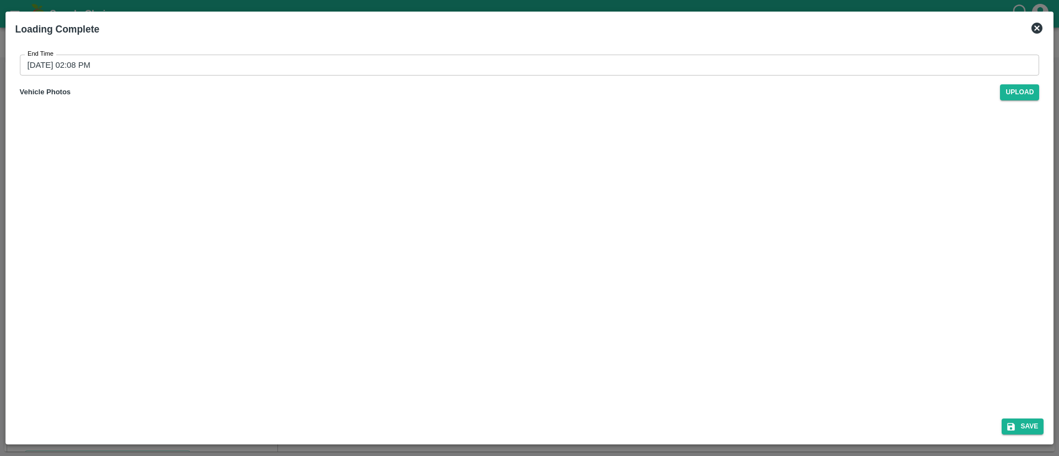
click at [822, 71] on input "20/08/2025 02:08 PM" at bounding box center [526, 65] width 1012 height 21
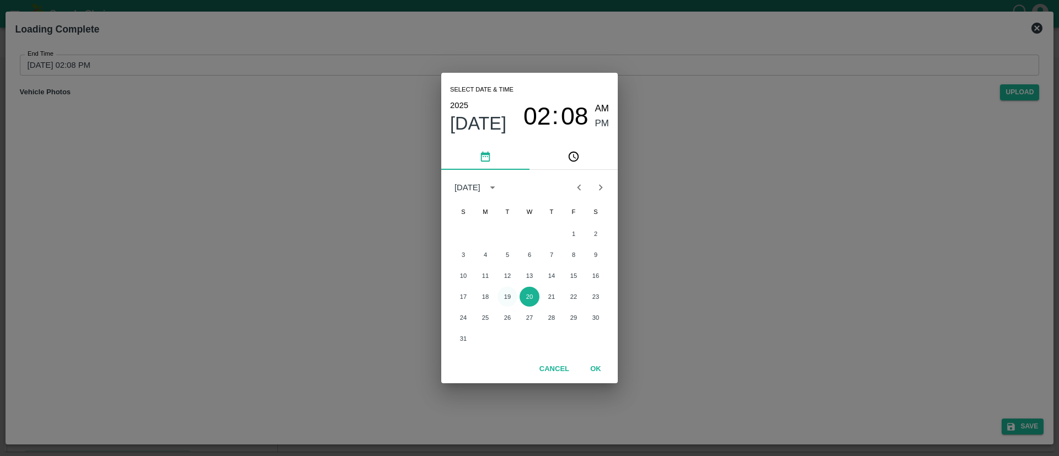
click at [511, 295] on button "19" at bounding box center [507, 297] width 20 height 20
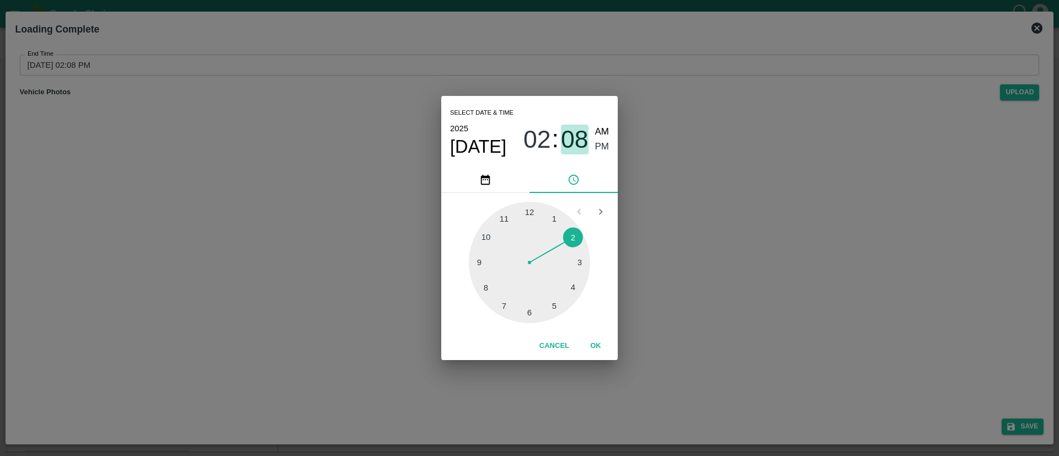
drag, startPoint x: 583, startPoint y: 138, endPoint x: 573, endPoint y: 168, distance: 31.4
click at [581, 137] on span "08" at bounding box center [575, 139] width 28 height 29
click at [576, 237] on div at bounding box center [529, 262] width 121 height 121
click at [603, 142] on span "PM" at bounding box center [602, 146] width 14 height 15
click at [594, 342] on button "OK" at bounding box center [595, 345] width 35 height 19
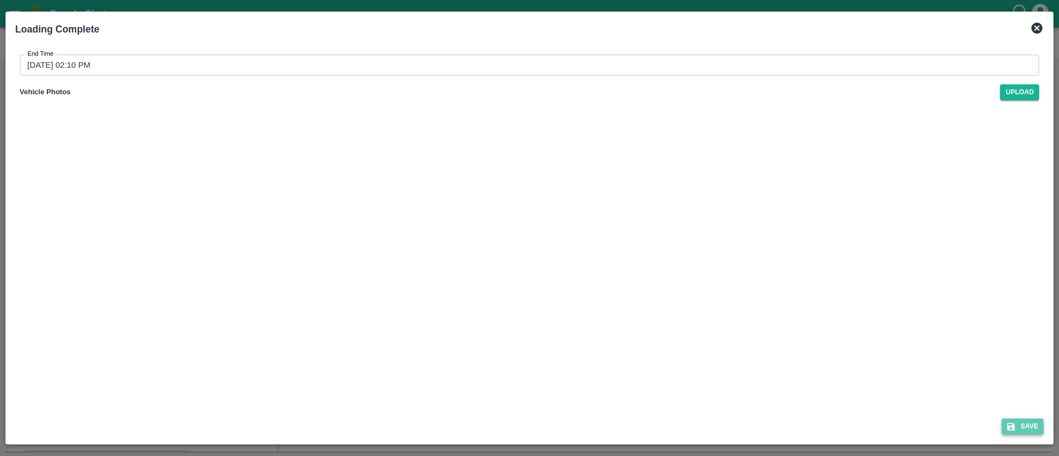
click at [1022, 431] on button "Save" at bounding box center [1022, 426] width 42 height 16
type input "20/08/2025 02:09 PM"
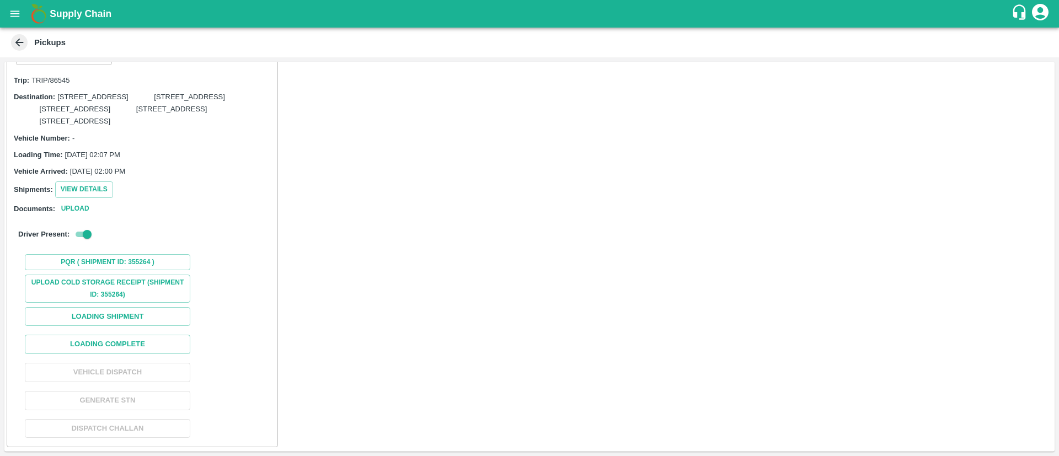
scroll to position [1768, 0]
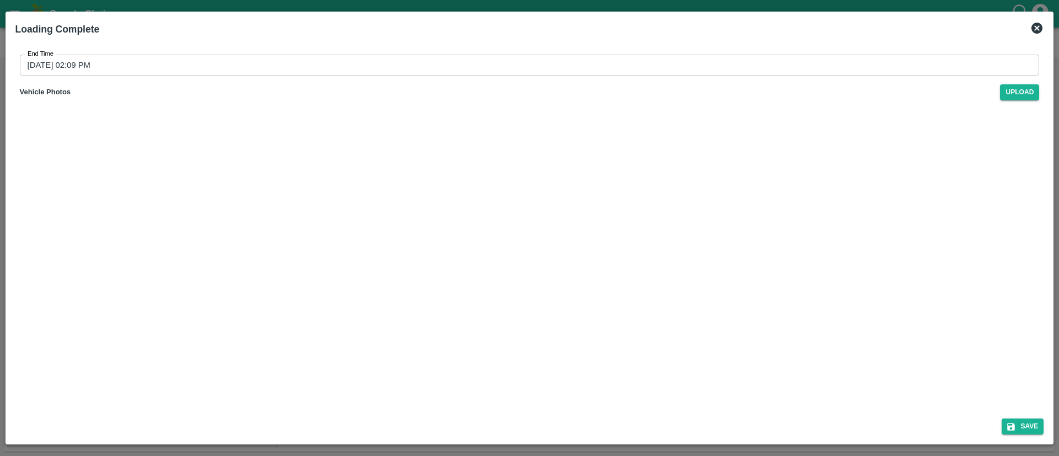
click at [588, 62] on input "20/08/2025 02:09 PM" at bounding box center [526, 65] width 1012 height 21
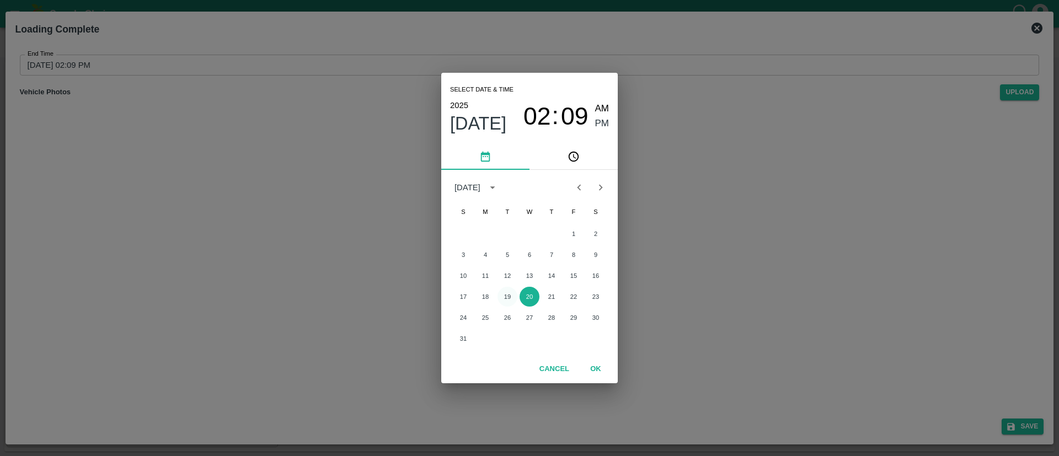
click at [507, 294] on button "19" at bounding box center [507, 297] width 20 height 20
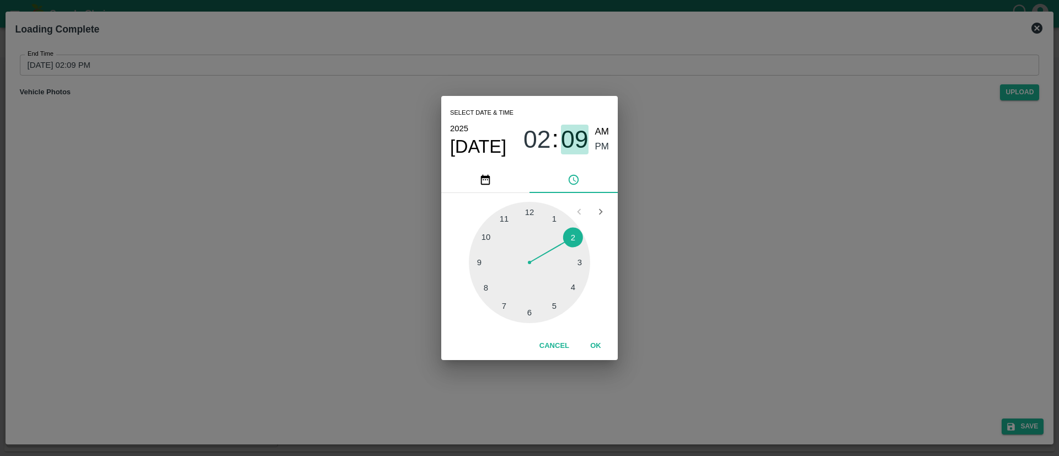
click at [572, 136] on span "09" at bounding box center [575, 139] width 28 height 29
click at [572, 239] on div at bounding box center [529, 262] width 121 height 121
click at [596, 145] on span "PM" at bounding box center [602, 146] width 14 height 15
drag, startPoint x: 593, startPoint y: 343, endPoint x: 615, endPoint y: 324, distance: 28.9
click at [593, 343] on button "OK" at bounding box center [595, 345] width 35 height 19
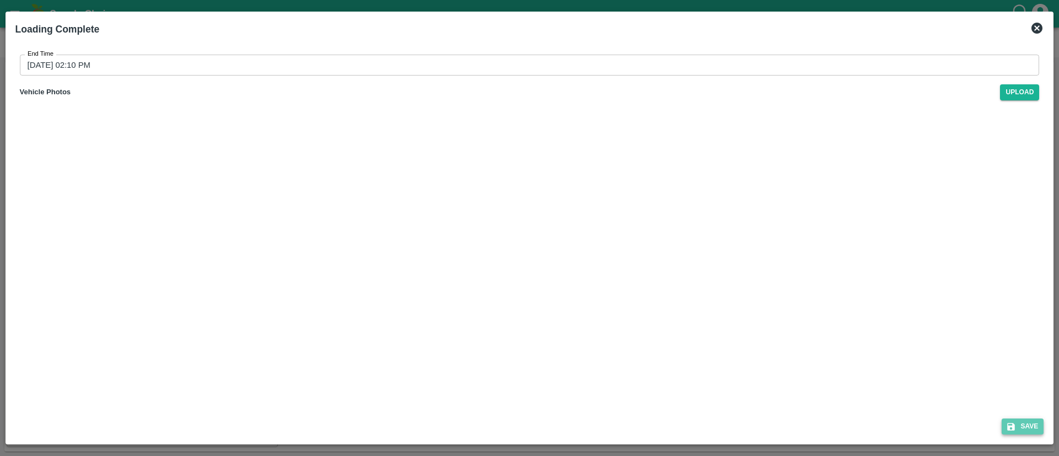
click at [1030, 426] on button "Save" at bounding box center [1022, 426] width 42 height 16
type input "20/08/2025 02:09 PM"
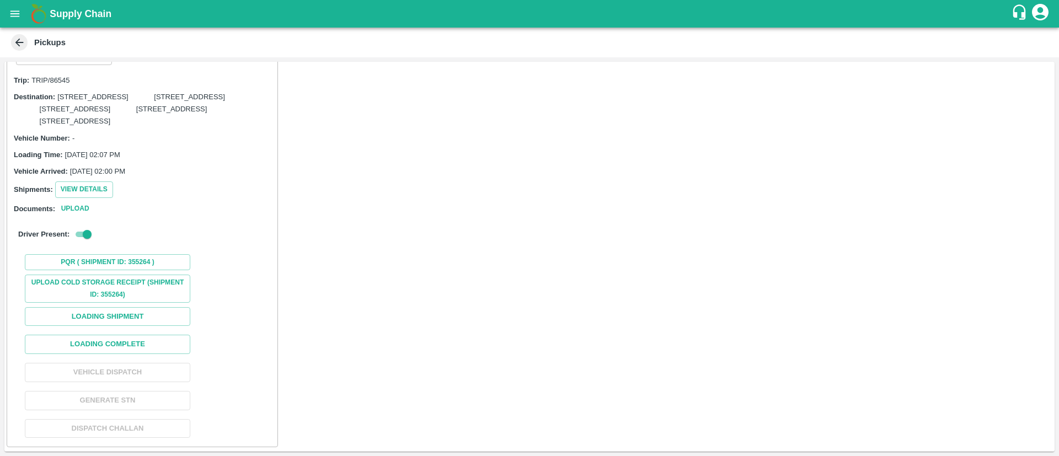
scroll to position [2066, 0]
click at [137, 337] on button "Loading Complete" at bounding box center [107, 344] width 165 height 19
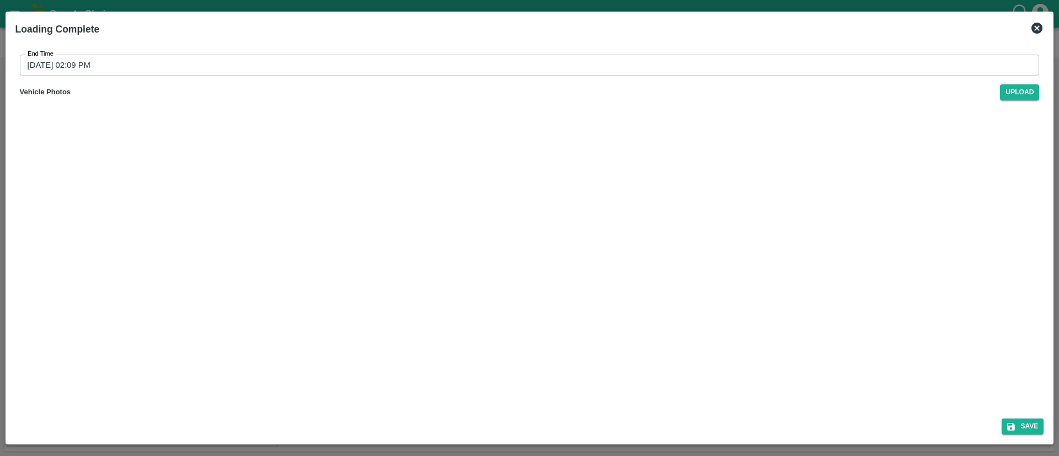
click at [601, 57] on input "20/08/2025 02:09 PM" at bounding box center [526, 65] width 1012 height 21
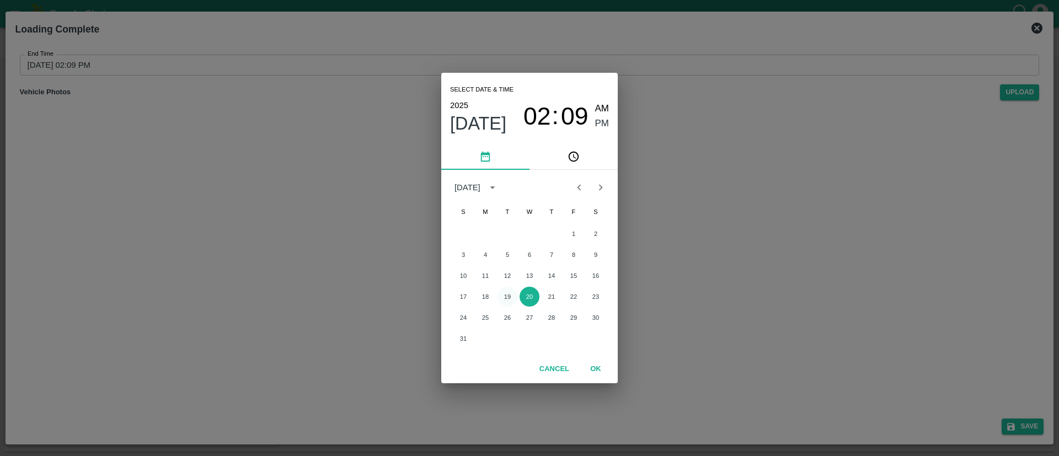
click at [507, 293] on button "19" at bounding box center [507, 297] width 20 height 20
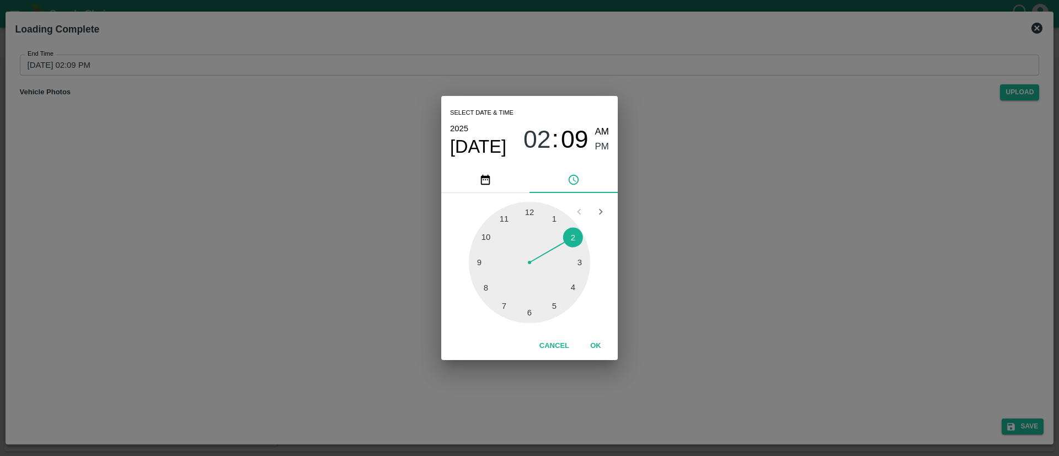
click at [580, 139] on span "09" at bounding box center [575, 139] width 28 height 29
click at [575, 237] on div at bounding box center [529, 262] width 121 height 121
click at [602, 149] on span "PM" at bounding box center [602, 146] width 14 height 15
click at [590, 342] on button "OK" at bounding box center [595, 345] width 35 height 19
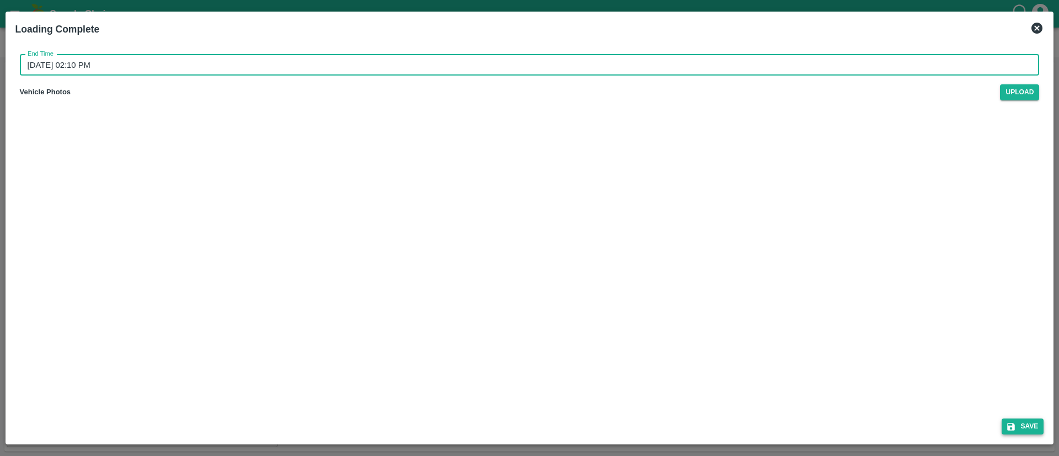
click at [1032, 424] on button "Save" at bounding box center [1022, 426] width 42 height 16
type input "20/08/2025 02:09 PM"
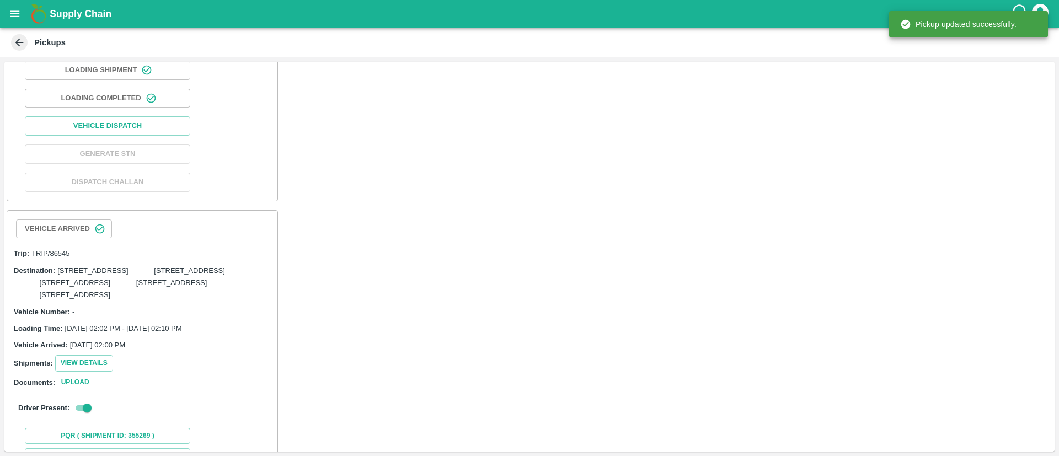
scroll to position [277, 0]
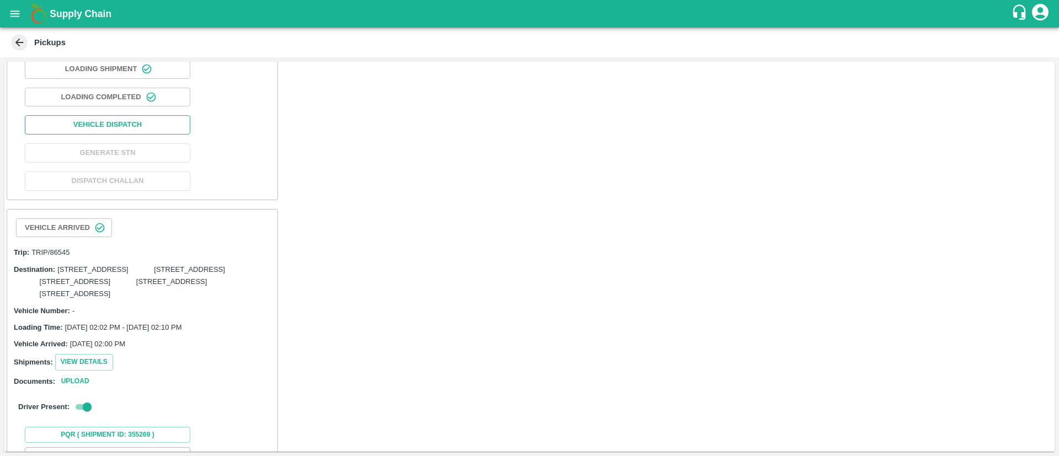
click at [122, 135] on button "Vehicle Dispatch" at bounding box center [107, 124] width 165 height 19
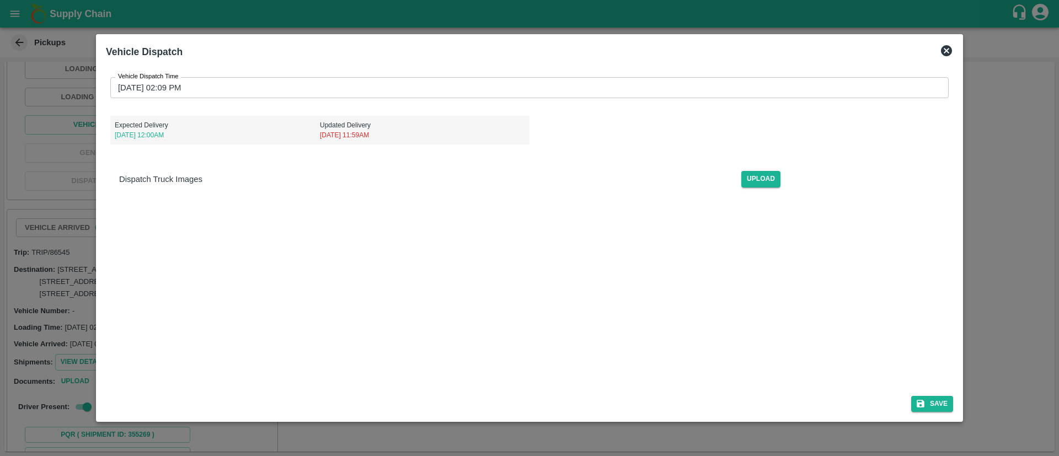
click at [600, 81] on input "20/08/2025 02:09 PM" at bounding box center [525, 87] width 830 height 21
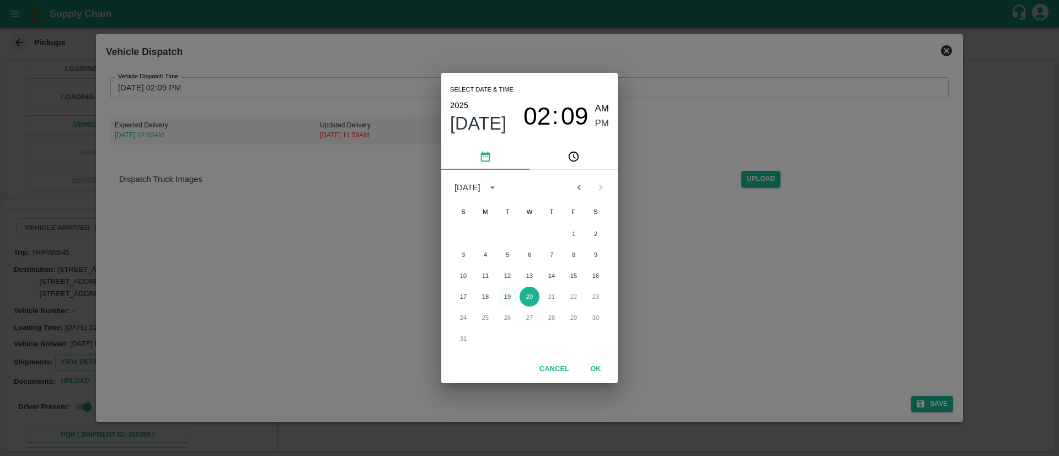
click at [509, 295] on button "19" at bounding box center [507, 297] width 20 height 20
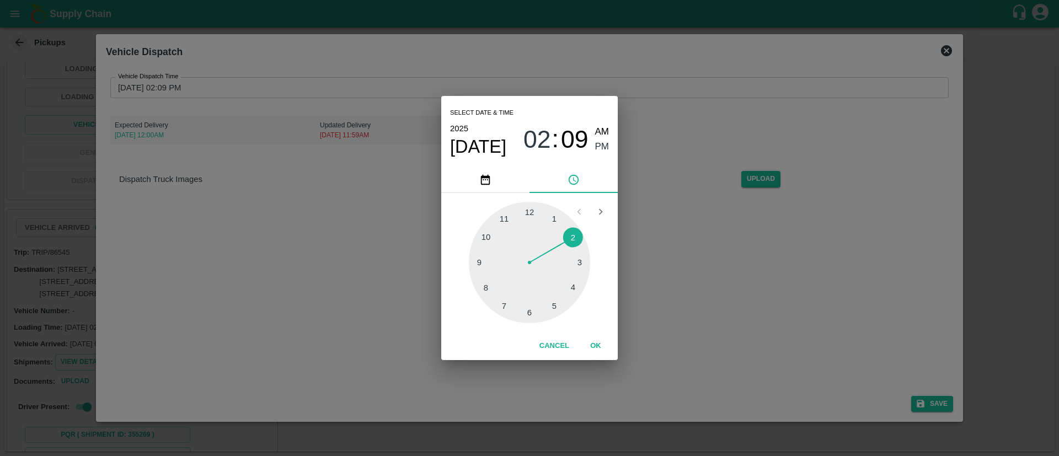
click at [534, 136] on span "02" at bounding box center [537, 139] width 28 height 29
click at [584, 136] on span "09" at bounding box center [575, 139] width 28 height 29
click at [530, 312] on div at bounding box center [529, 262] width 121 height 121
type input "19/08/2025 02:30 PM"
click at [606, 145] on span "PM" at bounding box center [602, 146] width 14 height 15
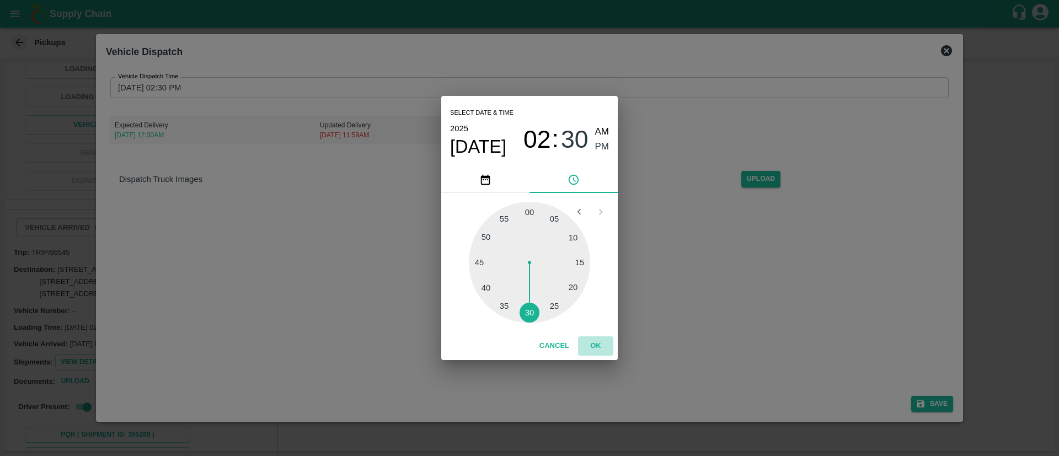
click at [591, 342] on button "OK" at bounding box center [595, 345] width 35 height 19
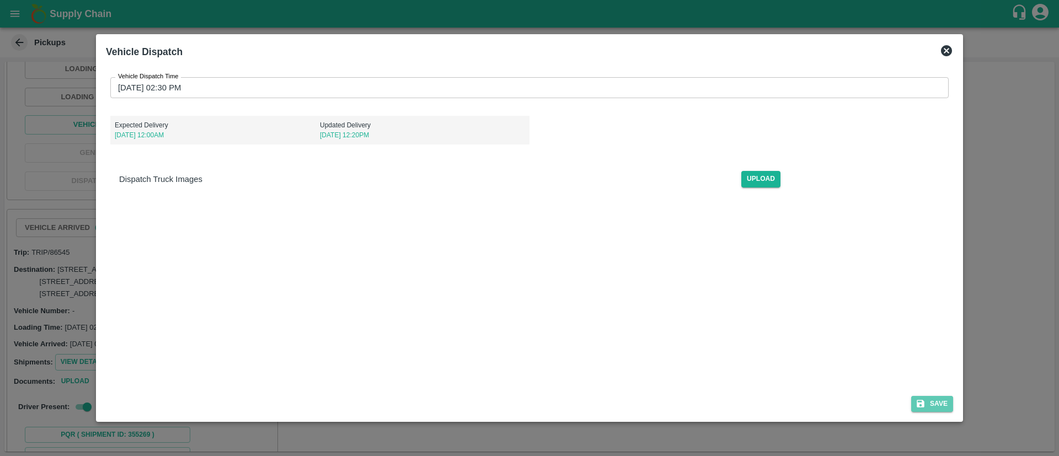
click at [944, 402] on button "Save" at bounding box center [932, 404] width 42 height 16
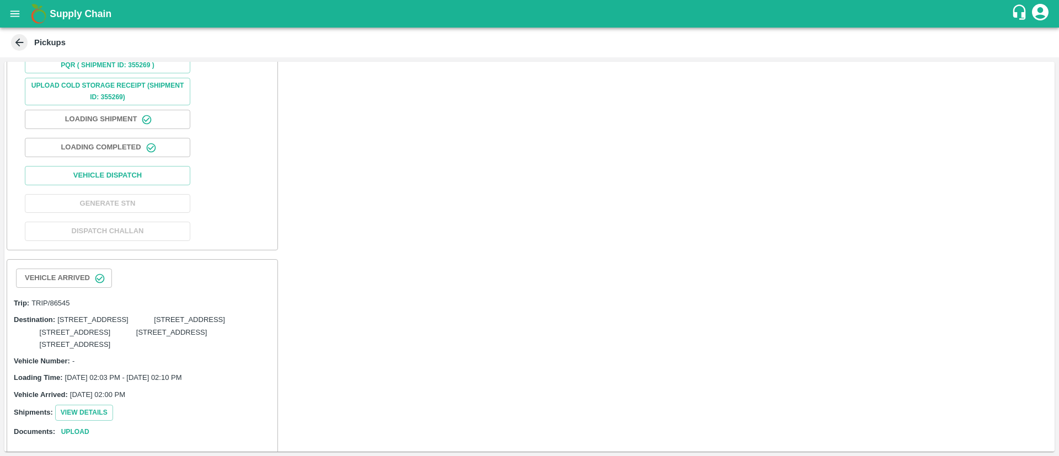
scroll to position [652, 0]
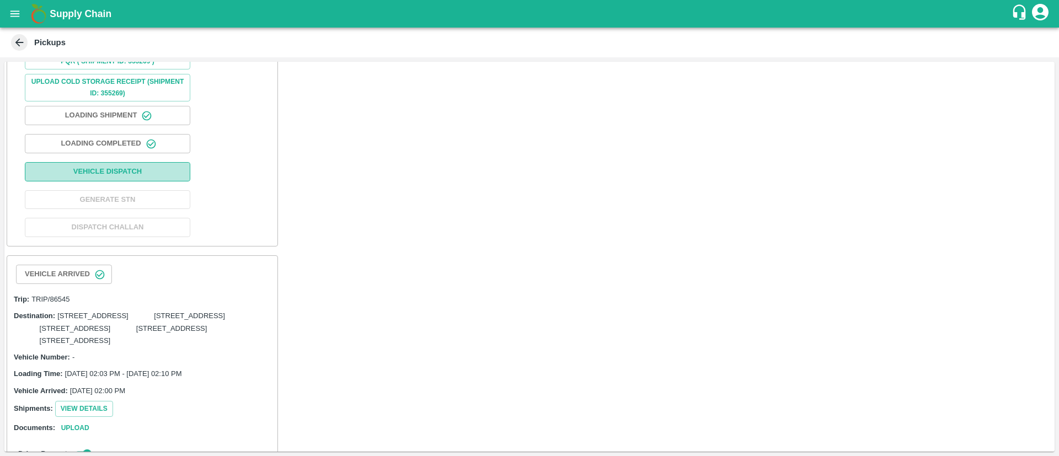
click at [132, 181] on button "Vehicle Dispatch" at bounding box center [107, 171] width 165 height 19
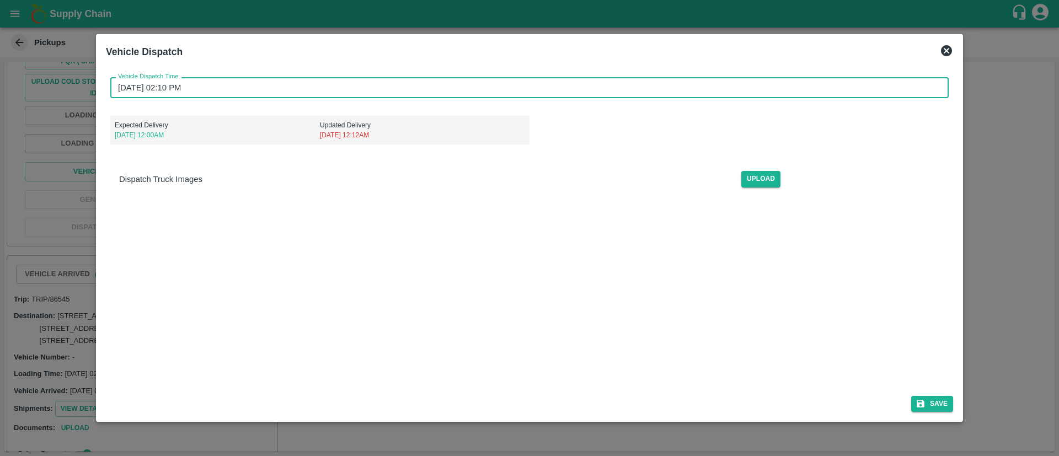
click at [582, 89] on input "20/08/2025 02:10 PM" at bounding box center [525, 87] width 830 height 21
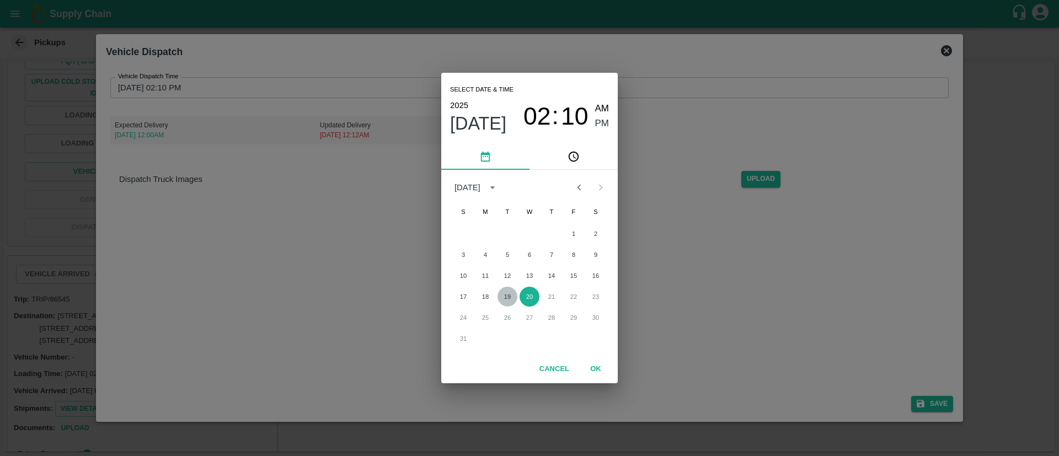
click at [509, 293] on button "19" at bounding box center [507, 297] width 20 height 20
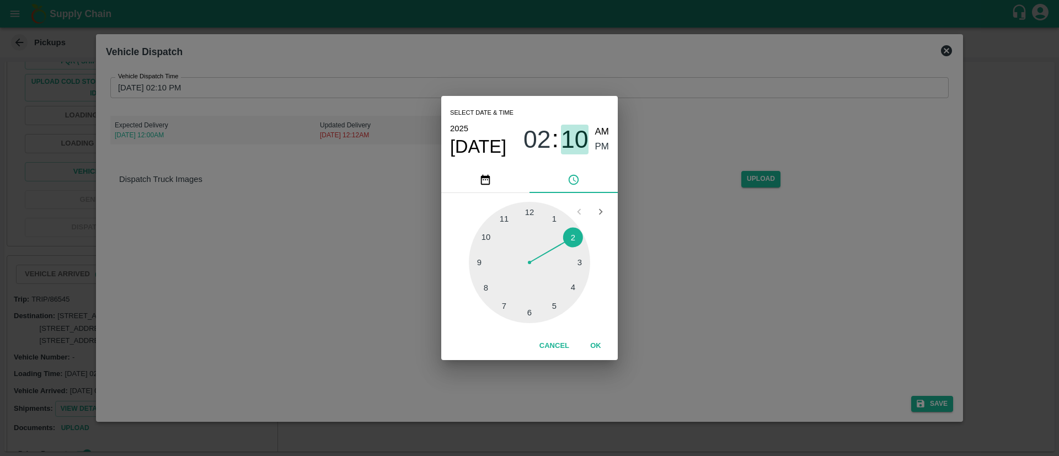
click at [574, 141] on span "10" at bounding box center [575, 139] width 28 height 29
click at [531, 308] on div at bounding box center [529, 262] width 121 height 121
type input "19/08/2025 02:30 PM"
click at [596, 341] on button "OK" at bounding box center [595, 345] width 35 height 19
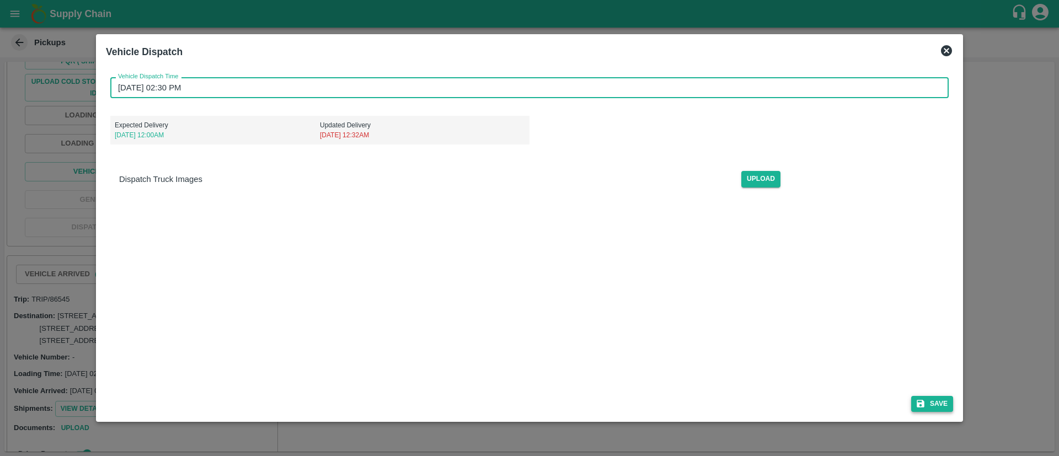
click at [937, 406] on button "Save" at bounding box center [932, 404] width 42 height 16
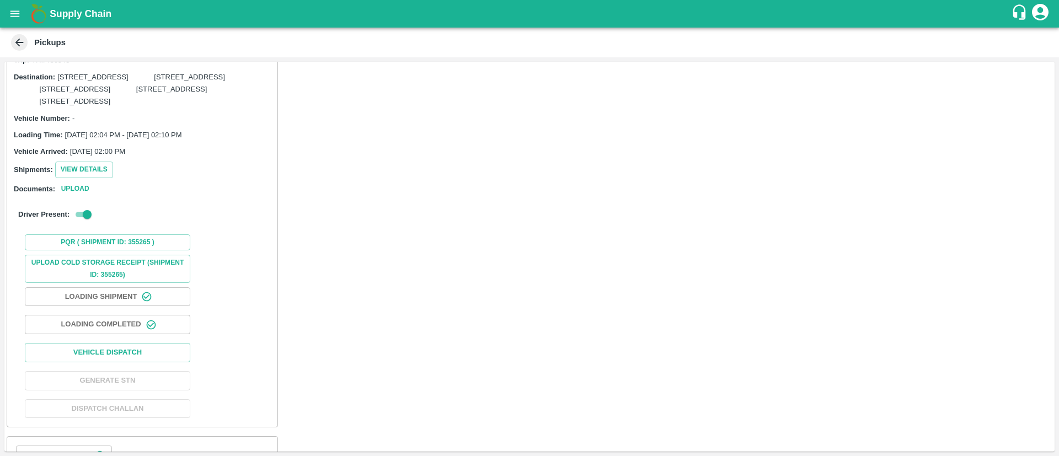
scroll to position [1309, 0]
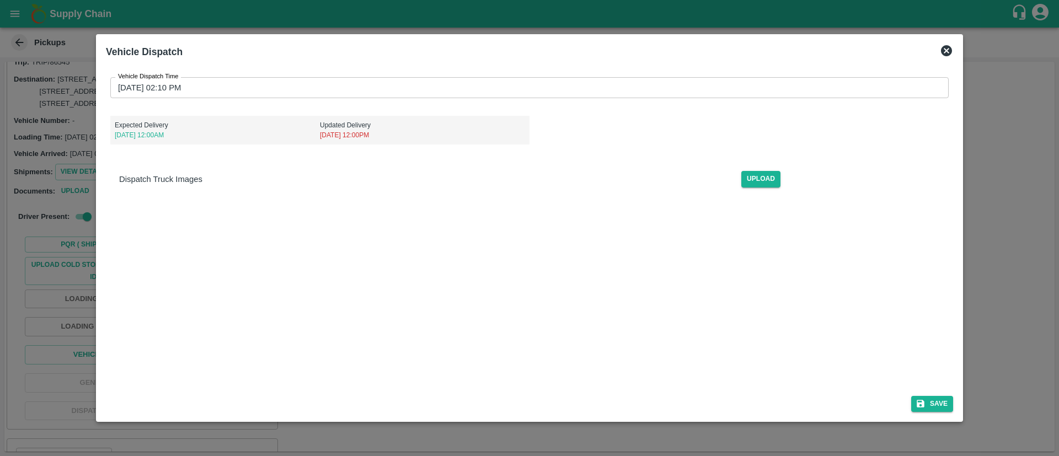
click at [560, 90] on input "20/08/2025 02:10 PM" at bounding box center [525, 87] width 830 height 21
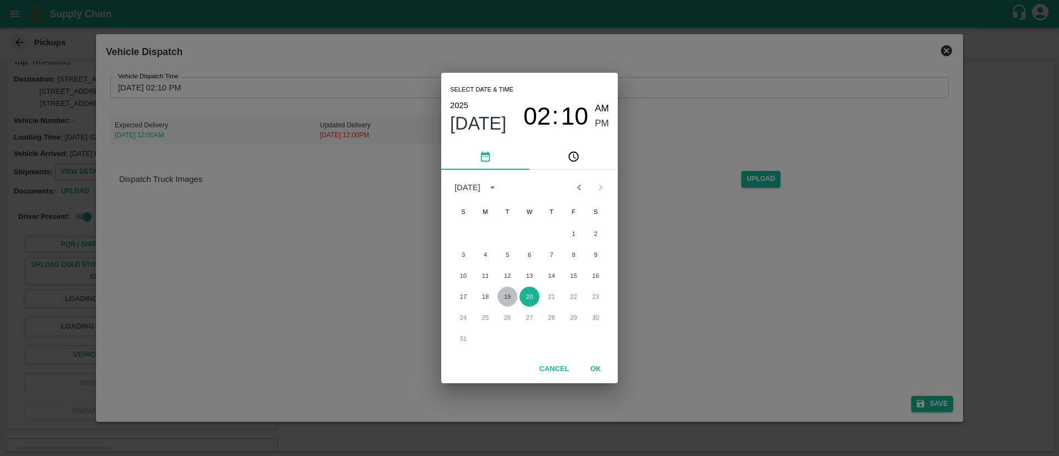
click at [508, 295] on button "19" at bounding box center [507, 297] width 20 height 20
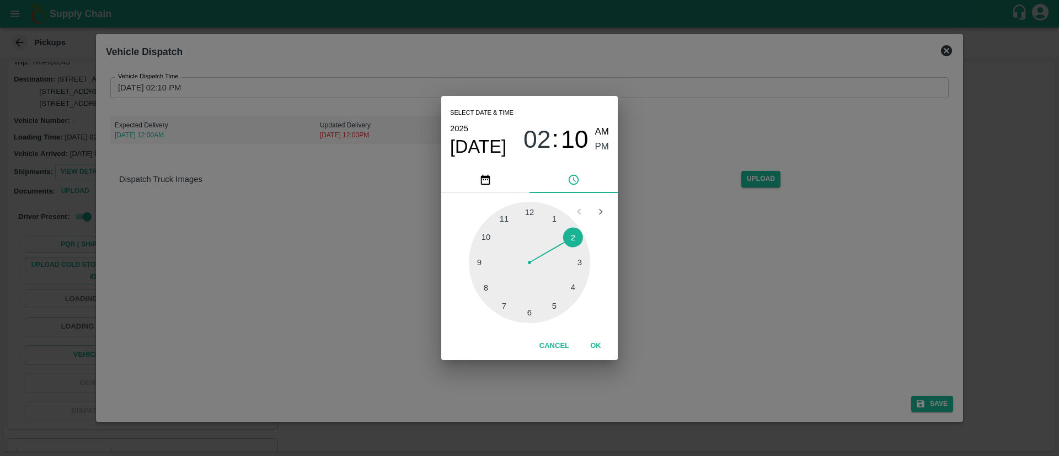
click at [571, 138] on span "10" at bounding box center [575, 139] width 28 height 29
drag, startPoint x: 530, startPoint y: 313, endPoint x: 550, endPoint y: 275, distance: 42.7
click at [530, 312] on div at bounding box center [529, 262] width 121 height 121
type input "19/08/2025 02:30 PM"
click at [602, 143] on span "PM" at bounding box center [602, 146] width 14 height 15
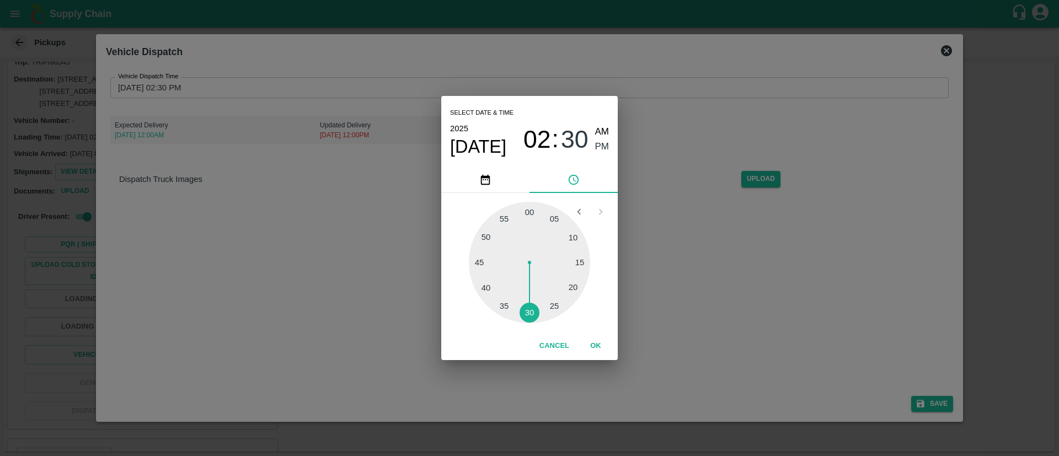
click at [596, 344] on button "OK" at bounding box center [595, 345] width 35 height 19
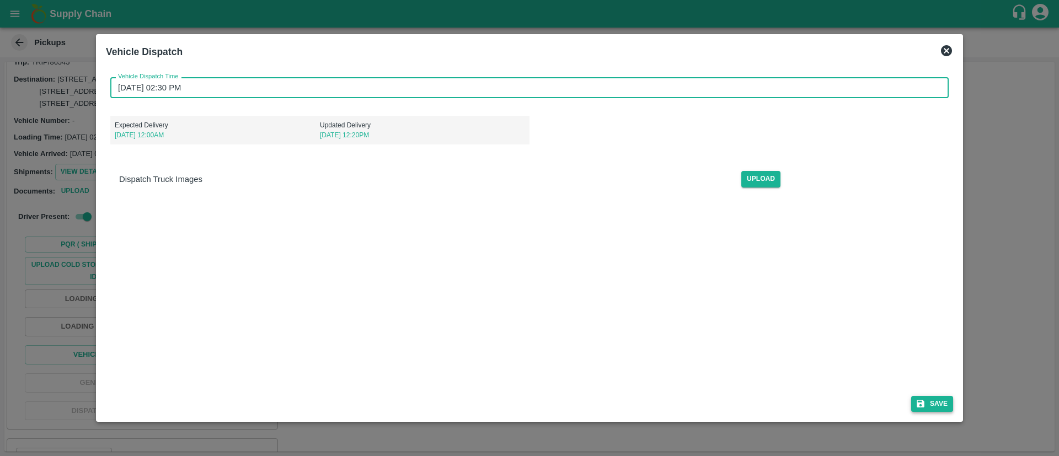
click at [937, 401] on button "Save" at bounding box center [932, 404] width 42 height 16
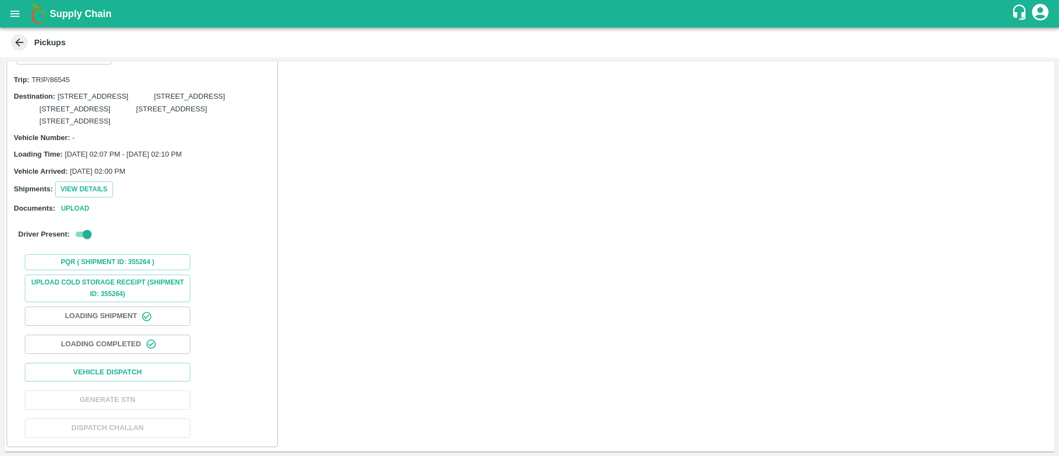
scroll to position [1743, 0]
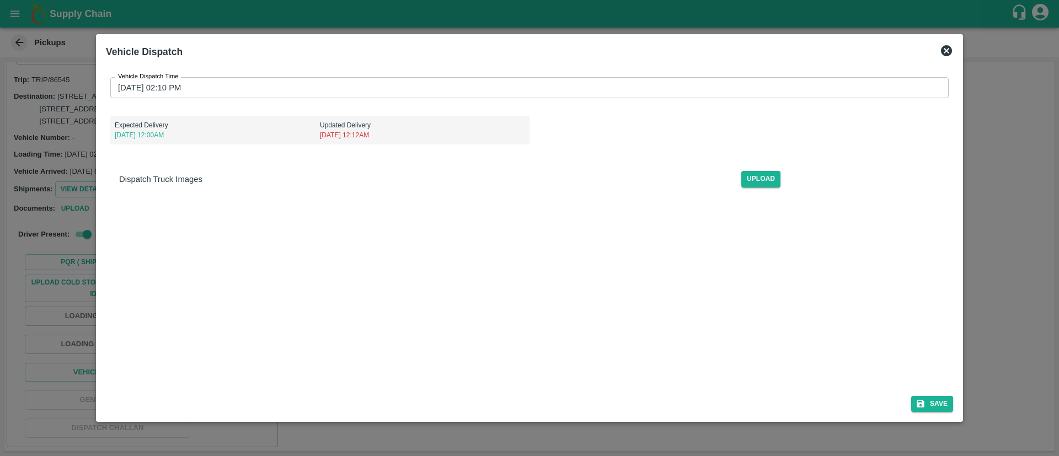
click at [517, 89] on input "20/08/2025 02:10 PM" at bounding box center [525, 87] width 830 height 21
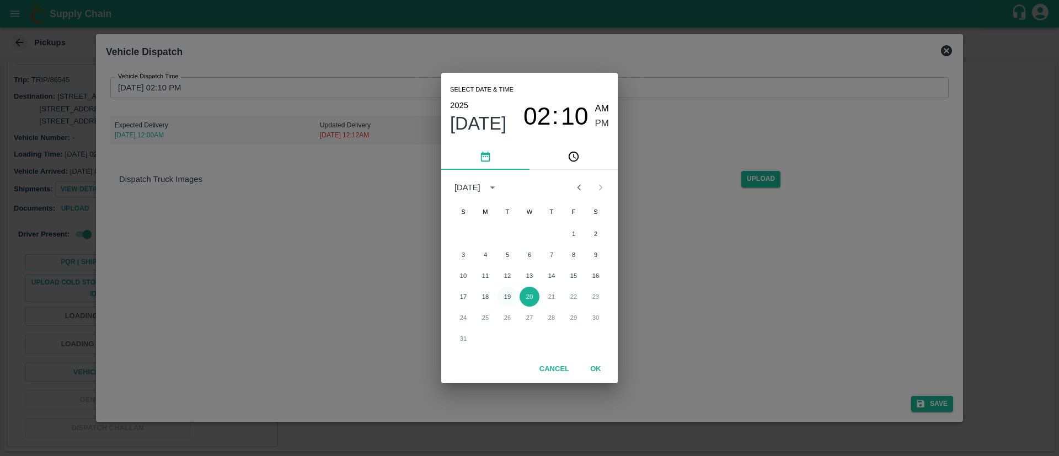
click at [508, 295] on button "19" at bounding box center [507, 297] width 20 height 20
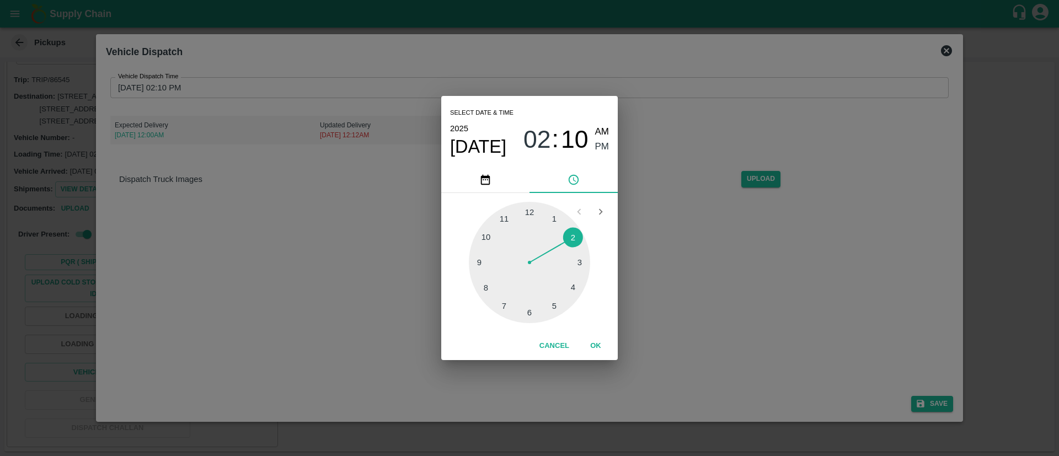
click at [581, 135] on span "10" at bounding box center [575, 139] width 28 height 29
type input "19/08/2025 02:30 PM"
click at [530, 311] on div at bounding box center [529, 262] width 121 height 121
click at [592, 344] on button "OK" at bounding box center [595, 345] width 35 height 19
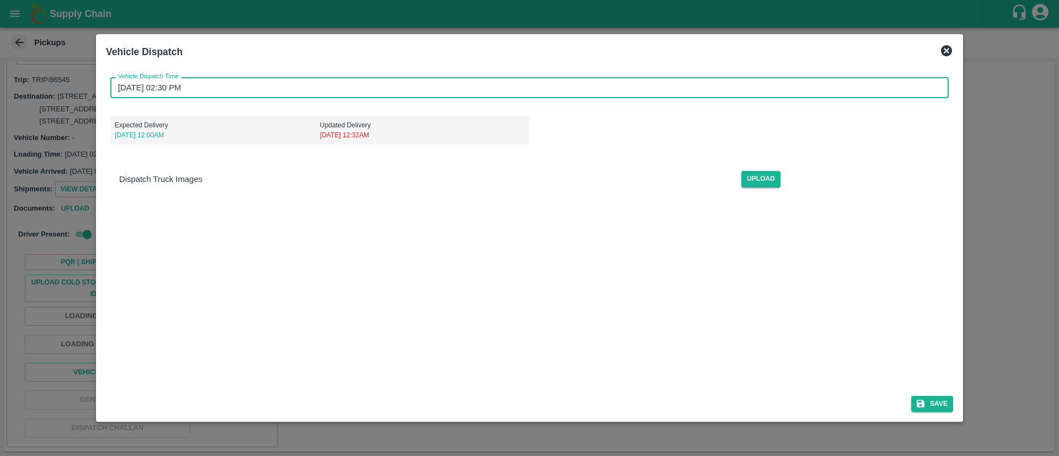
click at [931, 393] on div "Save" at bounding box center [529, 401] width 856 height 29
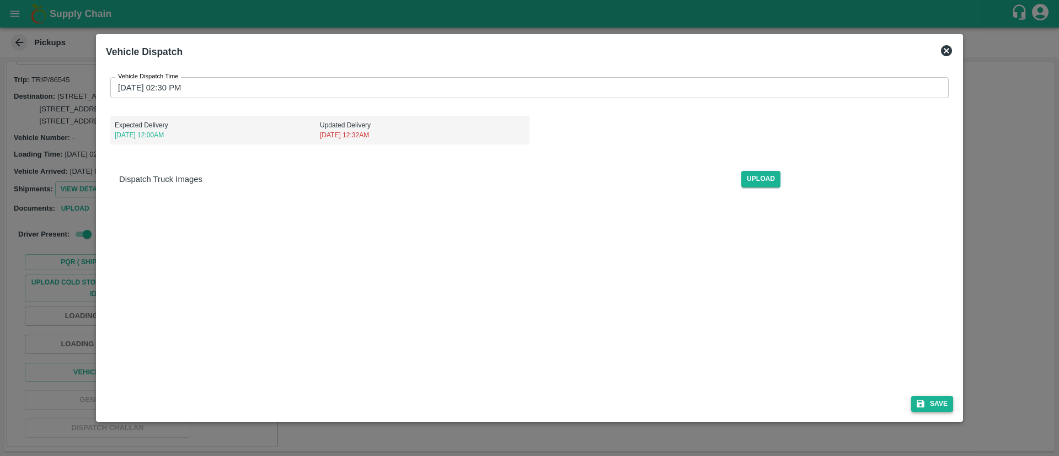
click at [936, 399] on button "Save" at bounding box center [932, 404] width 42 height 16
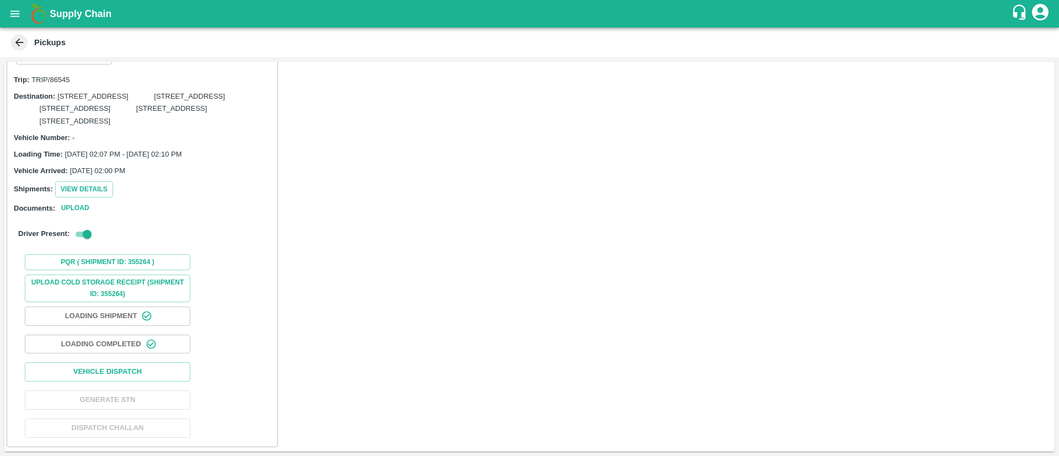
scroll to position [2070, 0]
click at [116, 374] on button "Vehicle Dispatch" at bounding box center [107, 371] width 165 height 19
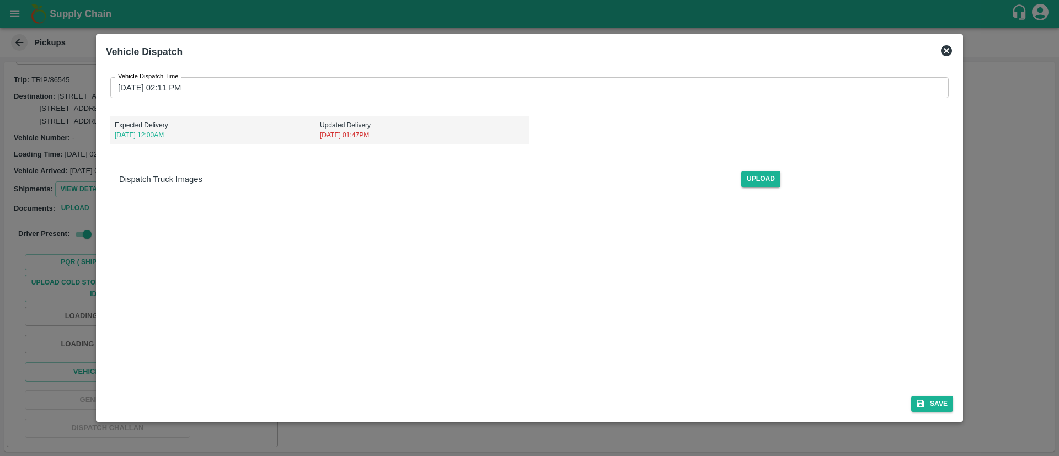
click at [603, 86] on input "20/08/2025 02:11 PM" at bounding box center [525, 87] width 830 height 21
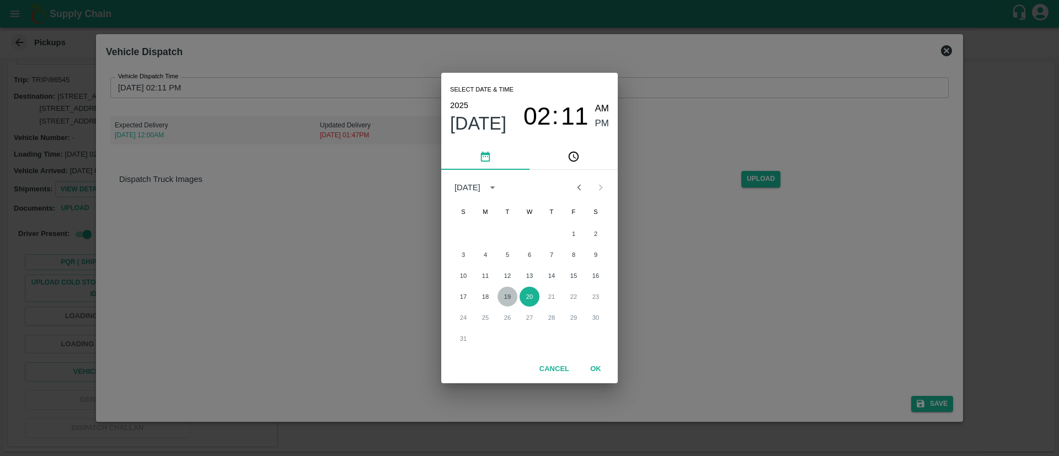
click at [507, 292] on button "19" at bounding box center [507, 297] width 20 height 20
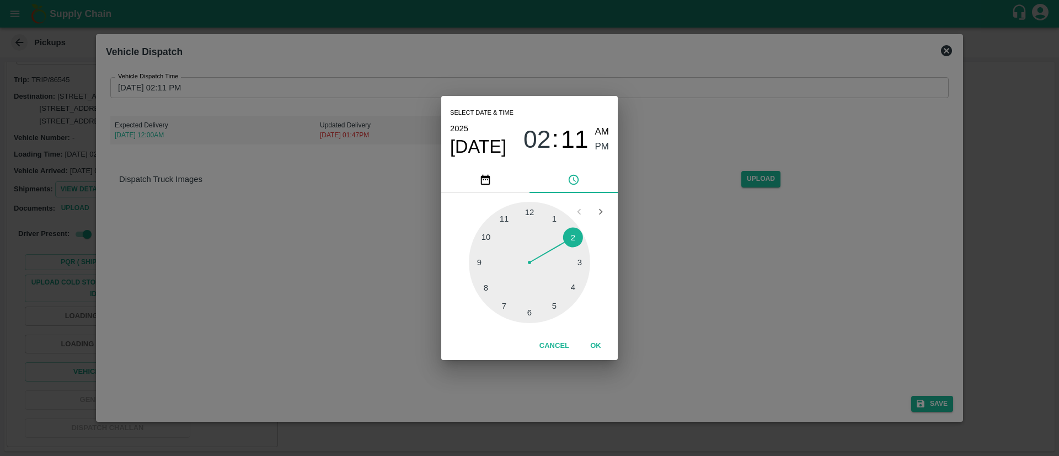
drag, startPoint x: 576, startPoint y: 135, endPoint x: 572, endPoint y: 143, distance: 8.9
click at [575, 135] on span "11" at bounding box center [575, 139] width 28 height 29
click at [529, 311] on div at bounding box center [529, 262] width 121 height 121
type input "19/08/2025 02:30 PM"
click at [596, 142] on span "PM" at bounding box center [602, 146] width 14 height 15
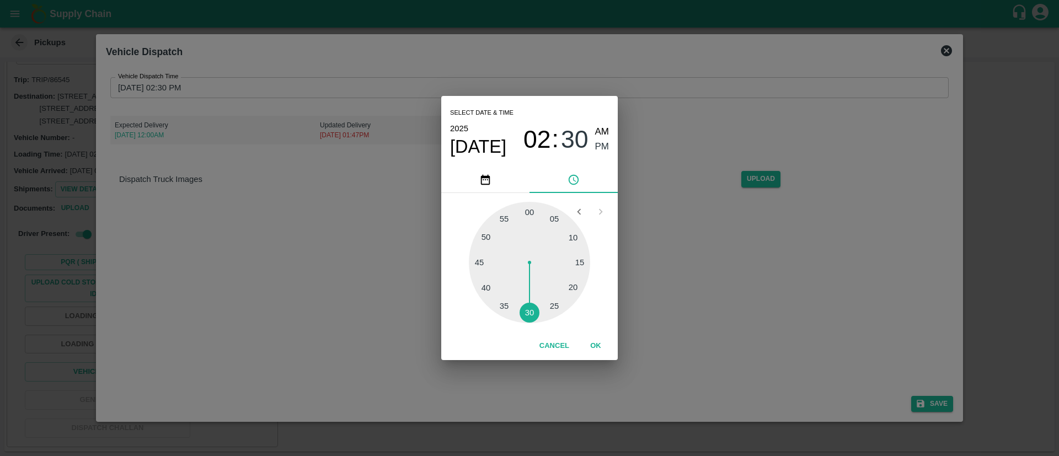
click at [592, 349] on button "OK" at bounding box center [595, 345] width 35 height 19
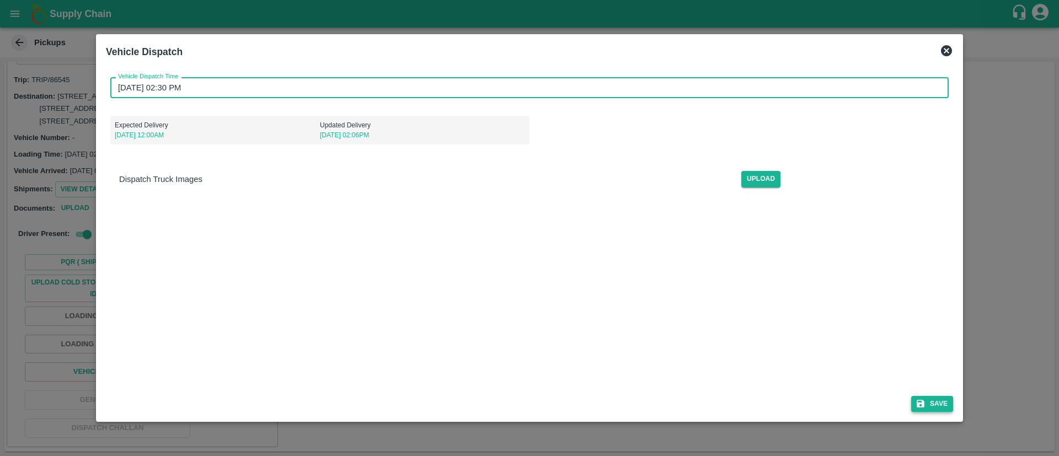
click at [917, 396] on button "Save" at bounding box center [932, 404] width 42 height 16
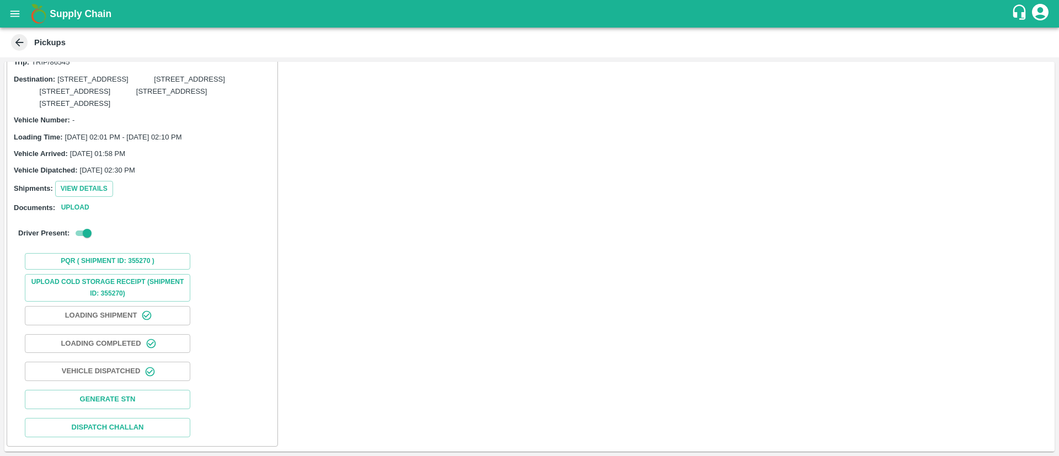
scroll to position [0, 0]
